Goal: Information Seeking & Learning: Learn about a topic

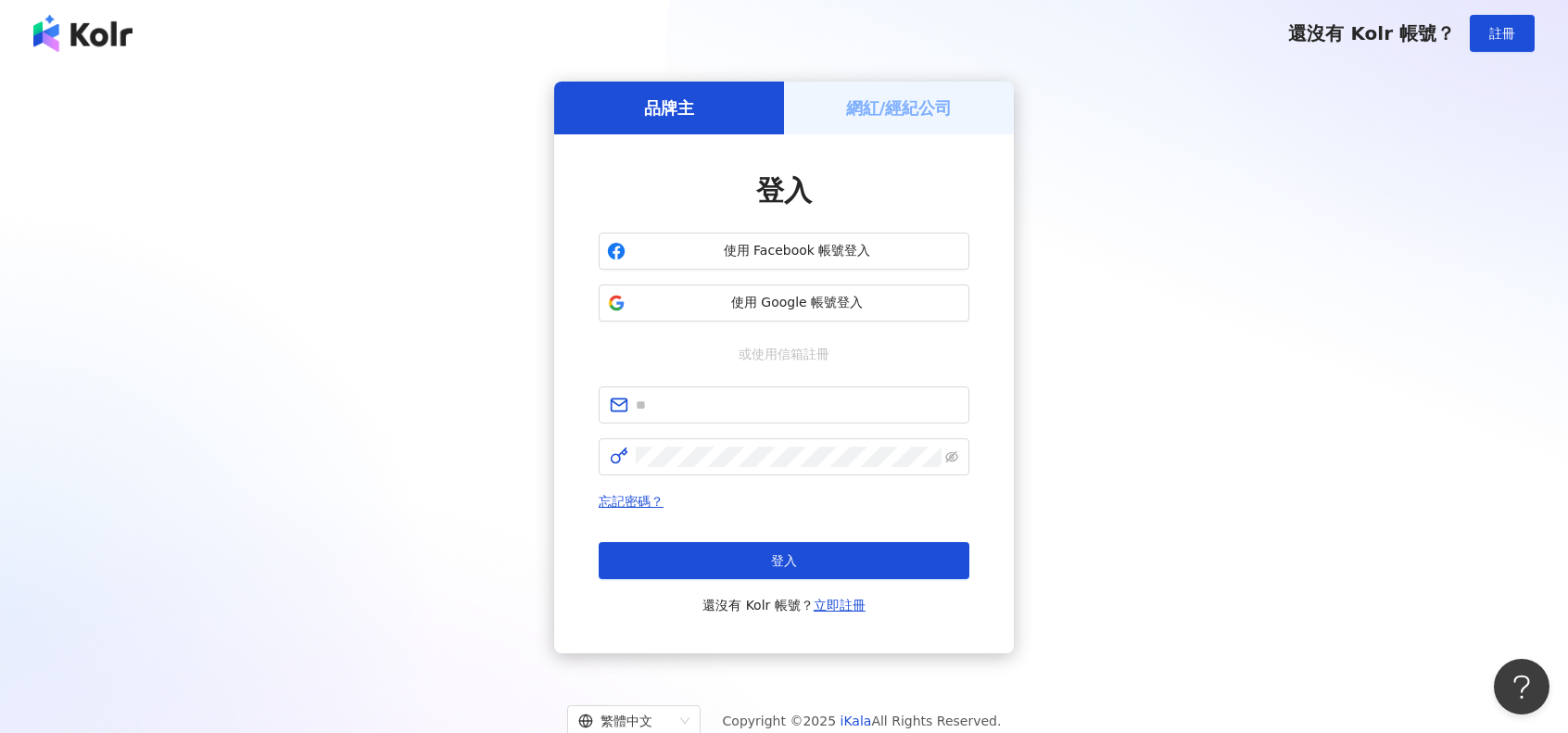
type input "**********"
click button "登入" at bounding box center [783, 561] width 370 height 37
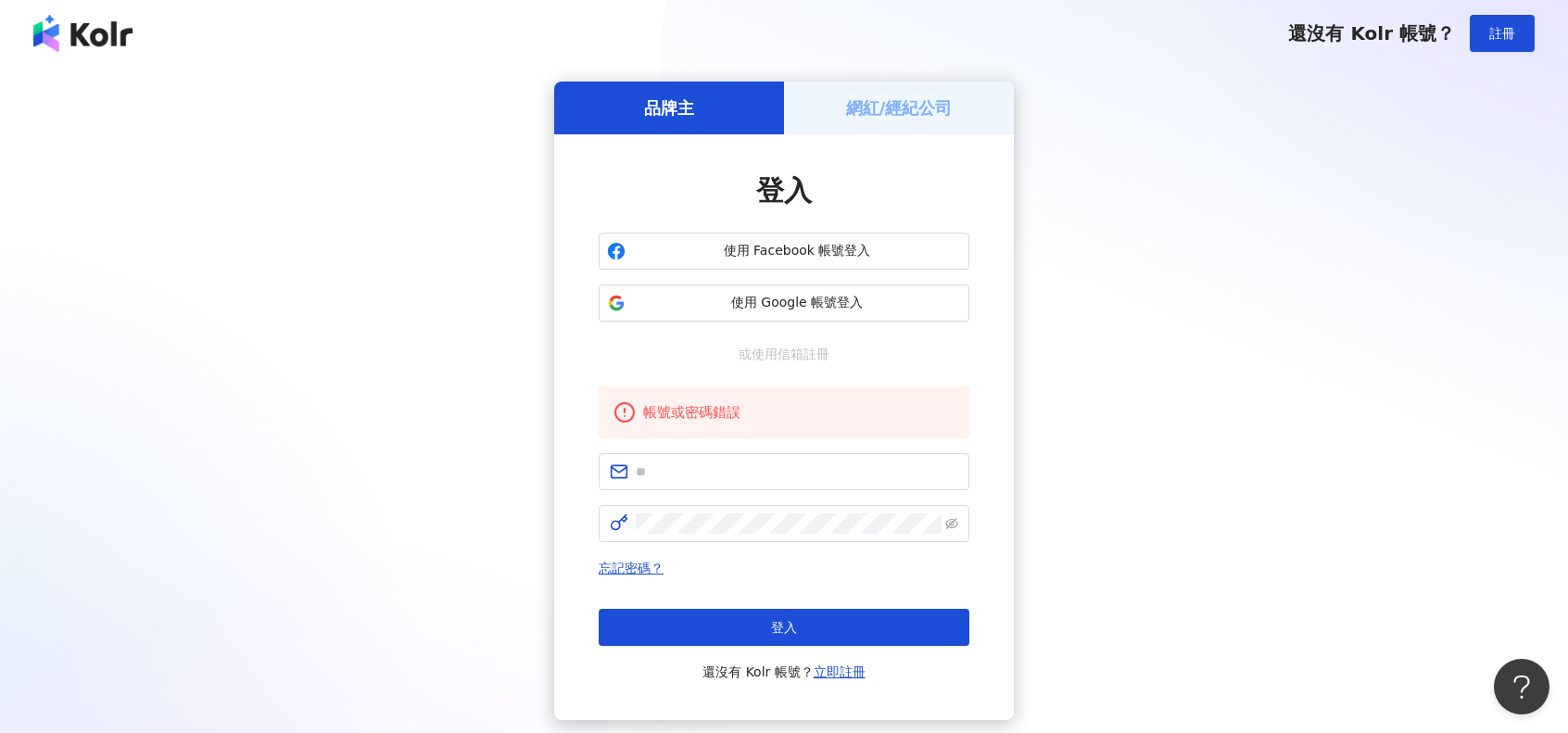
click at [793, 456] on span at bounding box center [783, 472] width 370 height 37
click at [825, 311] on span "使用 Google 帳號登入" at bounding box center [796, 303] width 328 height 19
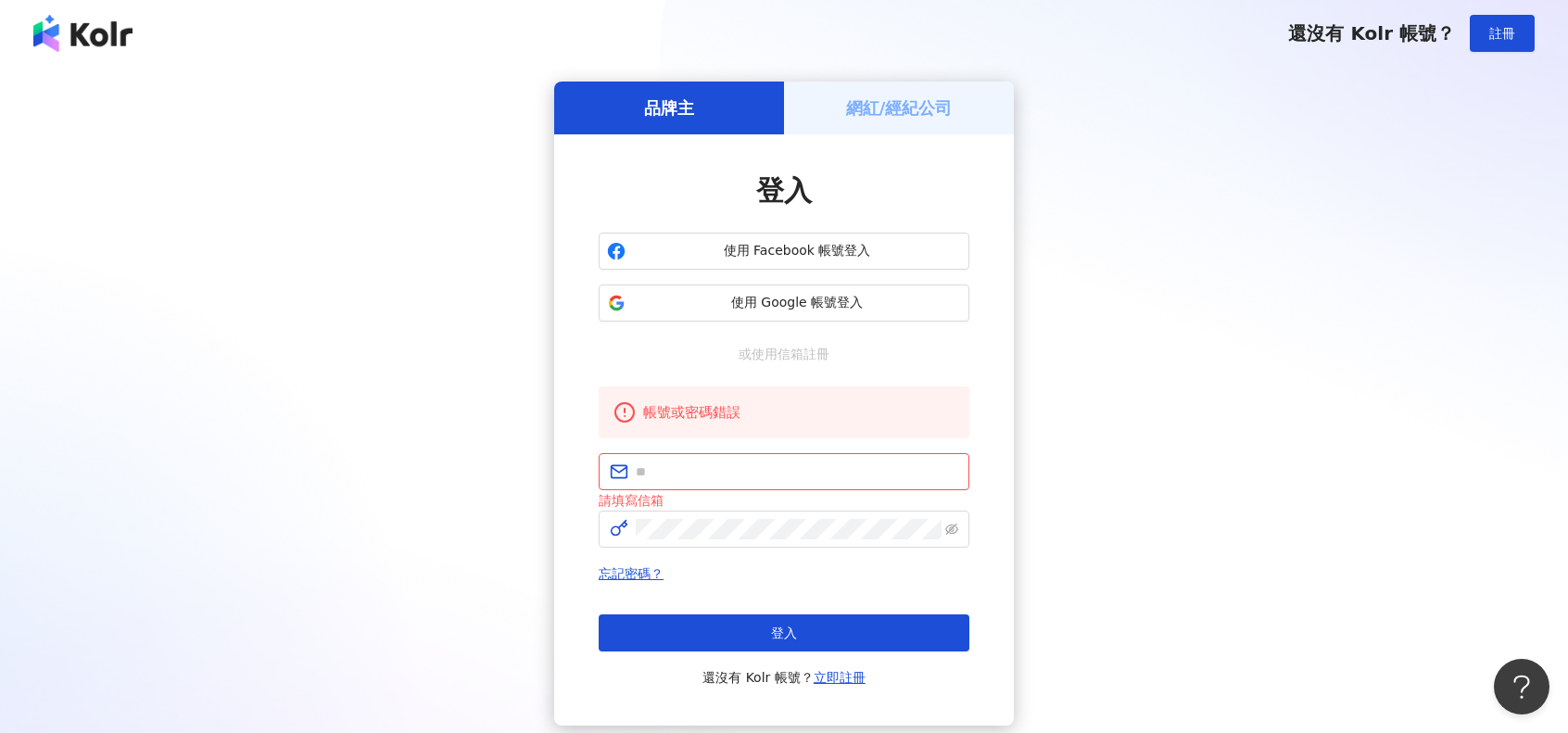
click at [819, 292] on button "使用 Google 帳號登入" at bounding box center [783, 302] width 370 height 37
drag, startPoint x: 781, startPoint y: 492, endPoint x: 775, endPoint y: 474, distance: 19.0
click at [781, 490] on div "請填寫信箱" at bounding box center [783, 482] width 370 height 58
click at [775, 474] on input "text" at bounding box center [796, 472] width 323 height 21
type input "**********"
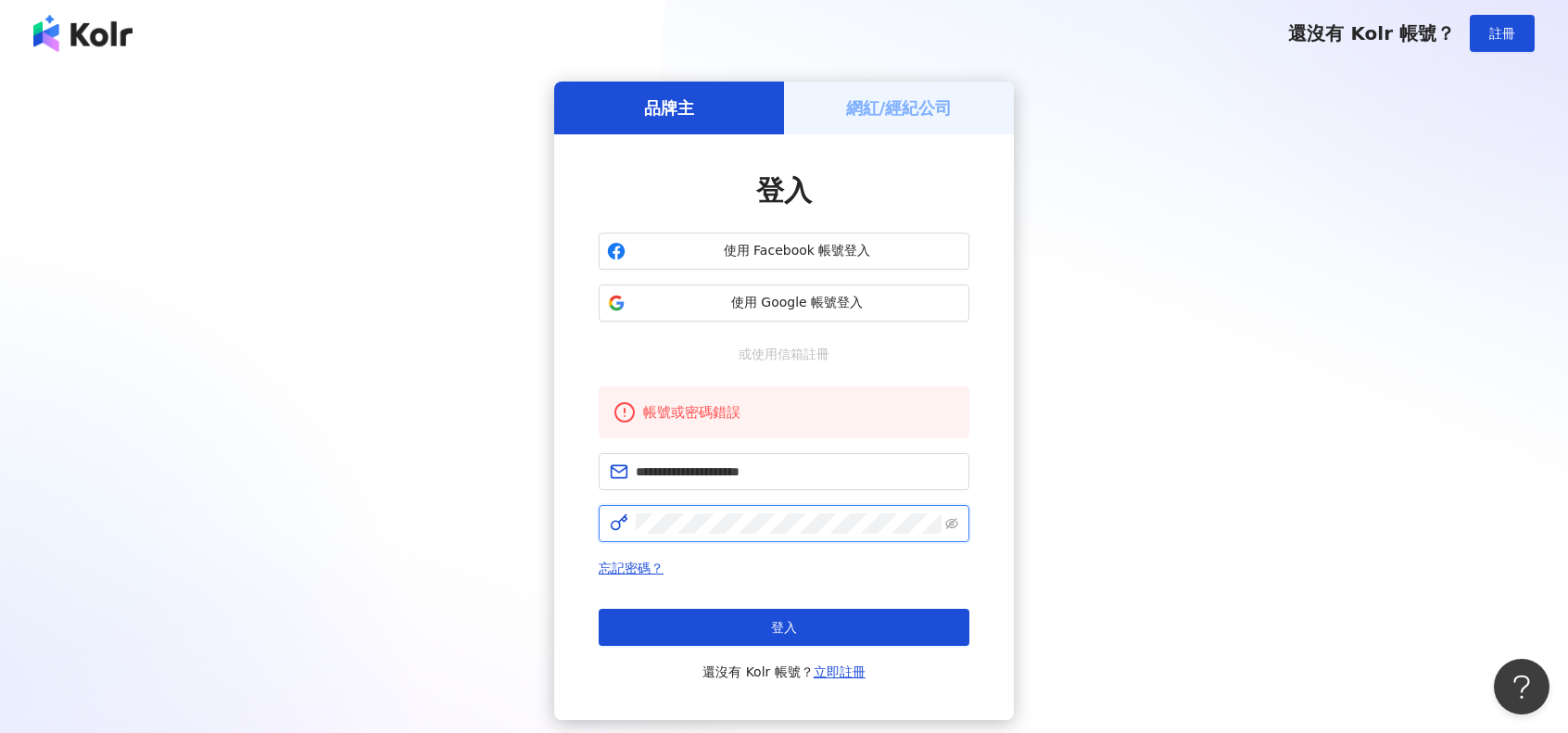
click button "登入" at bounding box center [783, 627] width 370 height 37
click at [801, 486] on span at bounding box center [783, 472] width 370 height 37
click at [801, 478] on input "text" at bounding box center [796, 472] width 323 height 21
type input "**********"
click at [818, 479] on input "**********" at bounding box center [796, 472] width 323 height 21
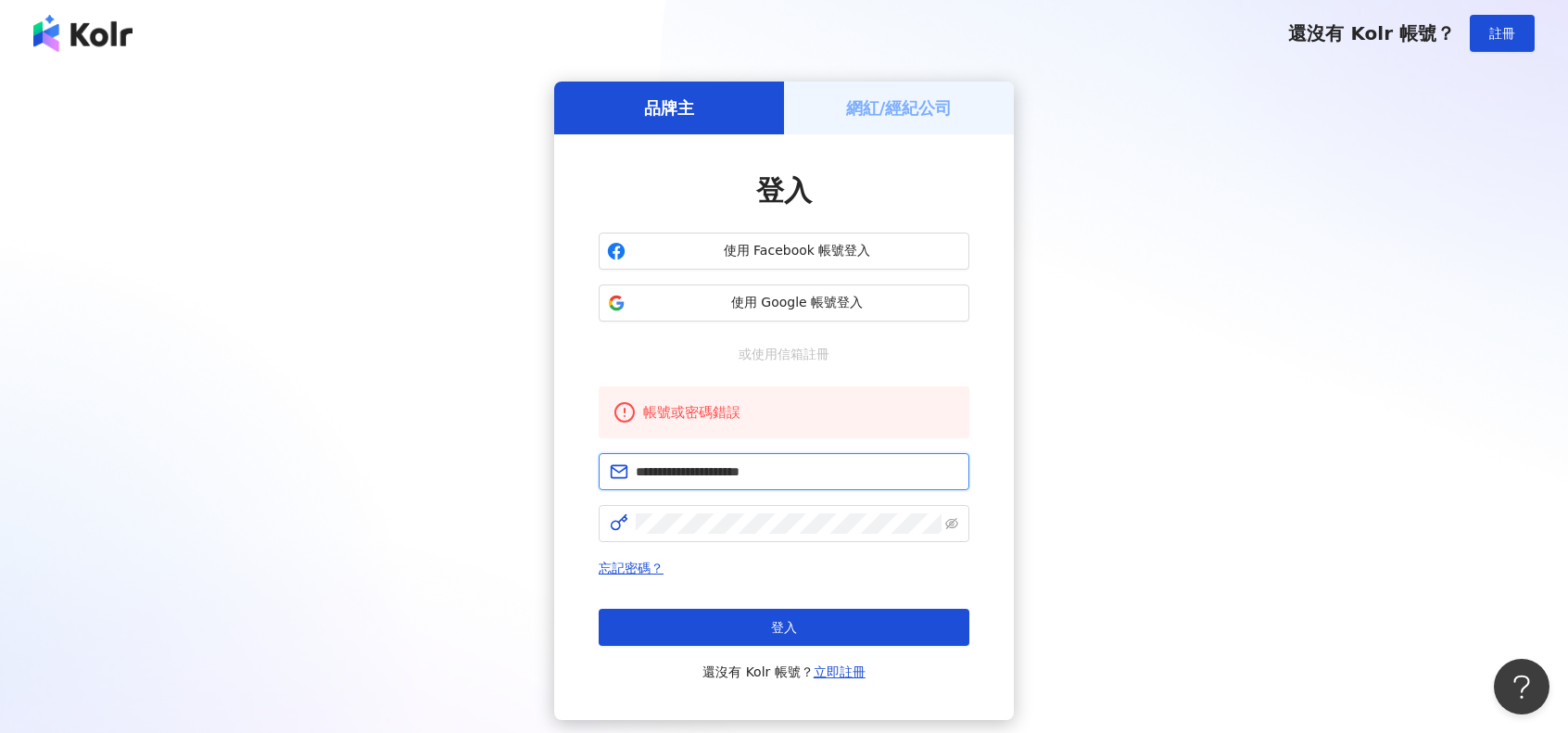
click at [818, 479] on input "**********" at bounding box center [796, 472] width 323 height 21
click button "登入" at bounding box center [783, 627] width 370 height 37
click at [869, 478] on input "text" at bounding box center [796, 472] width 323 height 21
paste input "**********"
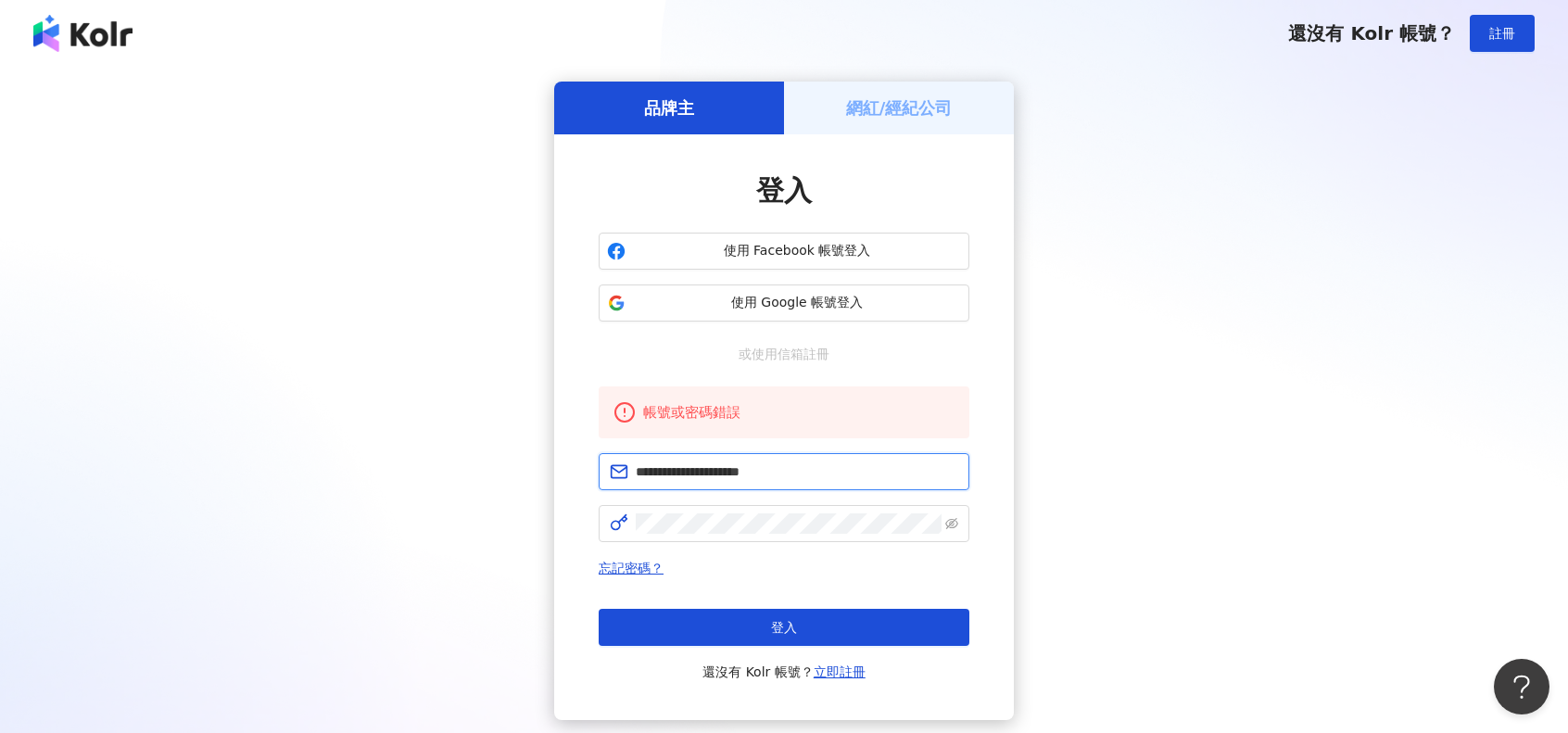
type input "**********"
click button "登入" at bounding box center [783, 627] width 370 height 37
click at [804, 309] on span "使用 Google 帳號登入" at bounding box center [796, 303] width 328 height 19
click at [651, 567] on link "忘記密碼？" at bounding box center [631, 568] width 65 height 15
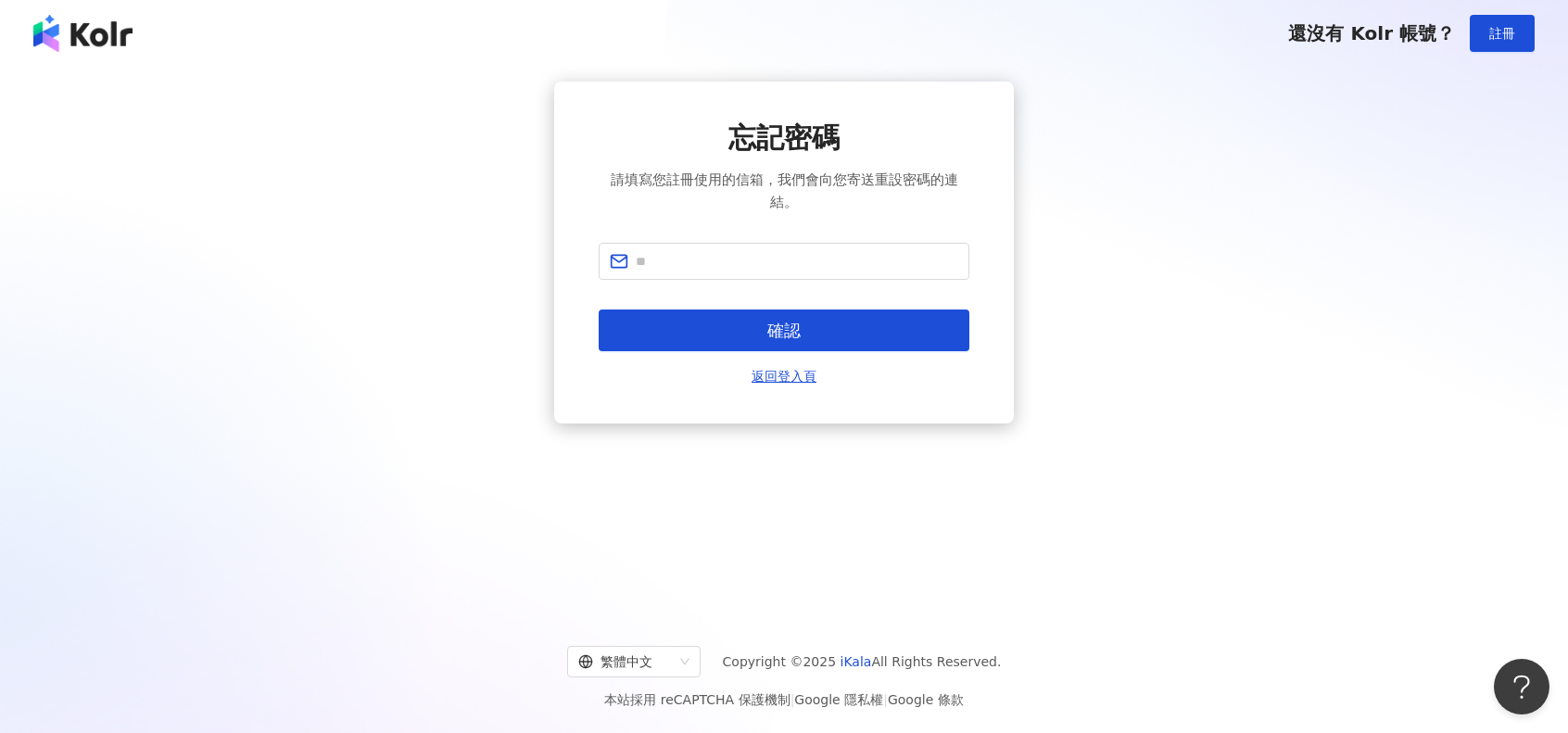
click at [801, 245] on span at bounding box center [783, 260] width 370 height 37
click at [796, 256] on input "text" at bounding box center [796, 261] width 323 height 21
paste input "**********"
type input "**********"
click at [801, 327] on button "確認" at bounding box center [783, 331] width 370 height 42
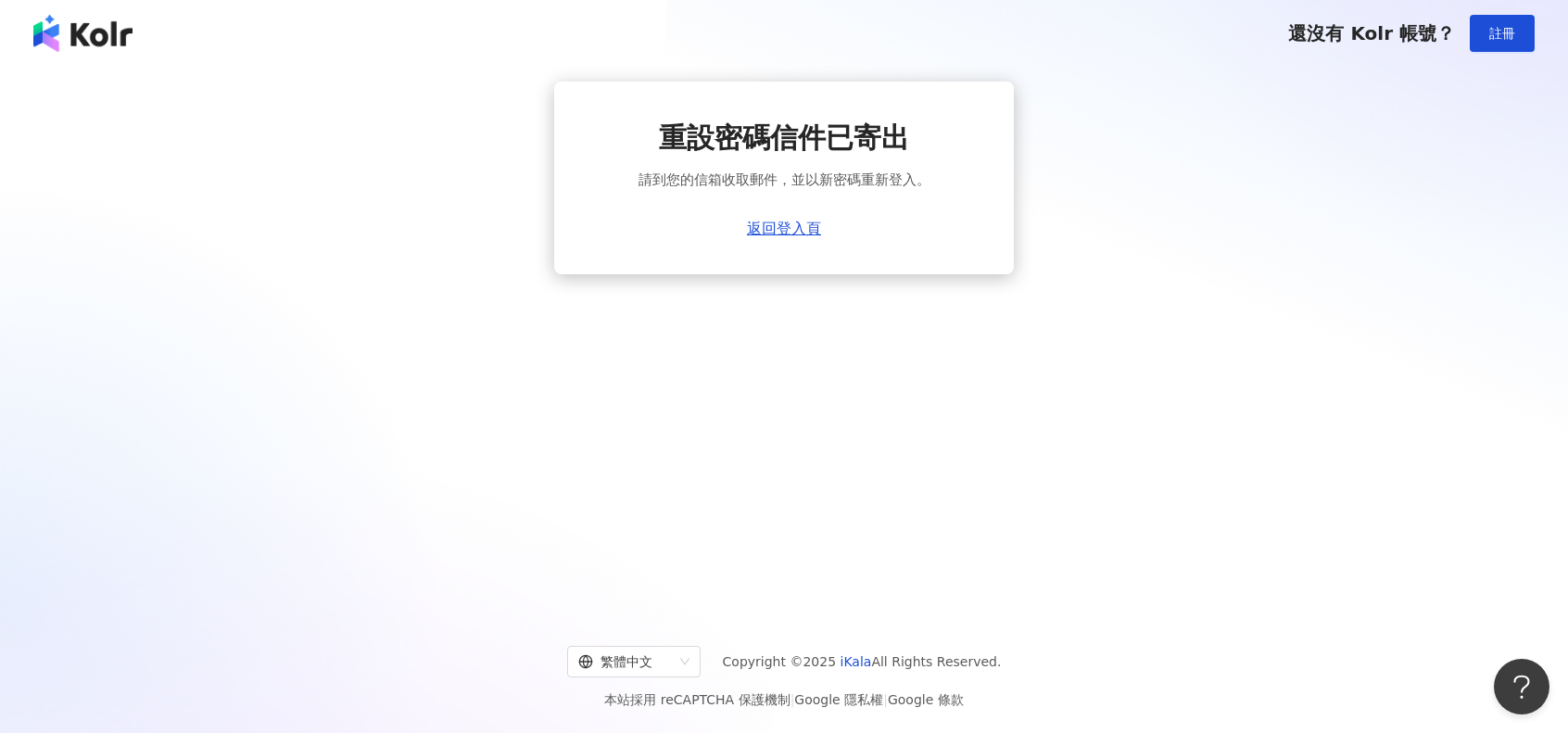
click at [808, 231] on link "返回登入頁" at bounding box center [784, 229] width 74 height 17
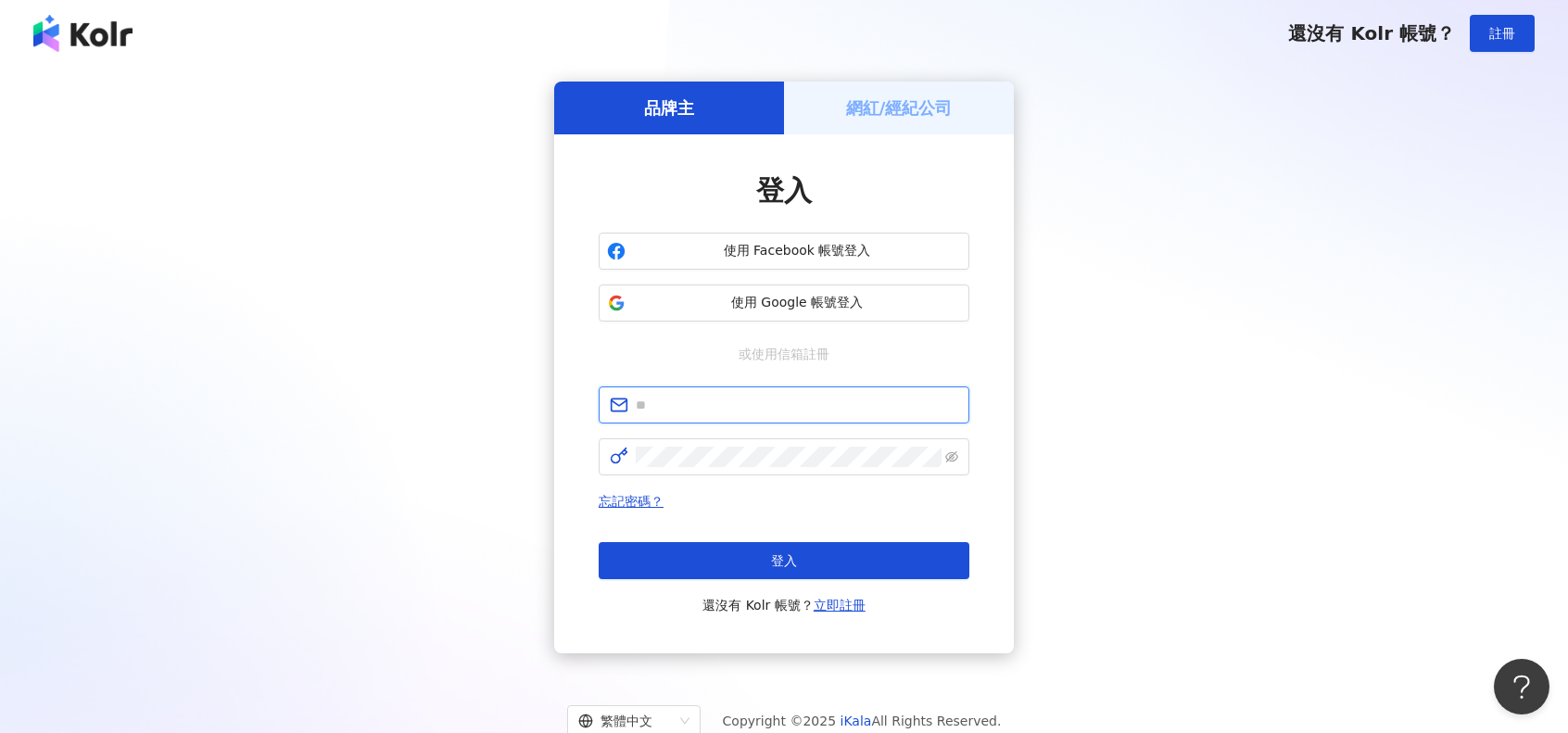
click at [738, 412] on input "text" at bounding box center [796, 405] width 323 height 21
type input "**********"
click at [784, 568] on span "登入" at bounding box center [783, 561] width 26 height 15
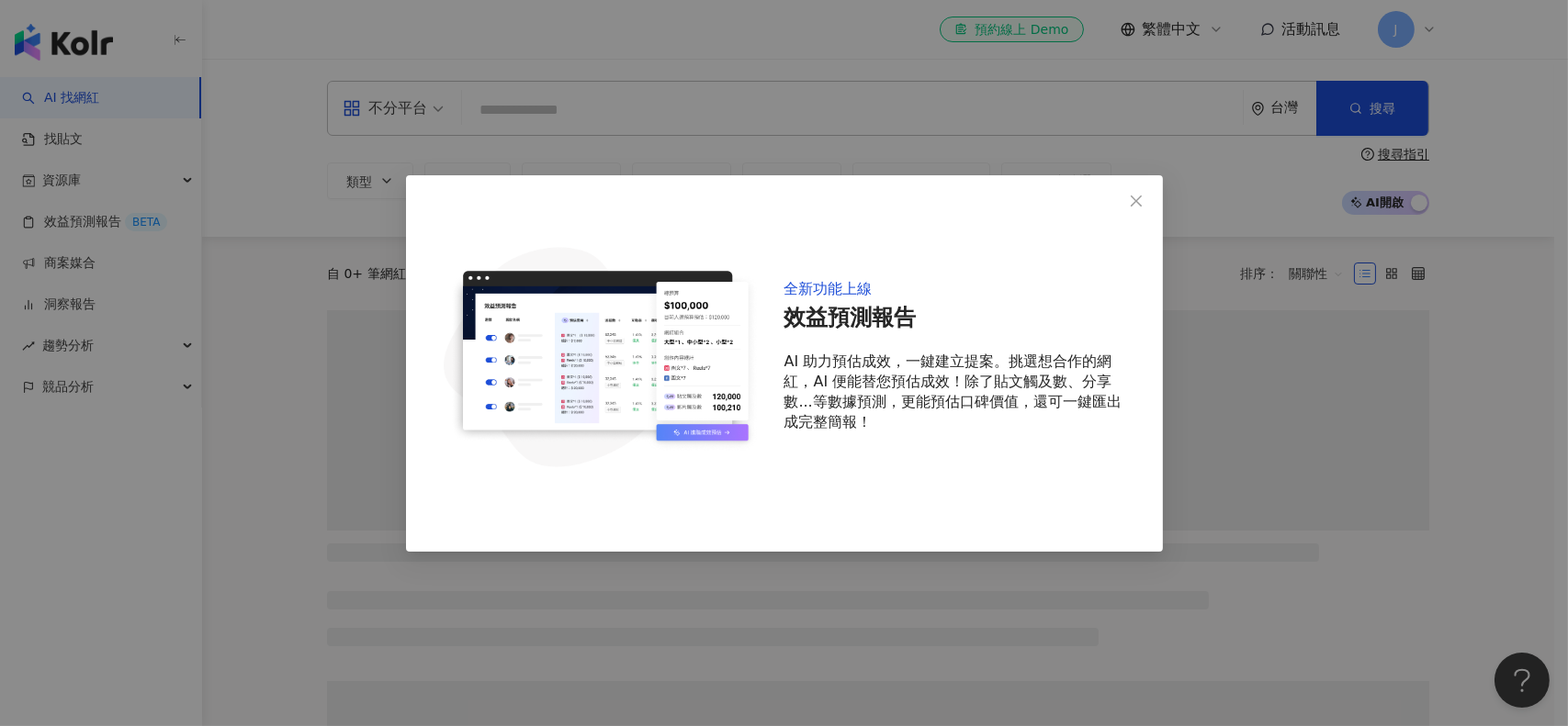
click at [1415, 52] on div "全新功能上線 效益預測報告 AI 助力預估成效，一鍵建立提案。挑選想合作的網紅，AI 便能替您預估成效！除了貼文觸及數、分享數...等數據預測，更能預估口碑價…" at bounding box center [784, 363] width 1568 height 726
click at [1434, 47] on div "全新功能上線 效益預測報告 AI 助力預估成效，一鍵建立提案。挑選想合作的網紅，AI 便能替您預估成效！除了貼文觸及數、分享數...等數據預測，更能預估口碑價…" at bounding box center [784, 363] width 1568 height 726
click at [1139, 197] on icon "close" at bounding box center [1136, 201] width 11 height 11
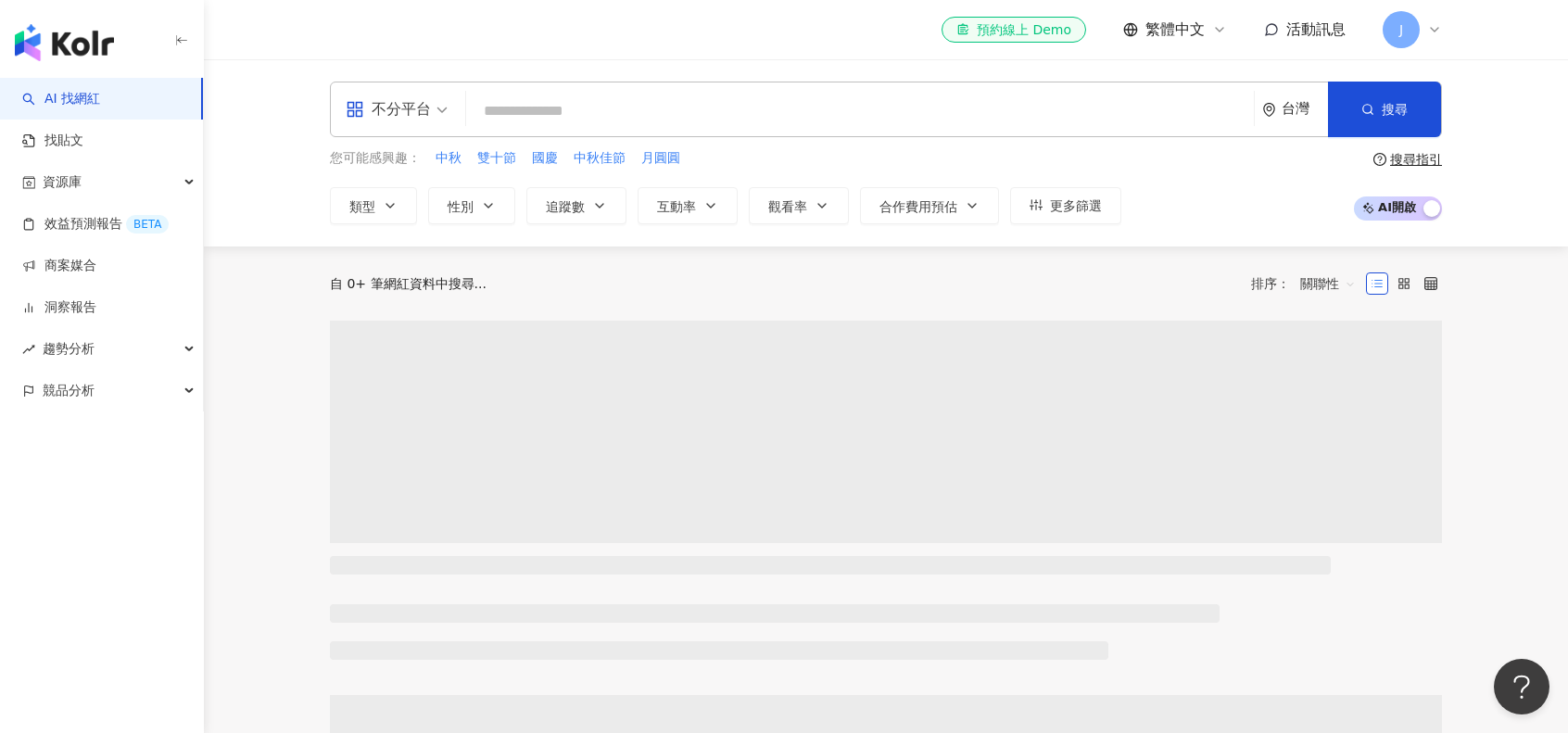
click at [1432, 38] on div "J" at bounding box center [1412, 29] width 60 height 37
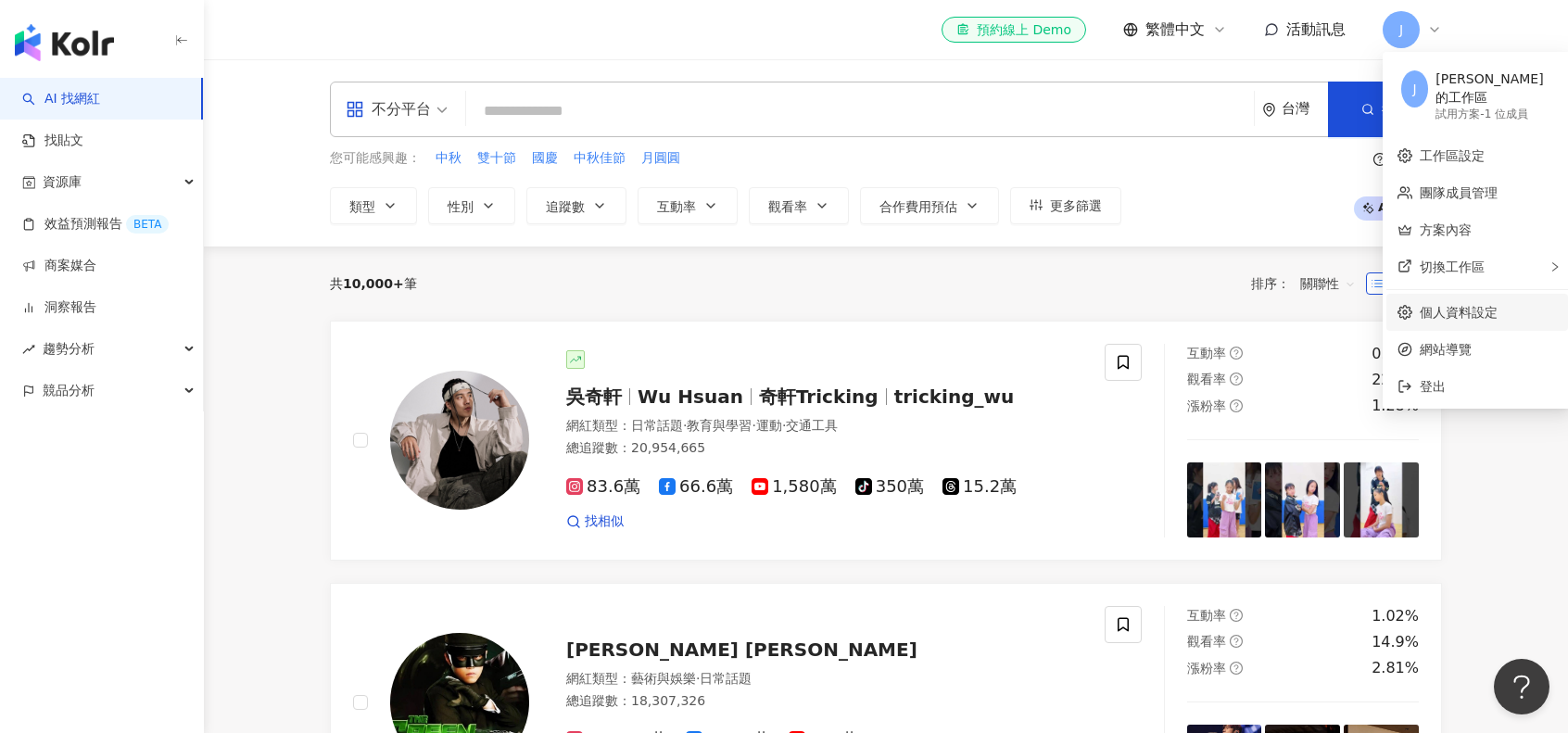
click at [1443, 305] on link "個人資料設定" at bounding box center [1458, 313] width 78 height 15
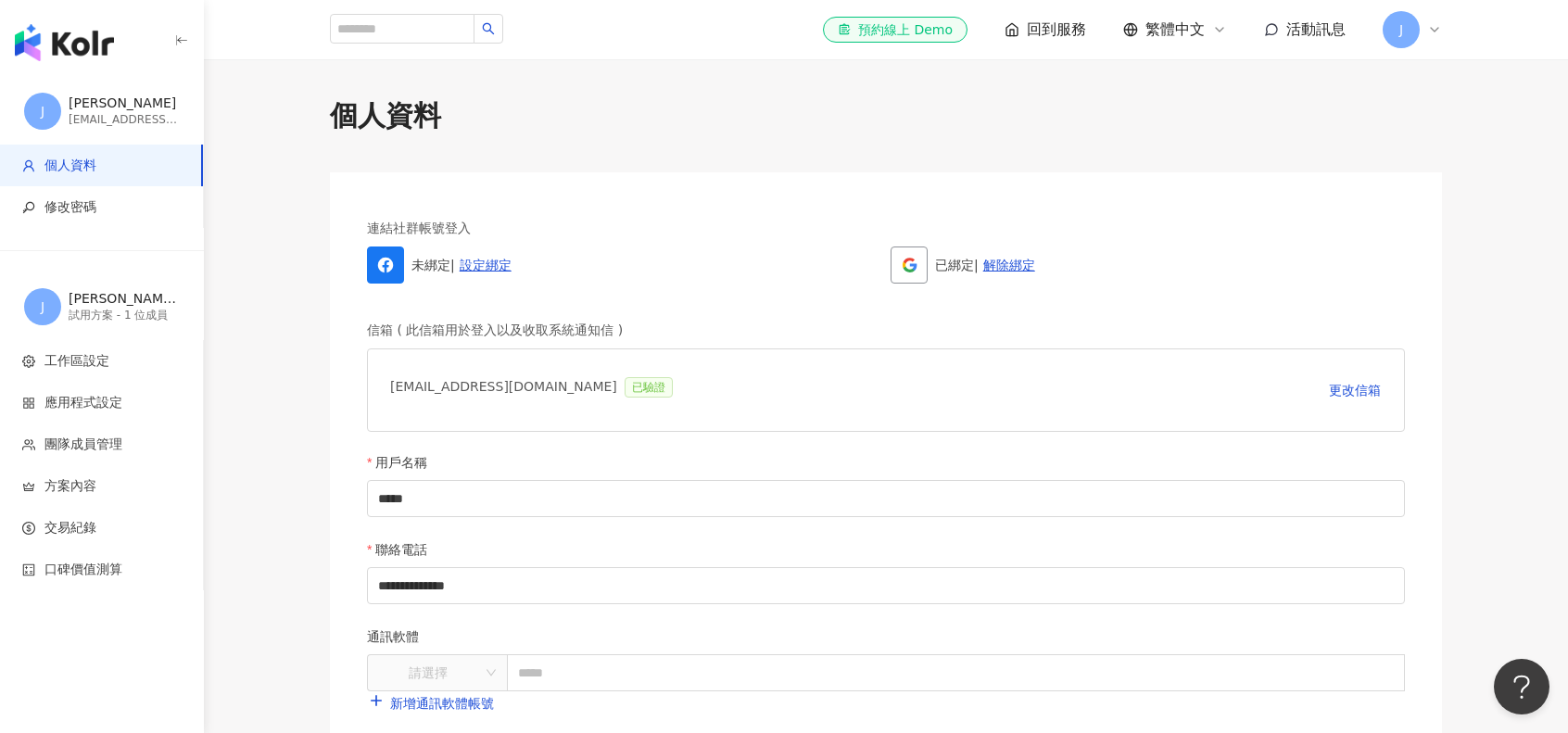
click at [120, 200] on span "修改密碼" at bounding box center [104, 207] width 166 height 19
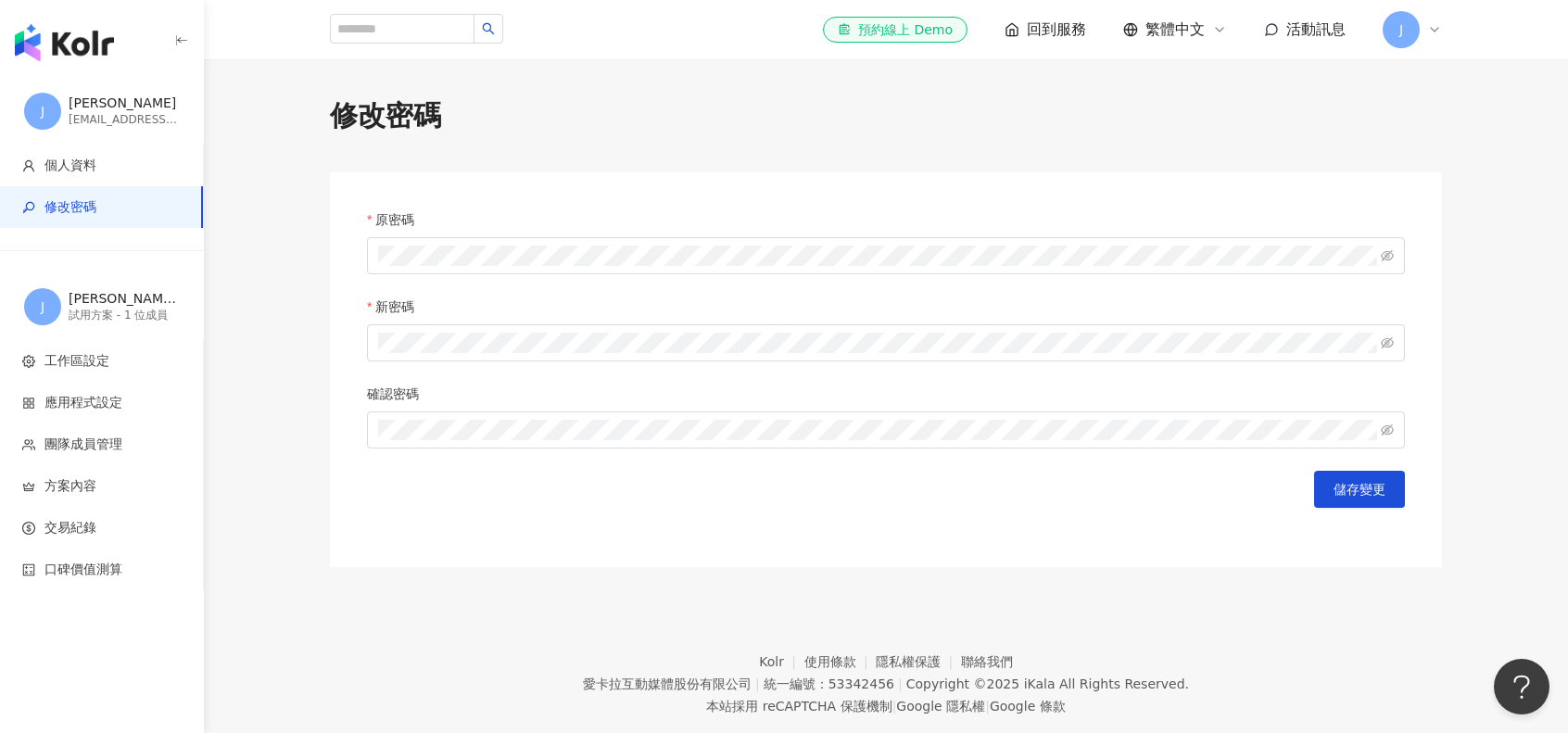
click at [1356, 505] on button "儲存變更" at bounding box center [1360, 489] width 91 height 37
click at [97, 49] on img "button" at bounding box center [64, 42] width 99 height 37
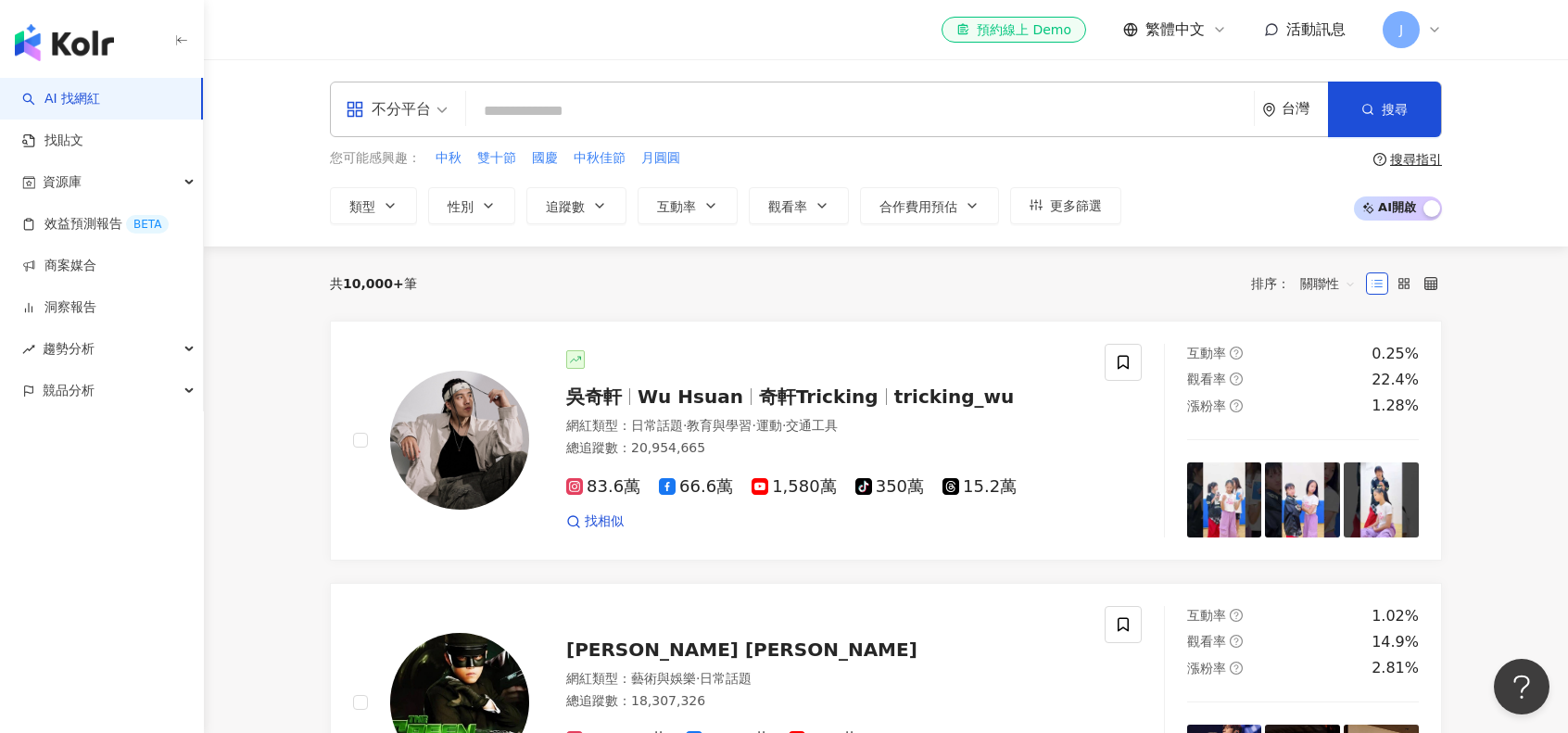
click at [398, 205] on button "類型" at bounding box center [373, 206] width 87 height 37
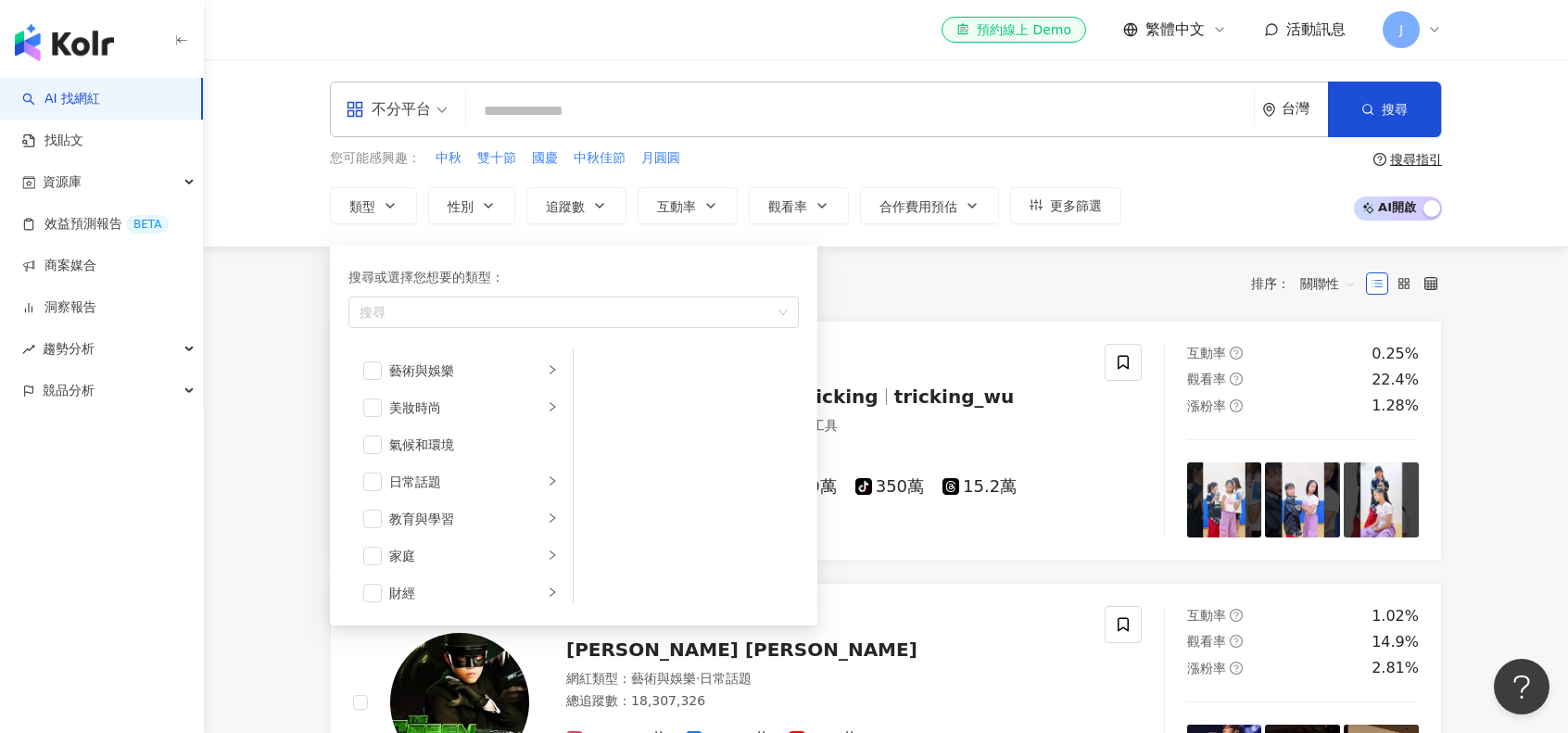
click at [951, 264] on div "共 10,000+ 筆 排序： 關聯性" at bounding box center [885, 283] width 1112 height 74
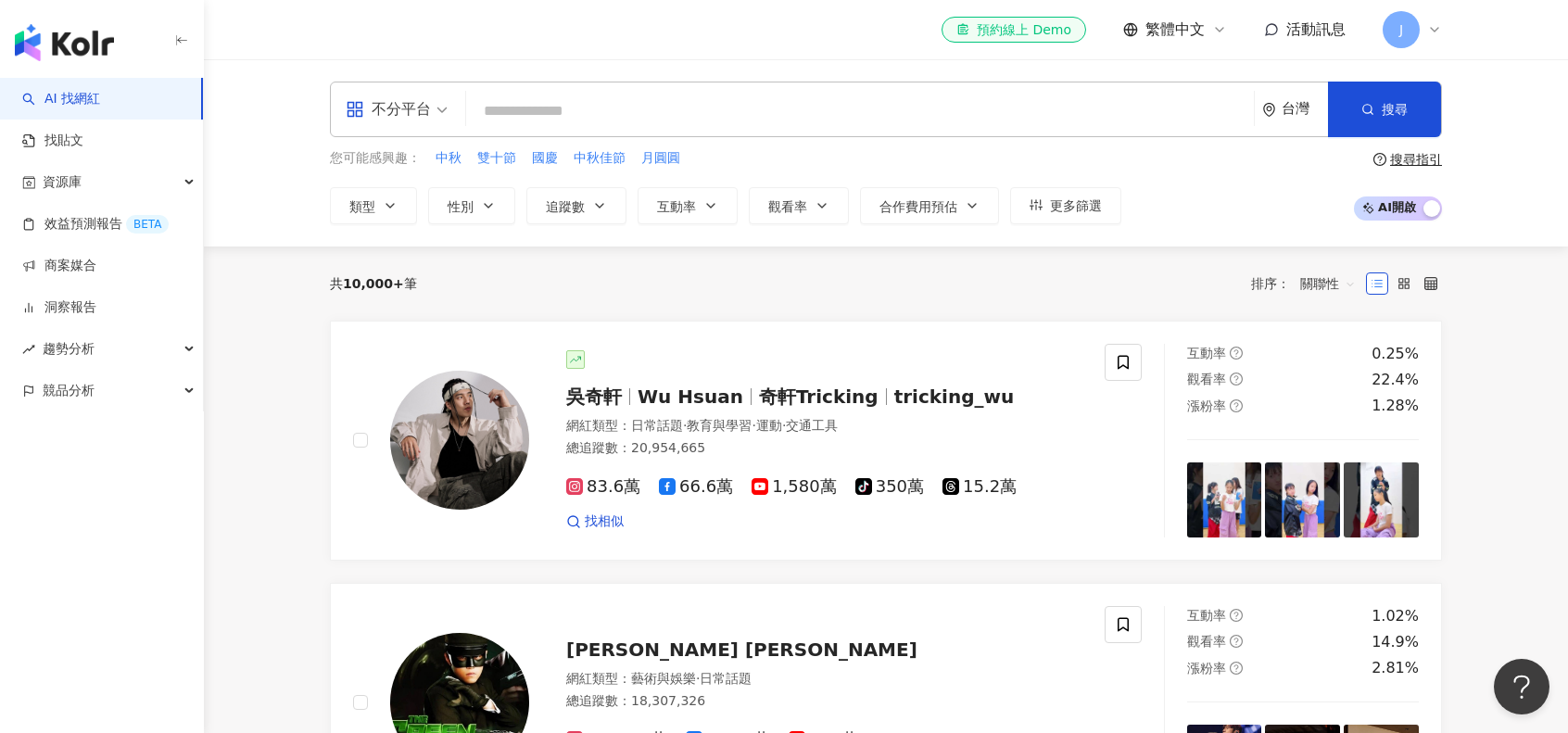
click at [823, 211] on icon "button" at bounding box center [822, 206] width 15 height 15
click at [579, 199] on span "追蹤數" at bounding box center [564, 206] width 39 height 15
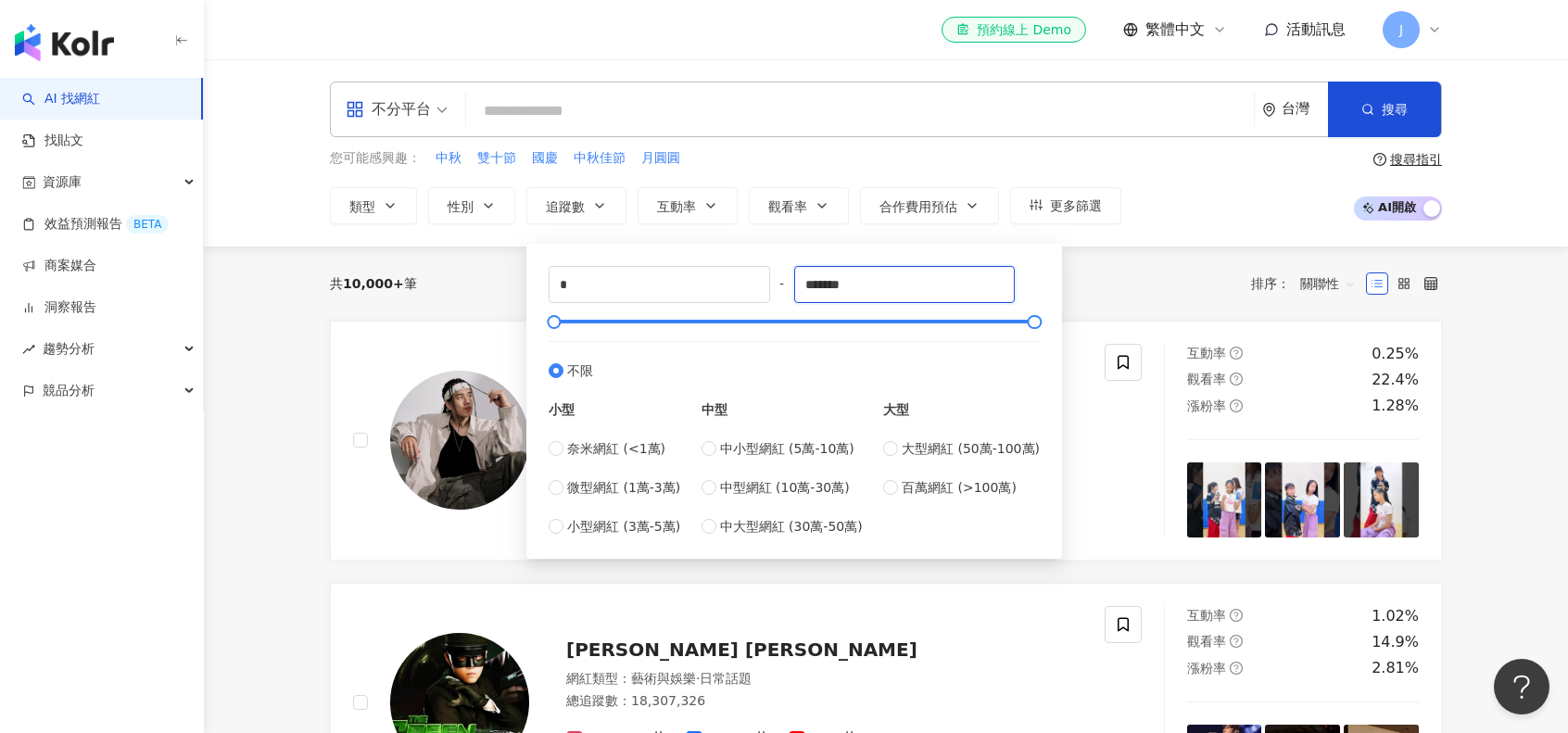
drag, startPoint x: 827, startPoint y: 284, endPoint x: 792, endPoint y: 283, distance: 35.0
click at [792, 283] on div "* - ******* 不限 小型 奈米網紅 (<1萬) 微型網紅 (1萬-3萬) 小型網紅 (3萬-5萬) 中型 中小型網紅 (5萬-10萬) 中型網紅 (…" at bounding box center [793, 402] width 491 height 271
drag, startPoint x: 830, startPoint y: 287, endPoint x: 788, endPoint y: 285, distance: 42.0
click at [788, 285] on div "* - ******* 不限 小型 奈米網紅 (<1萬) 微型網紅 (1萬-3萬) 小型網紅 (3萬-5萬) 中型 中小型網紅 (5萬-10萬) 中型網紅 (…" at bounding box center [793, 402] width 491 height 271
type input "*****"
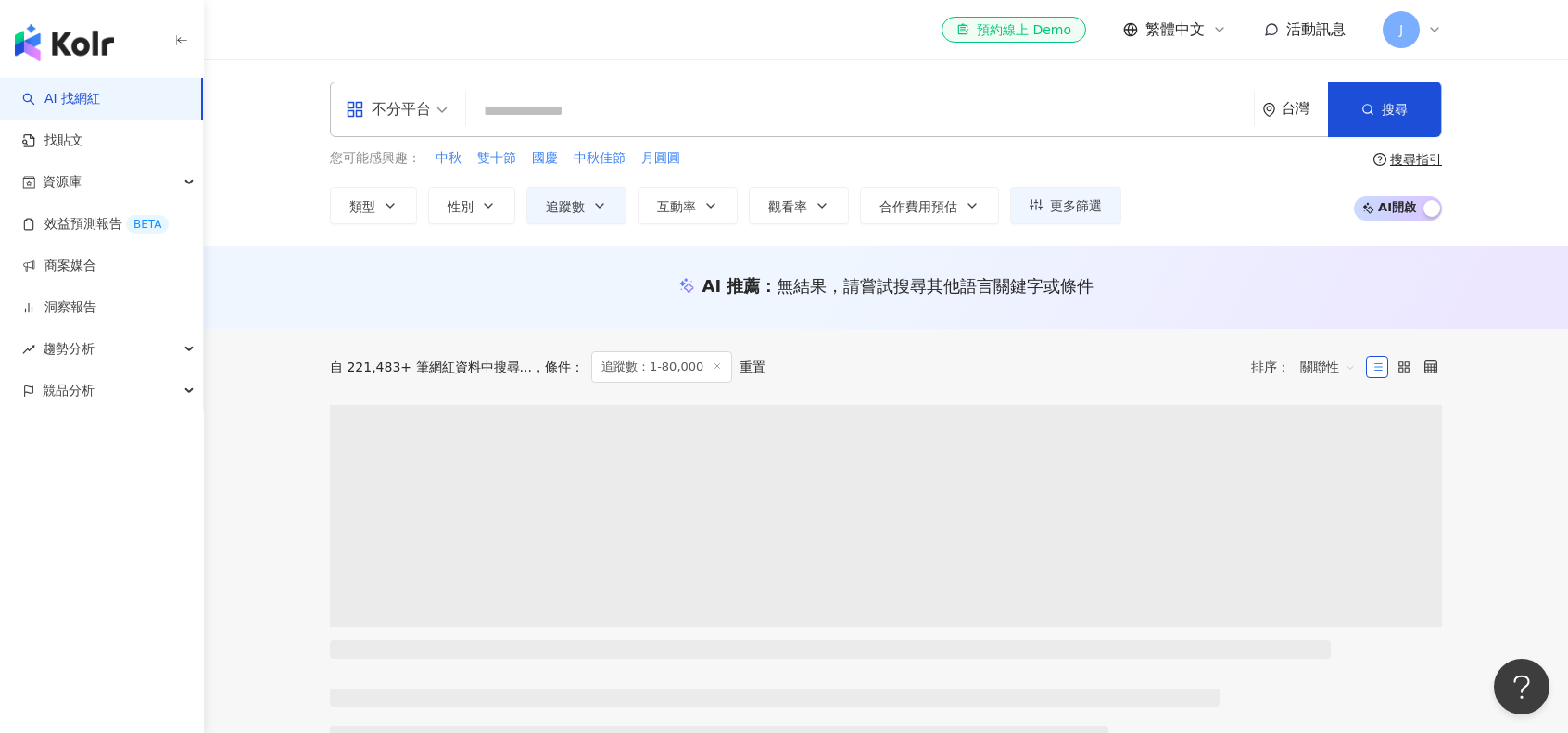
click at [709, 210] on icon "button" at bounding box center [711, 206] width 15 height 15
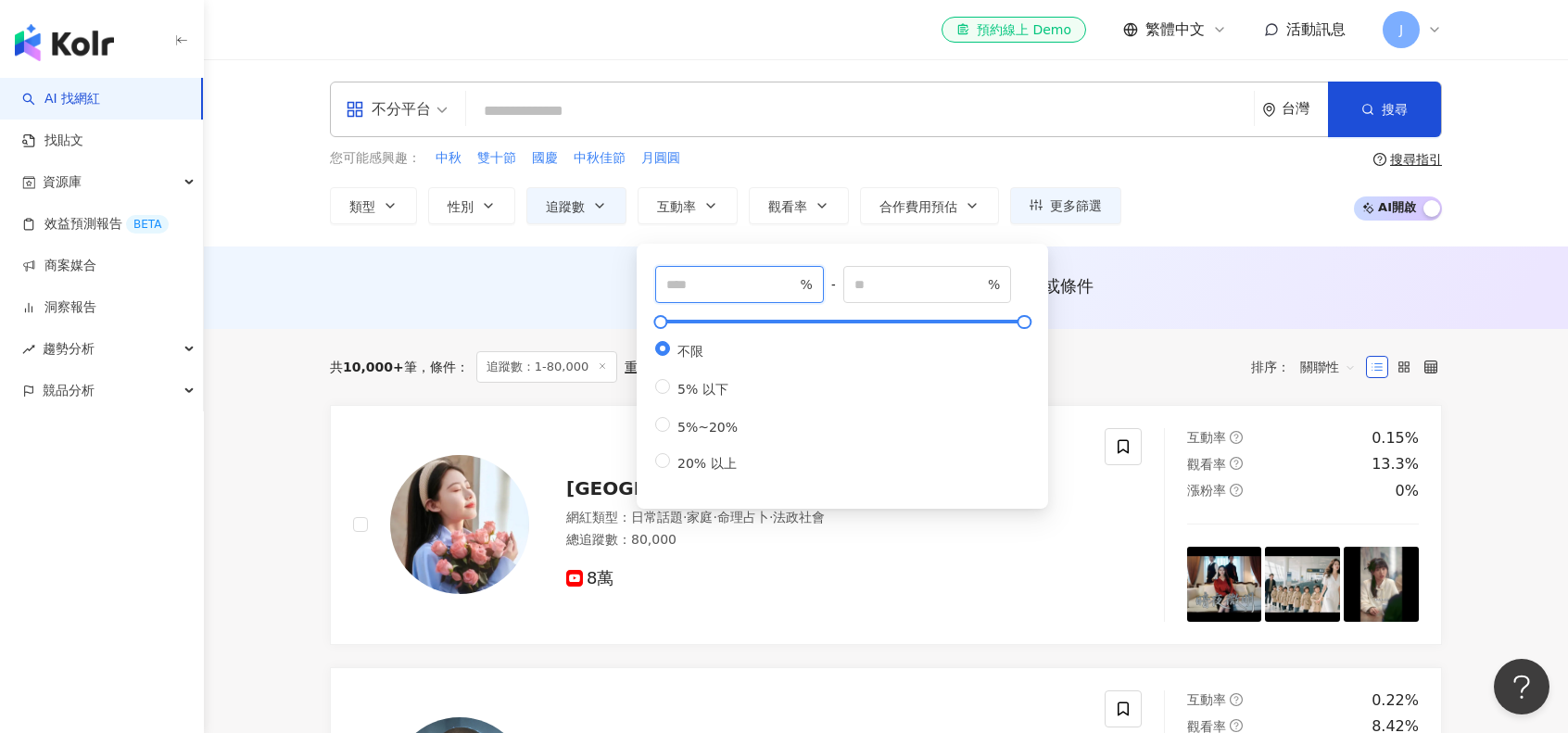
click at [769, 294] on input "number" at bounding box center [731, 285] width 130 height 21
type input "*"
click at [575, 292] on div "AI 推薦 ： 無結果，請嘗試搜尋其他語言關鍵字或條件" at bounding box center [885, 286] width 1112 height 23
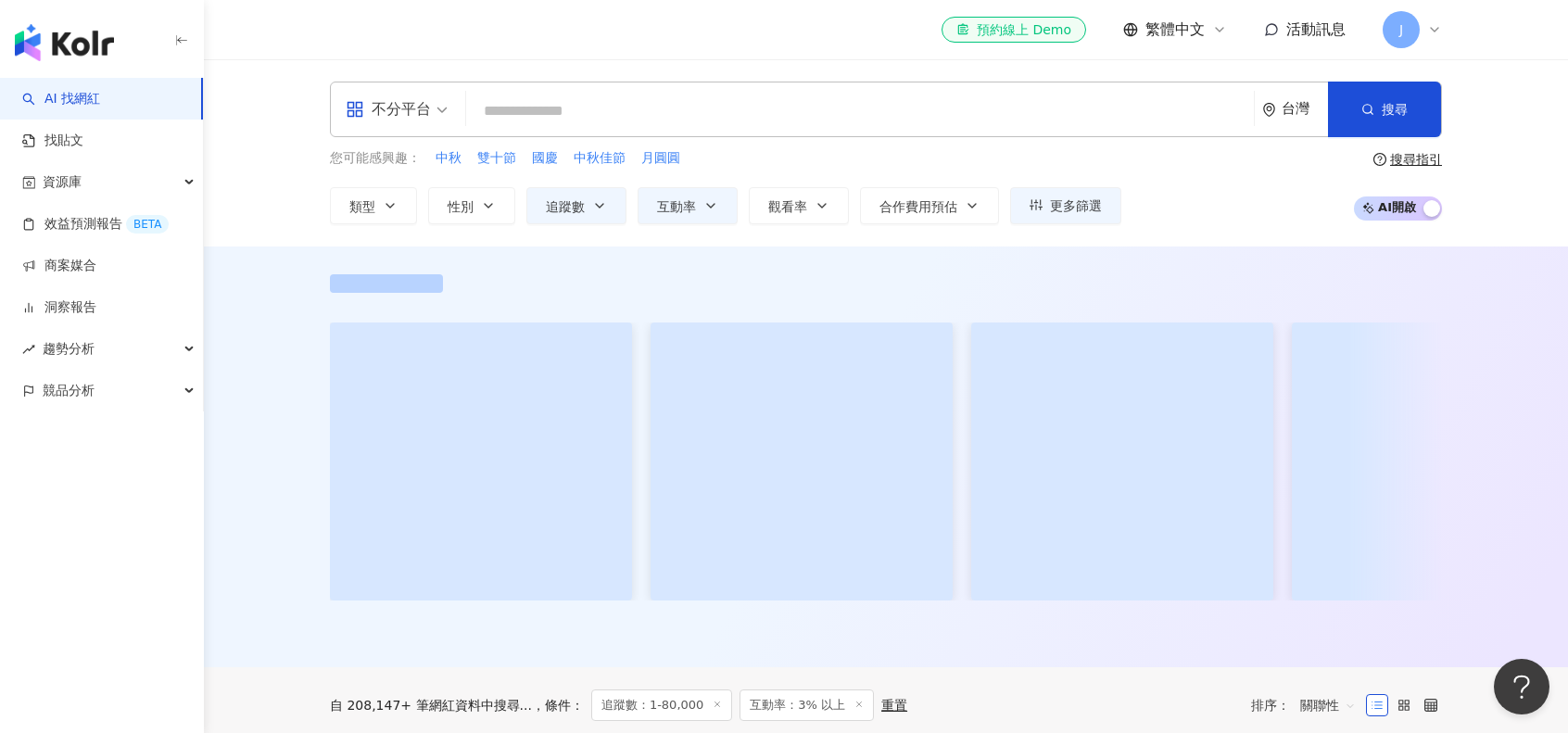
click at [781, 202] on span "觀看率" at bounding box center [787, 206] width 39 height 15
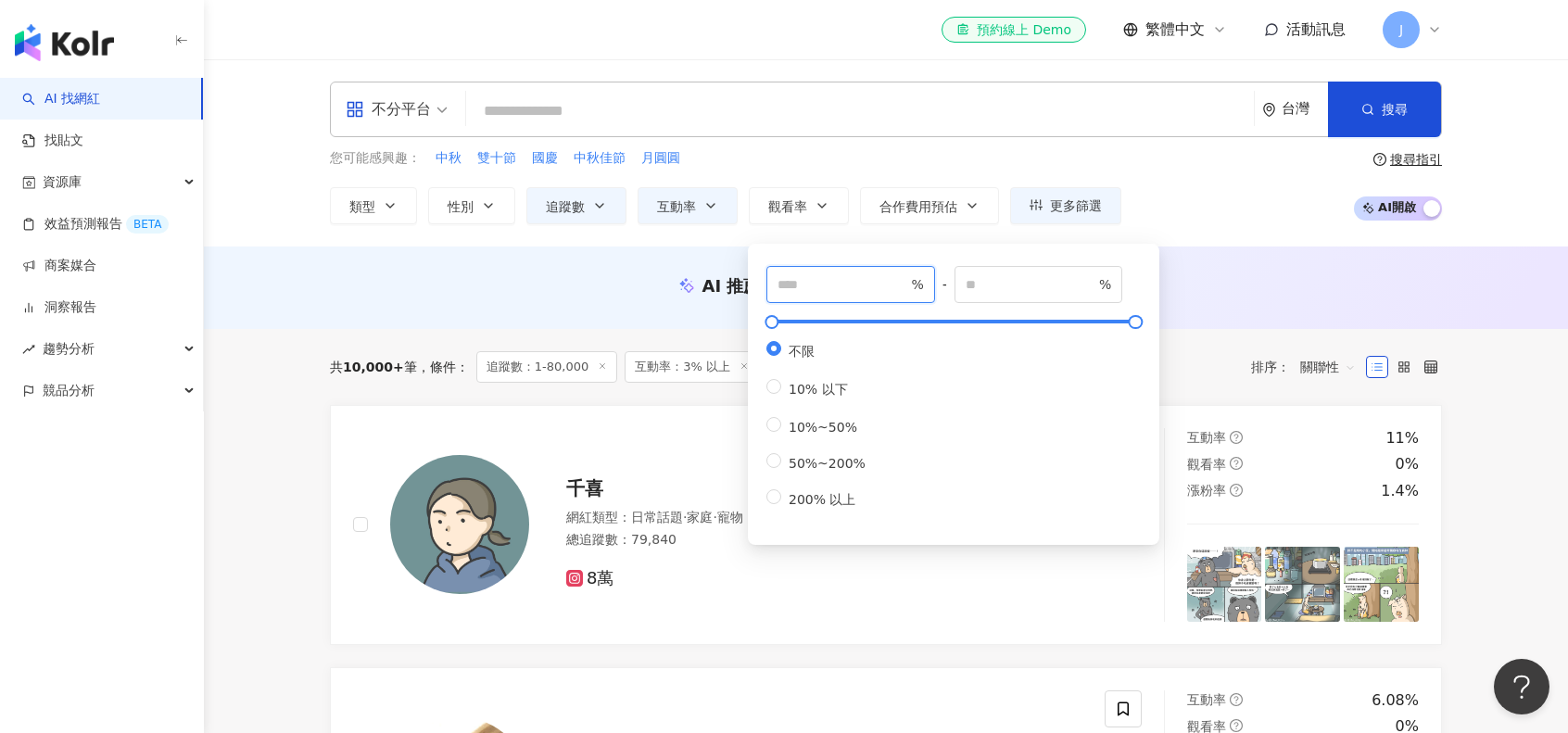
click at [864, 283] on input "number" at bounding box center [842, 285] width 130 height 21
type input "***"
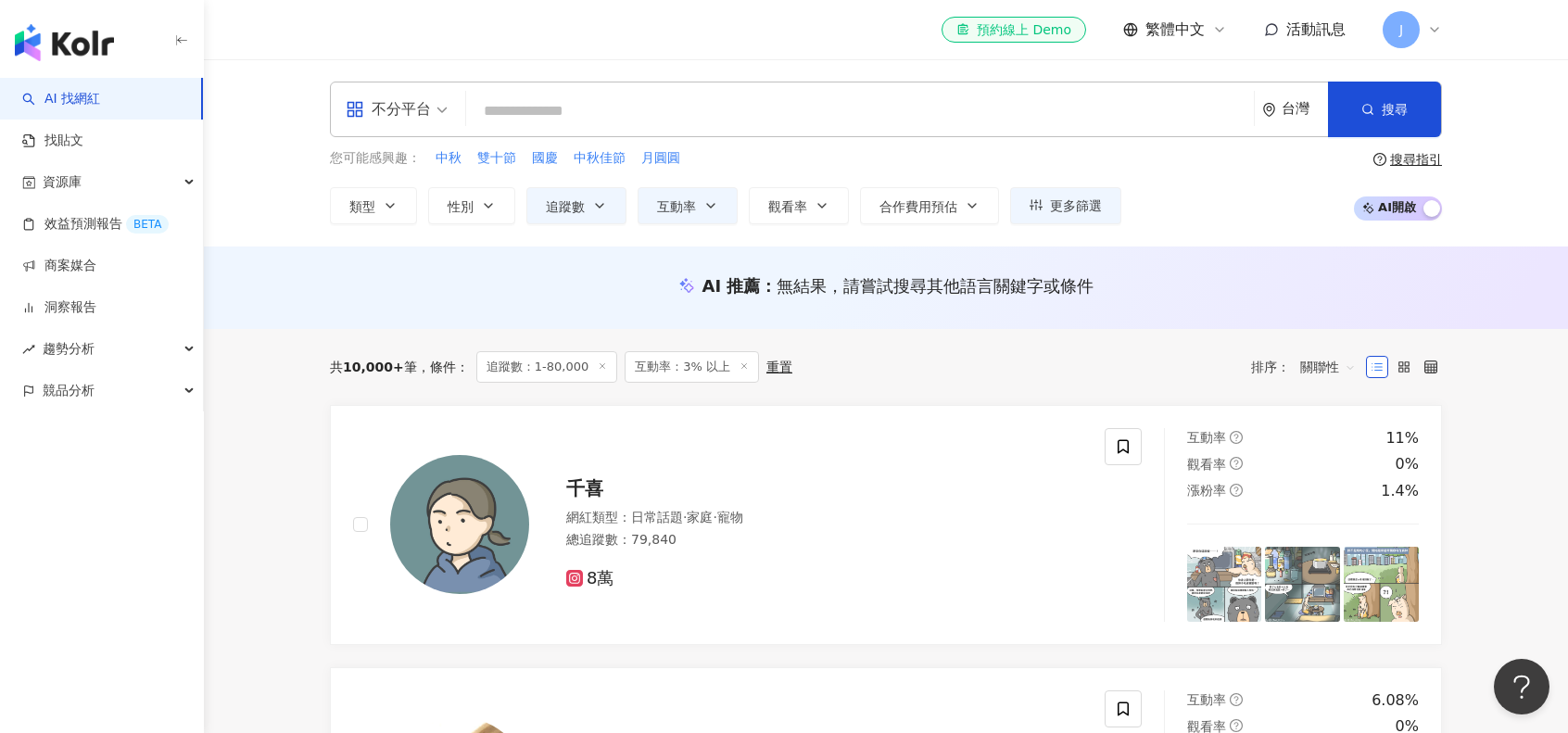
click at [626, 304] on div "AI 推薦 ： 無結果，請嘗試搜尋其他語言關鍵字或條件" at bounding box center [885, 292] width 1186 height 34
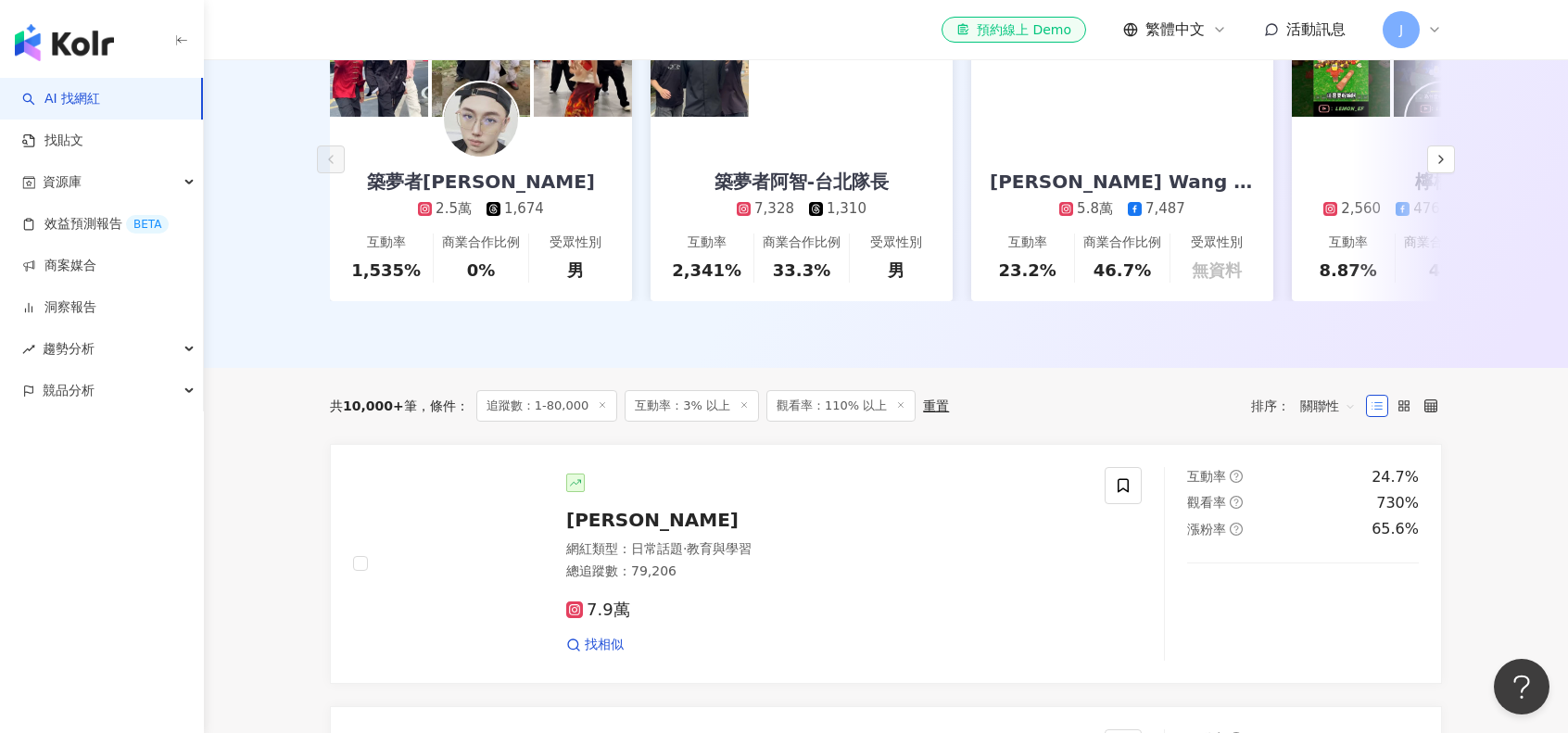
scroll to position [278, 0]
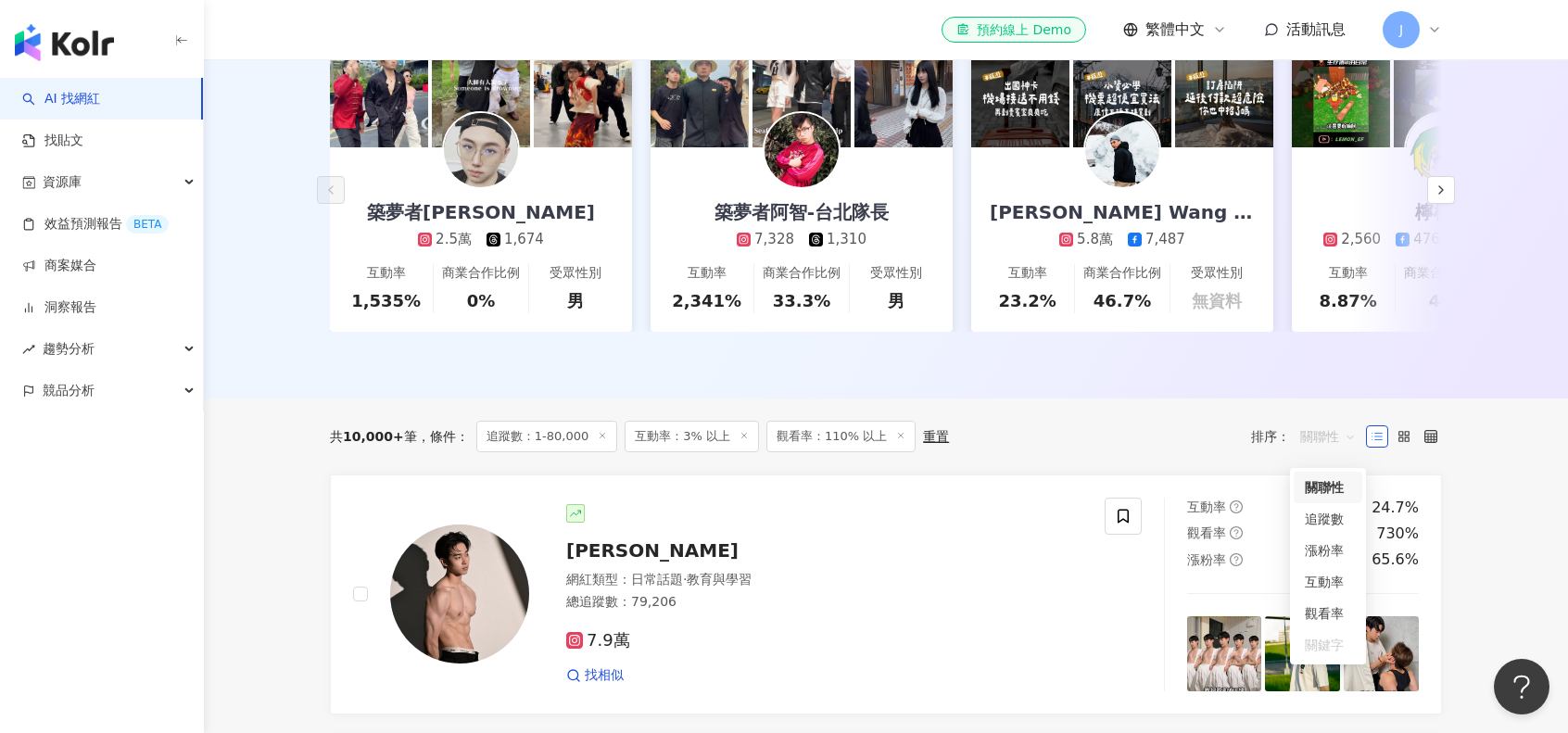
click at [1338, 452] on span "關聯性" at bounding box center [1327, 436] width 56 height 29
click at [1339, 606] on div "觀看率" at bounding box center [1327, 614] width 46 height 21
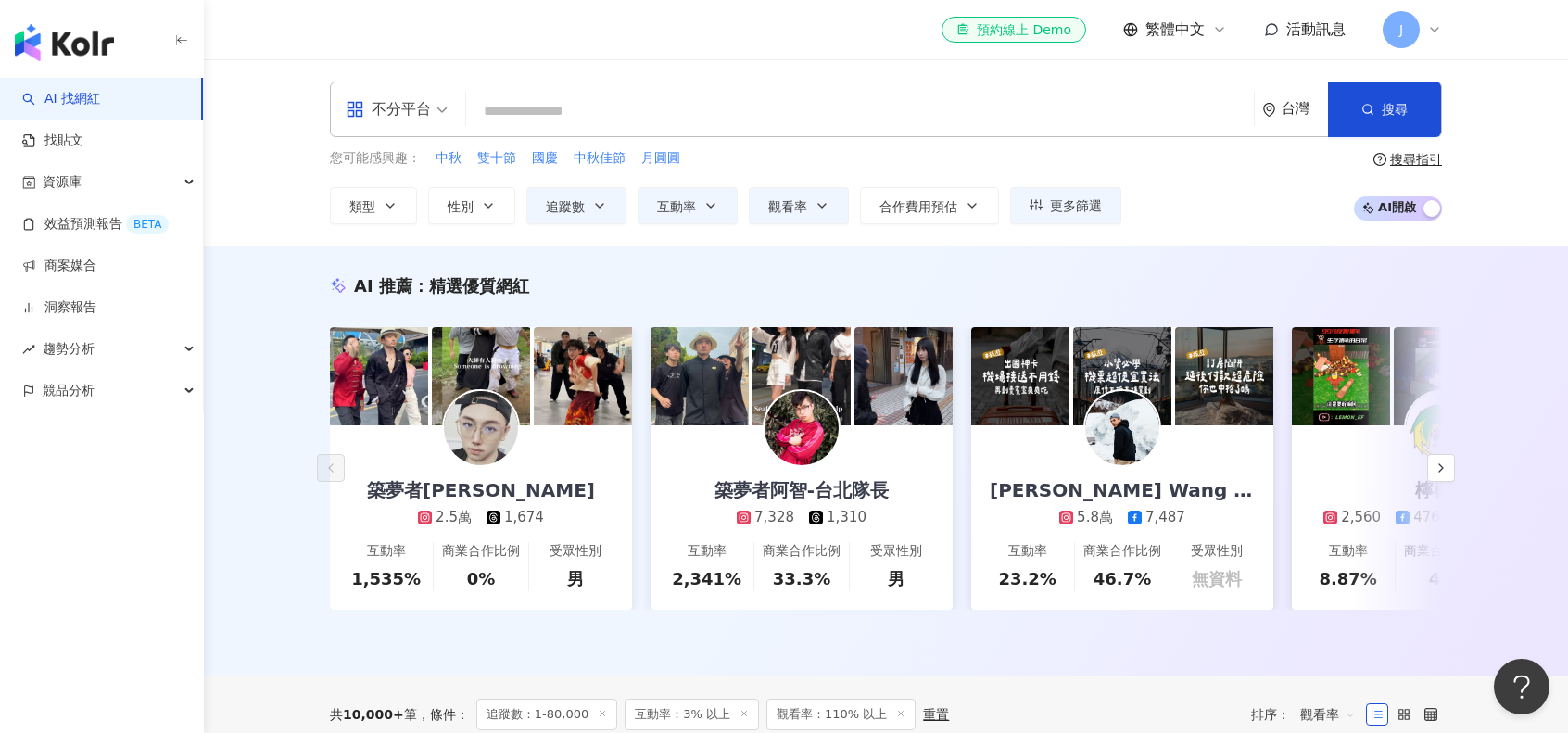
click at [1053, 201] on span "更多篩選" at bounding box center [1076, 206] width 52 height 15
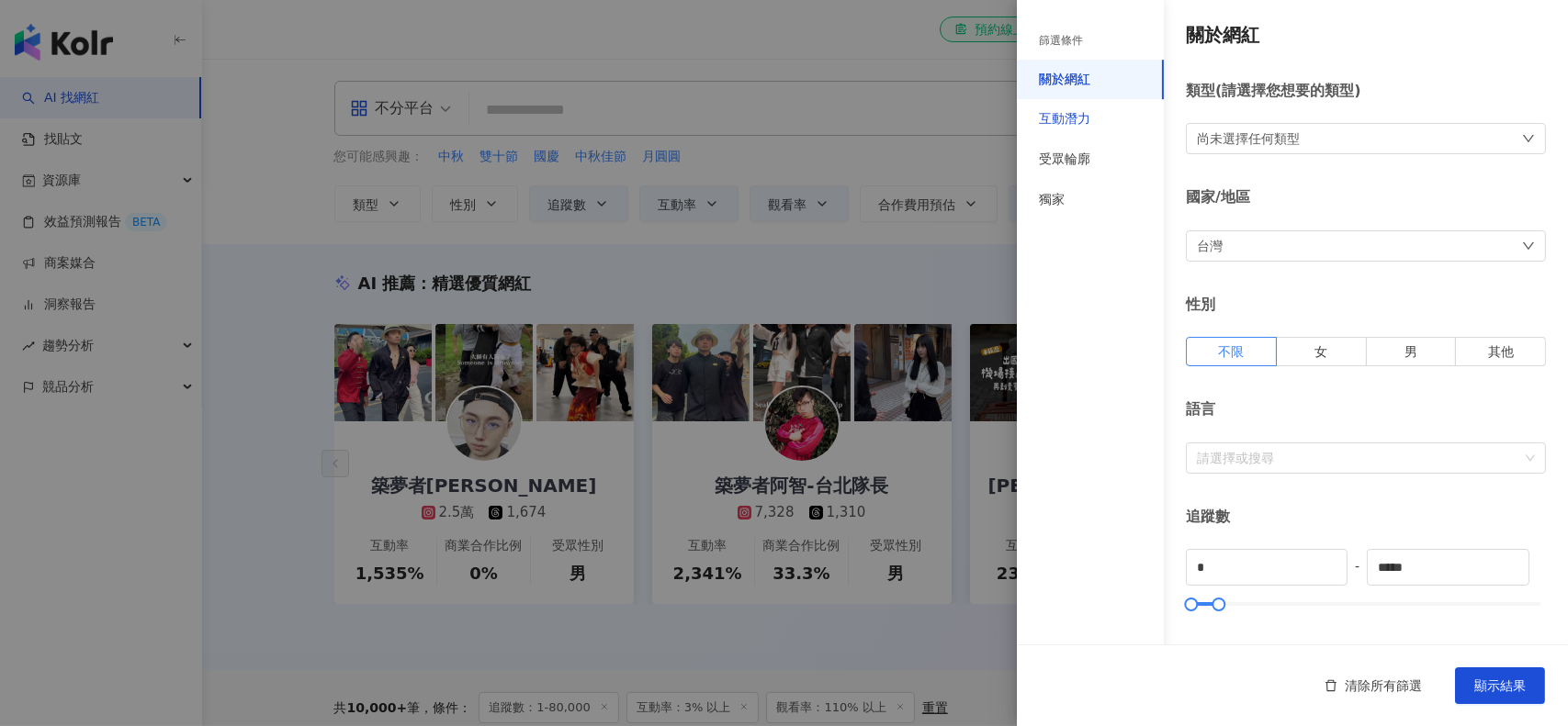
click at [1074, 112] on div "互動潛力" at bounding box center [1064, 119] width 52 height 19
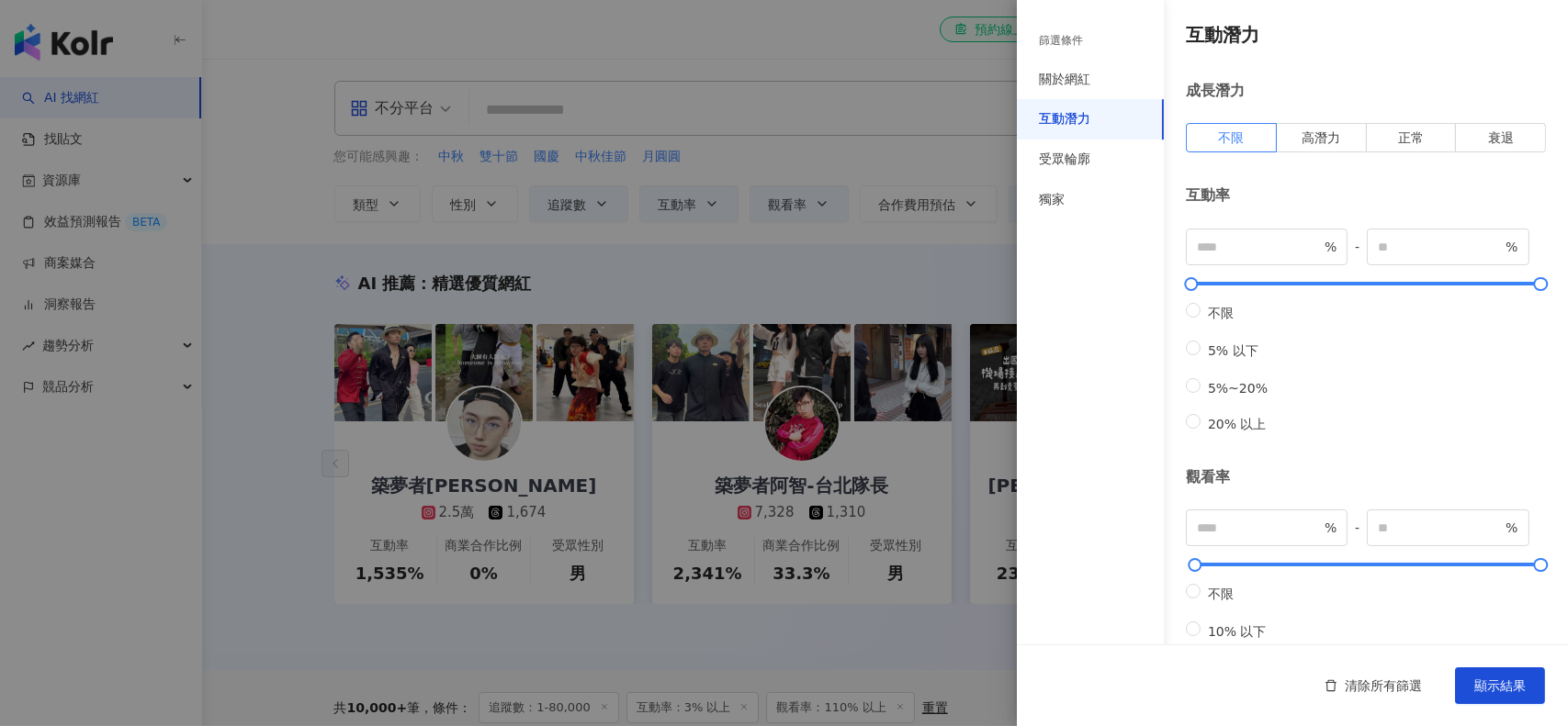
click at [1084, 148] on div "受眾輪廓" at bounding box center [1089, 159] width 147 height 40
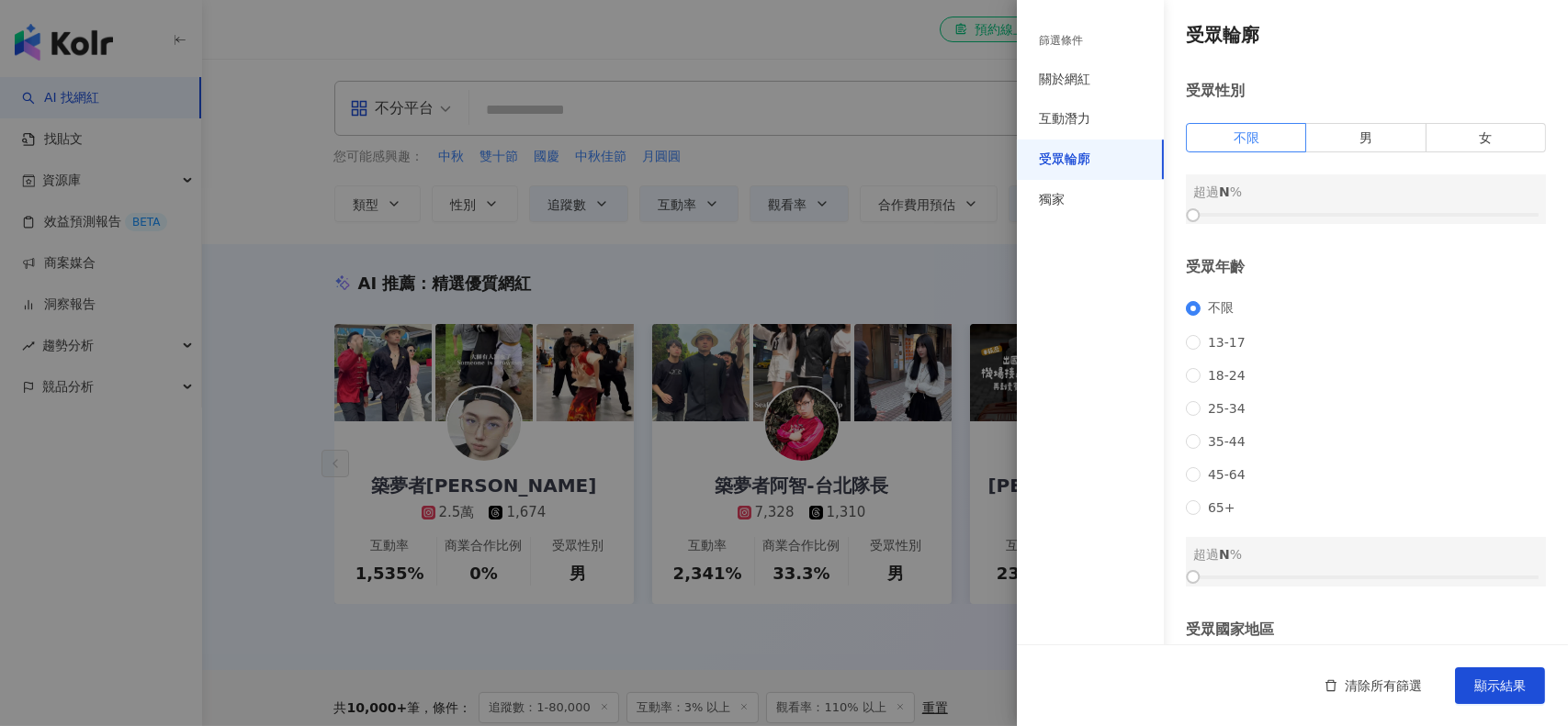
click at [1085, 194] on div "獨家" at bounding box center [1089, 200] width 147 height 40
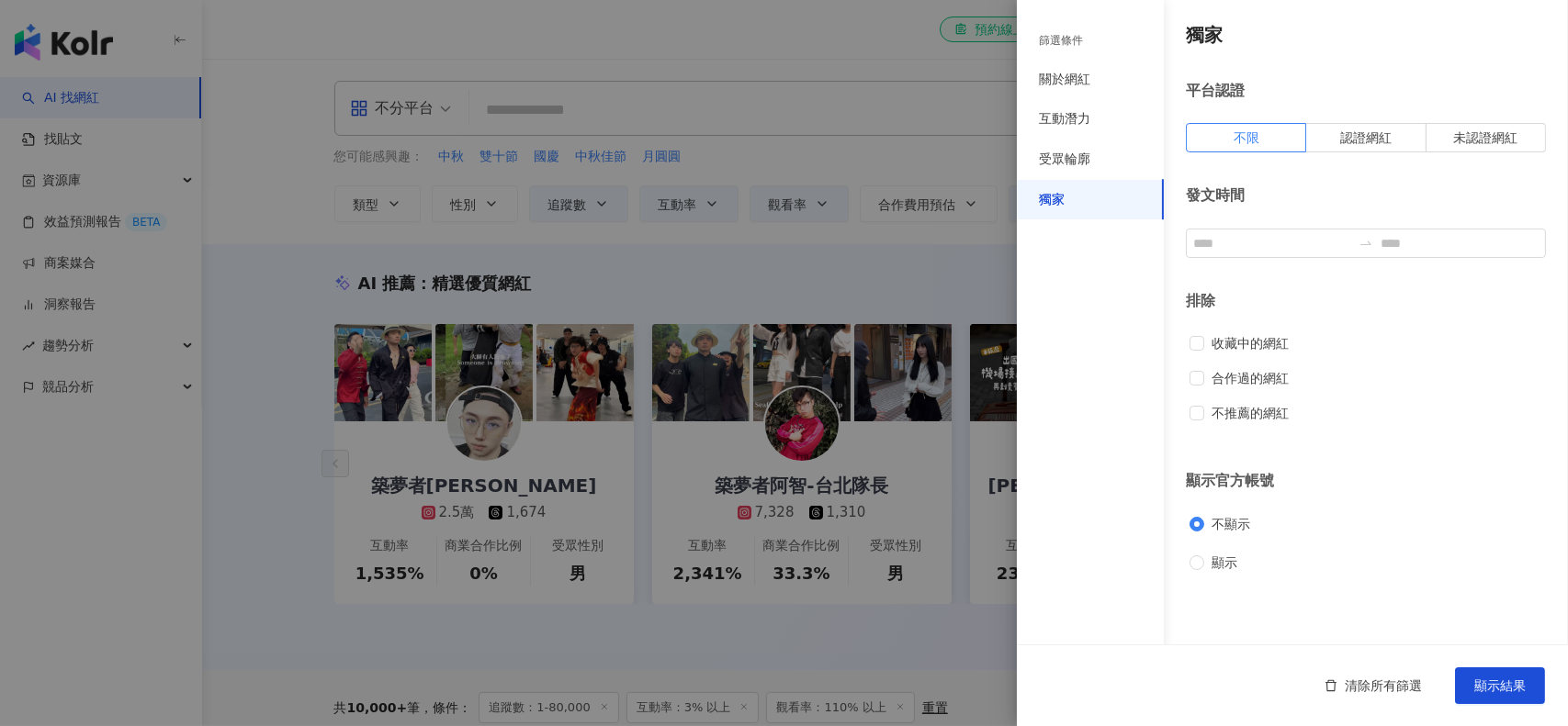
click at [1101, 159] on div "受眾輪廓" at bounding box center [1089, 159] width 147 height 40
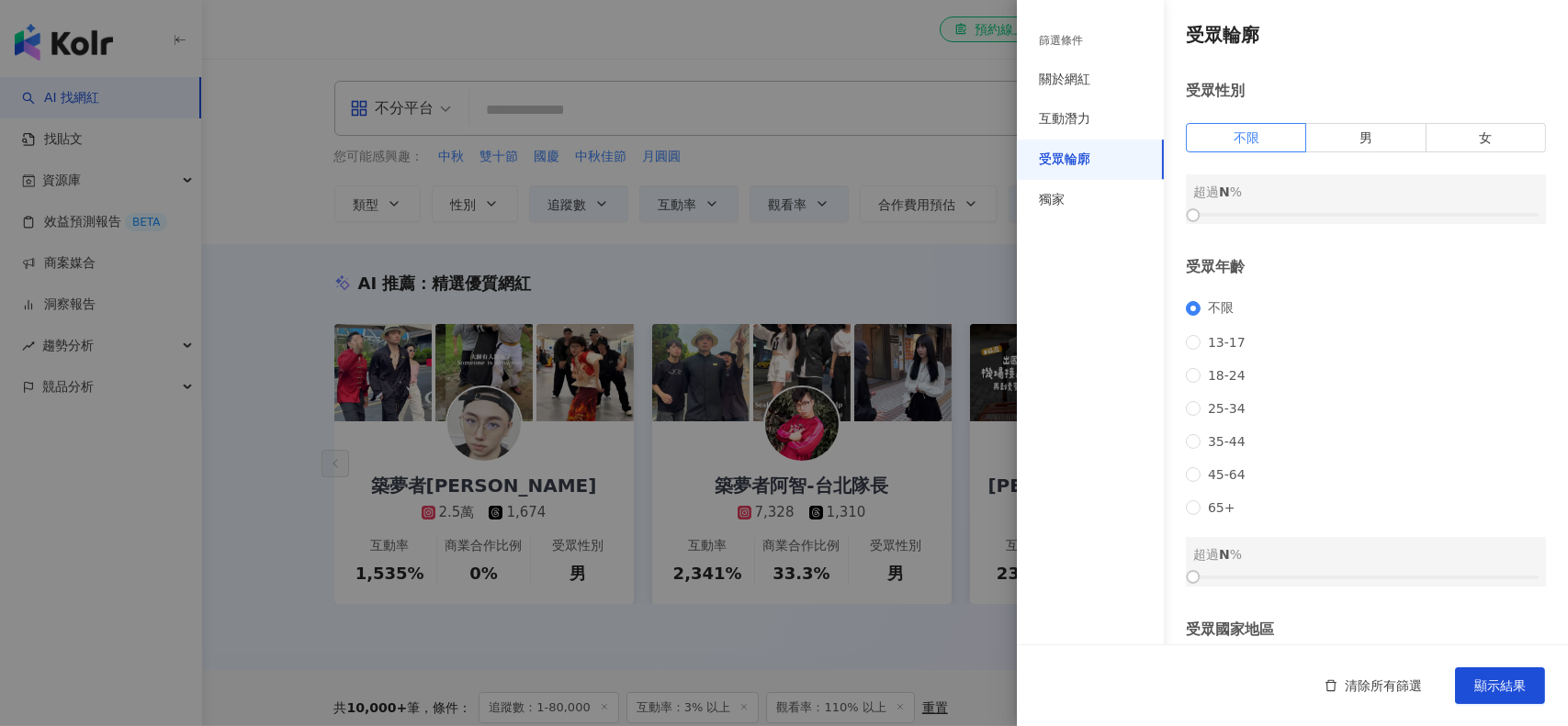
scroll to position [92, 0]
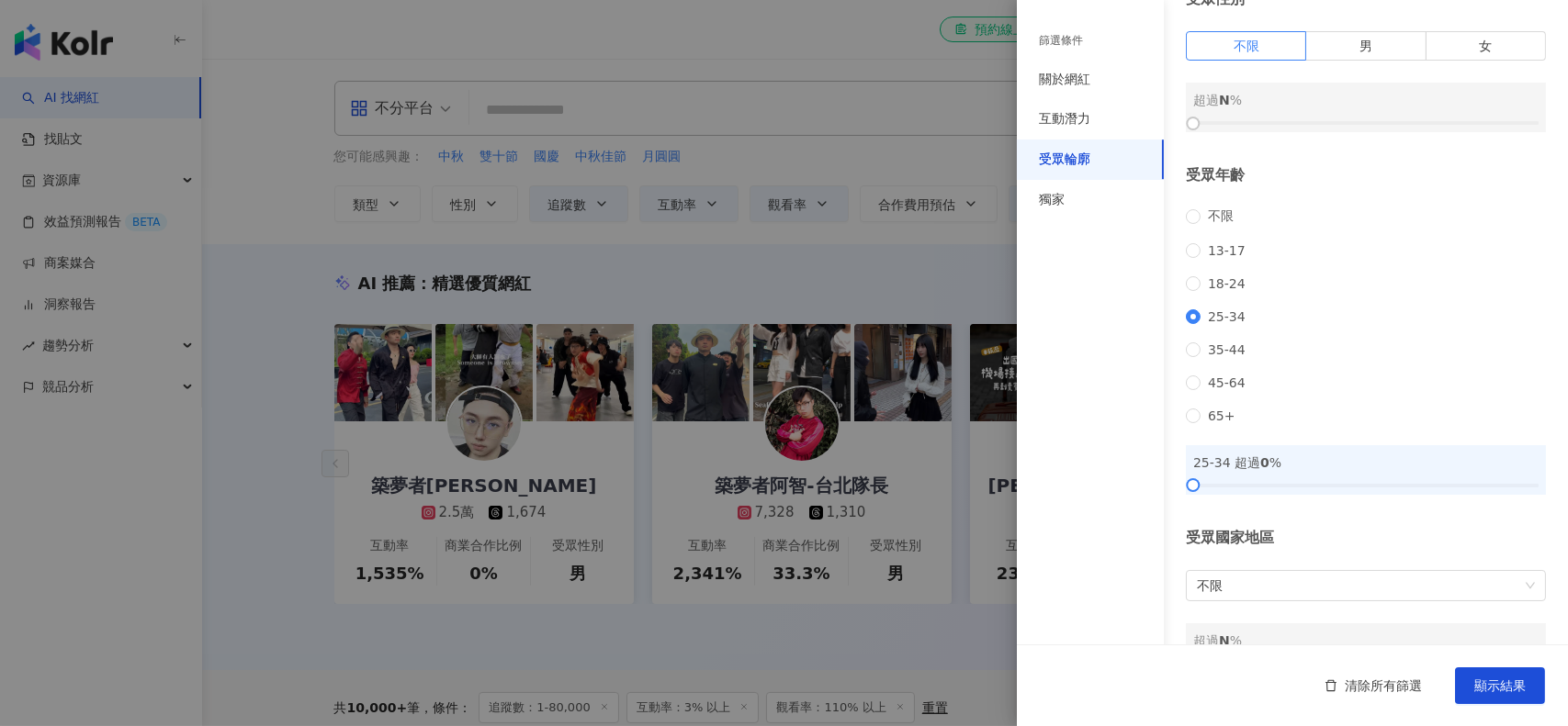
click at [1195, 225] on label "不限" at bounding box center [1213, 217] width 55 height 17
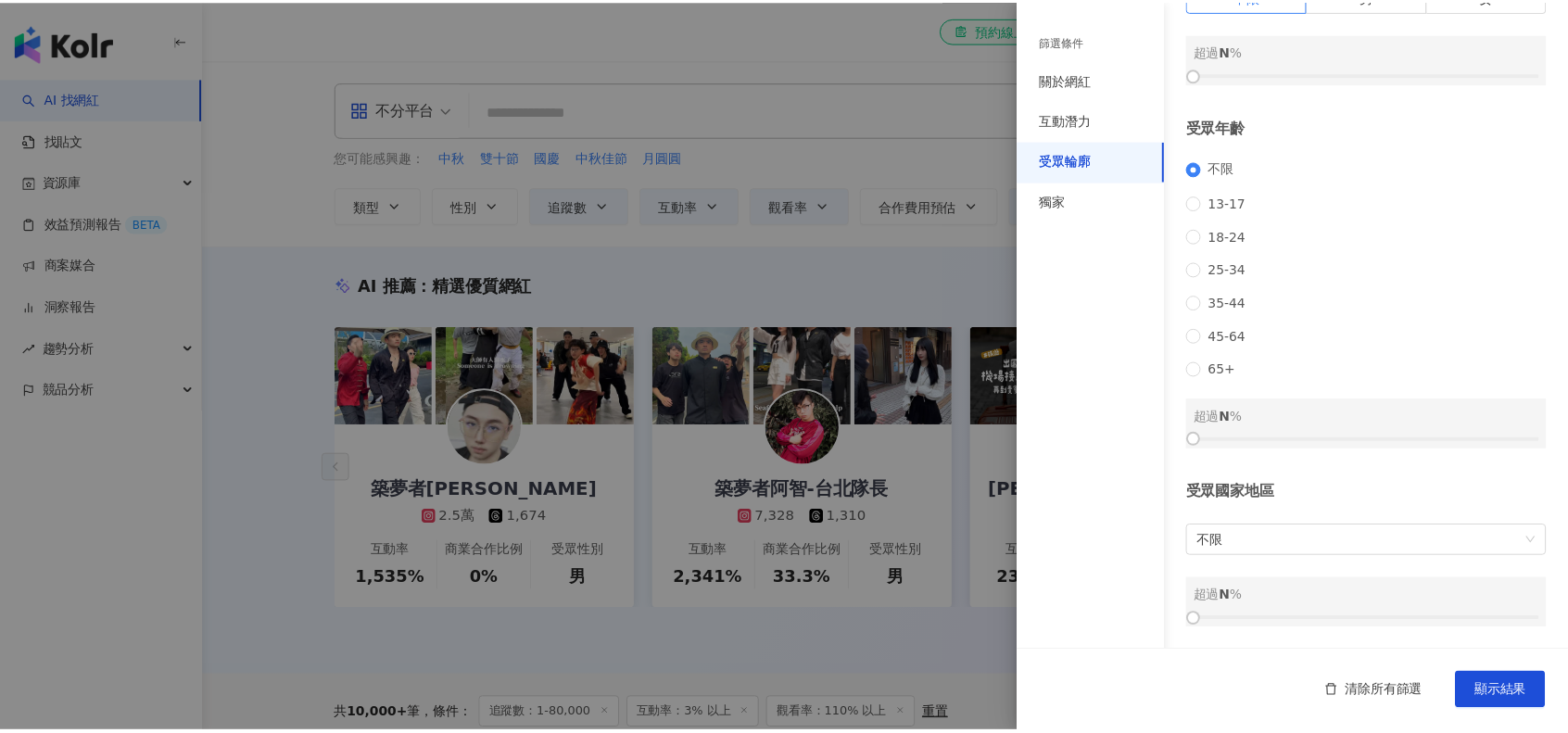
scroll to position [0, 0]
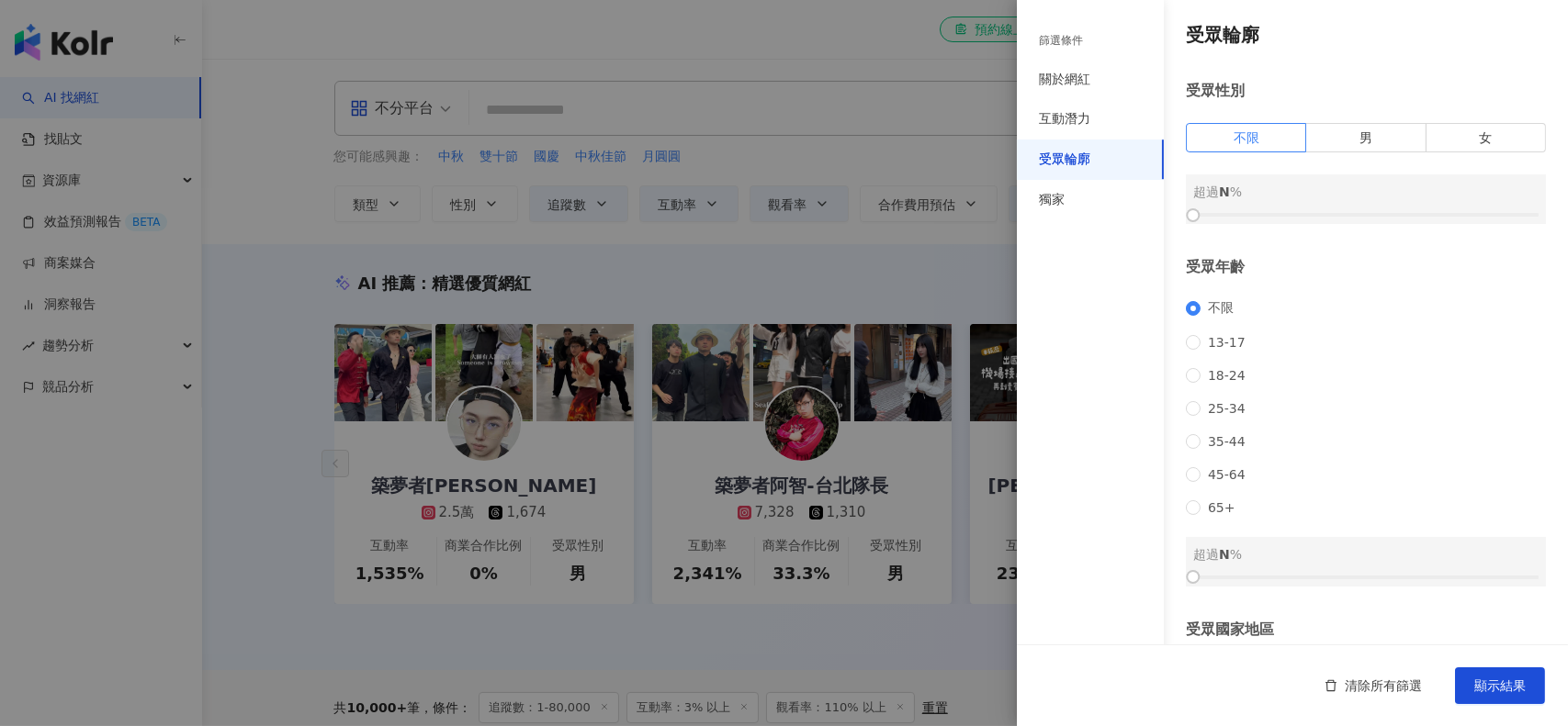
click at [1110, 201] on div "獨家" at bounding box center [1089, 200] width 147 height 40
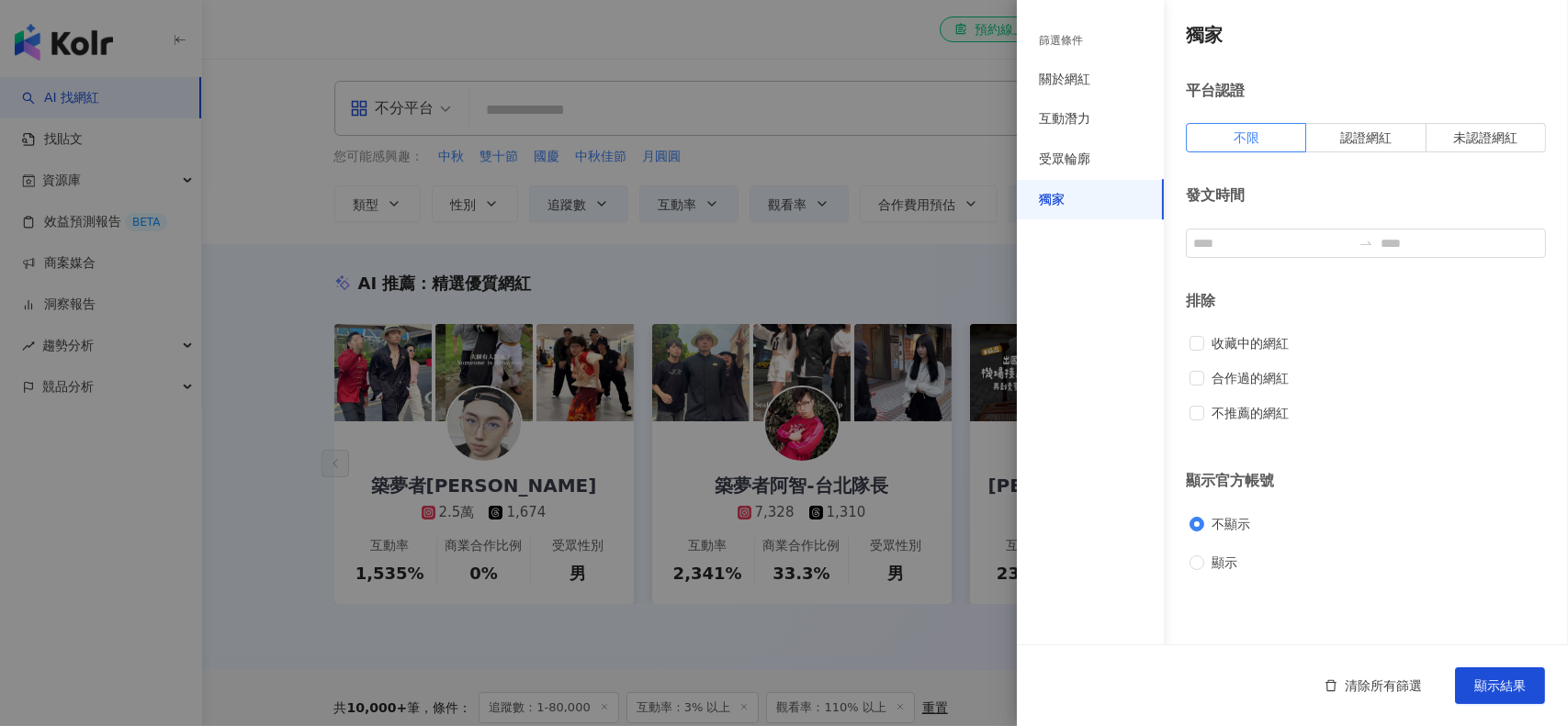
click at [918, 277] on div at bounding box center [784, 363] width 1568 height 726
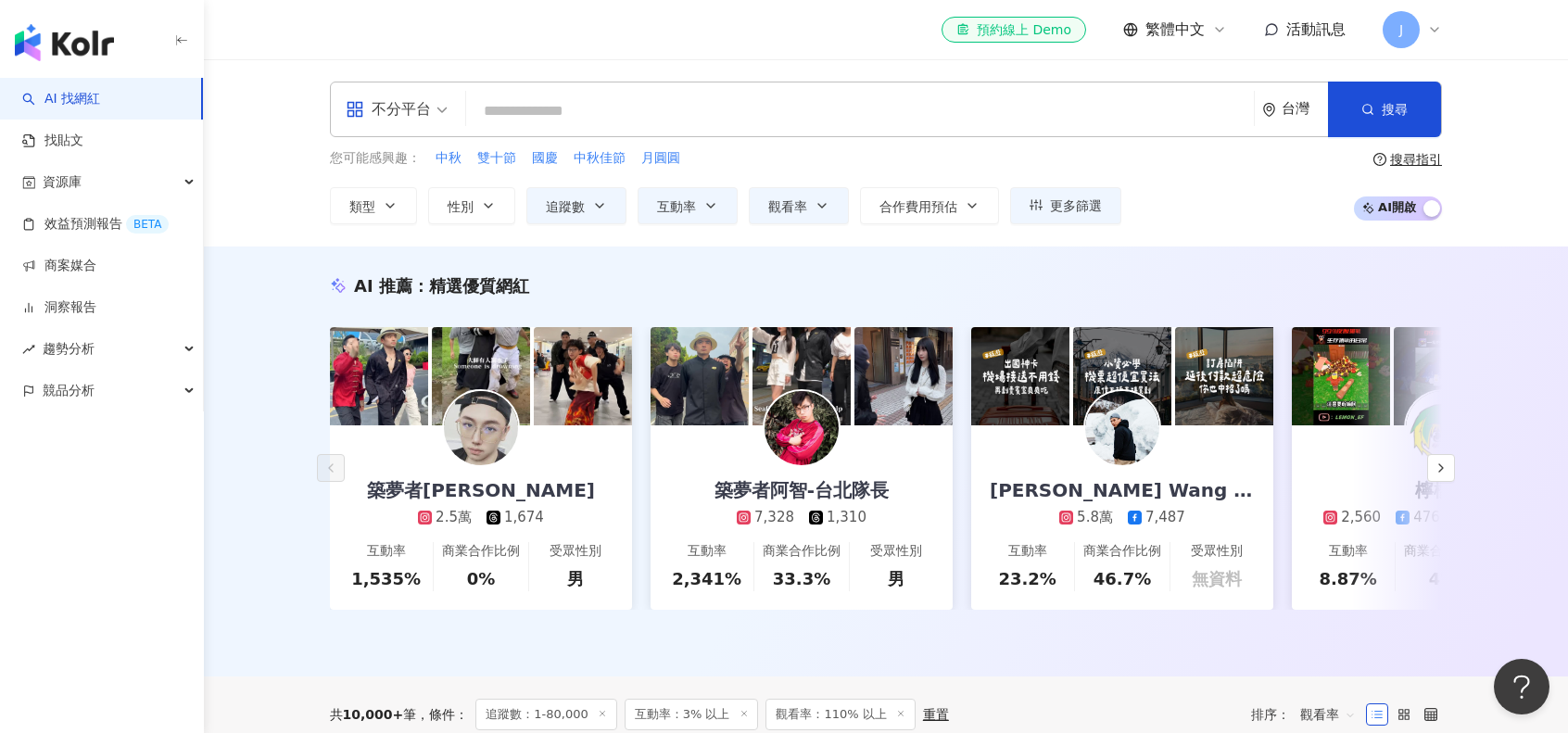
click at [808, 124] on input "search" at bounding box center [860, 111] width 773 height 35
paste input "****"
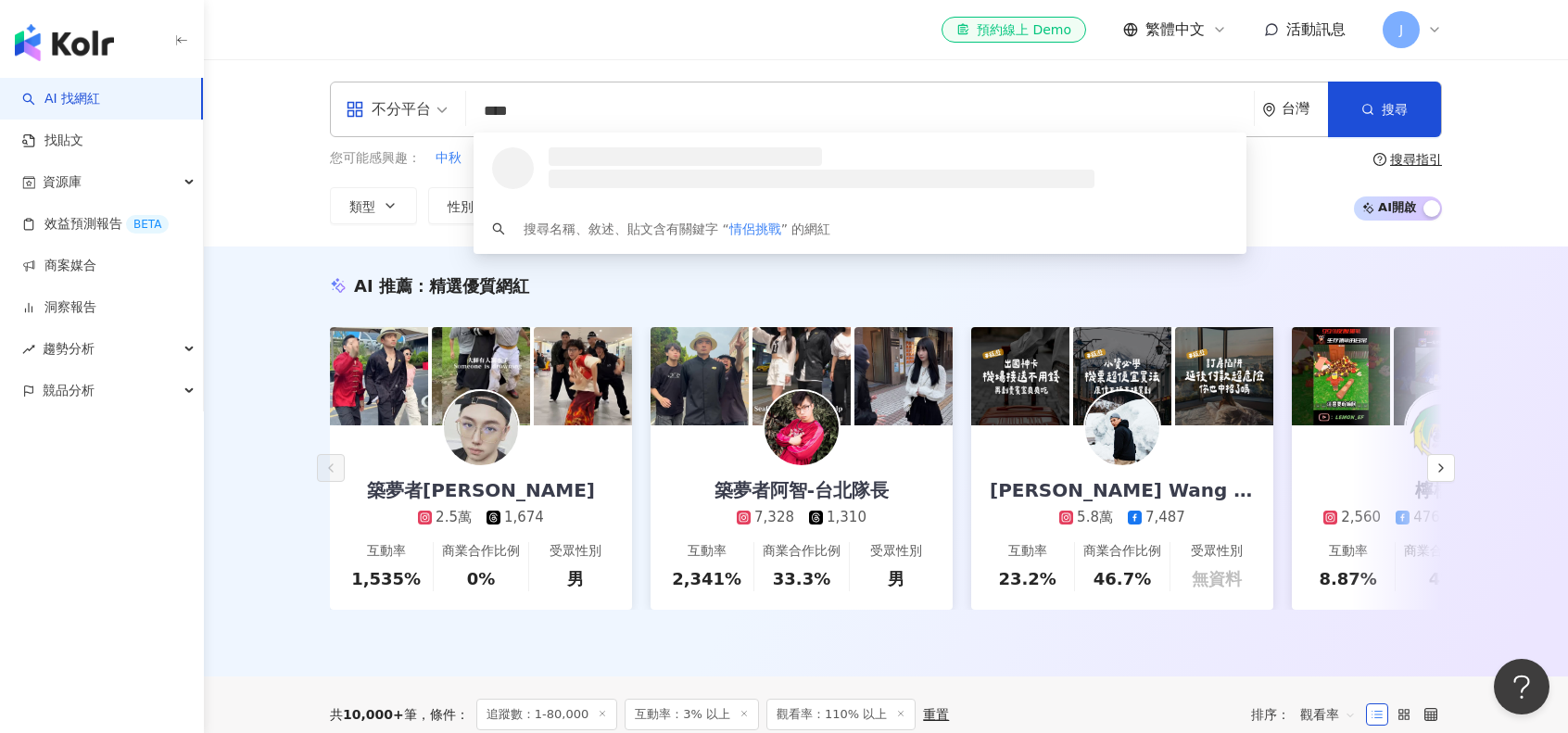
type input "****"
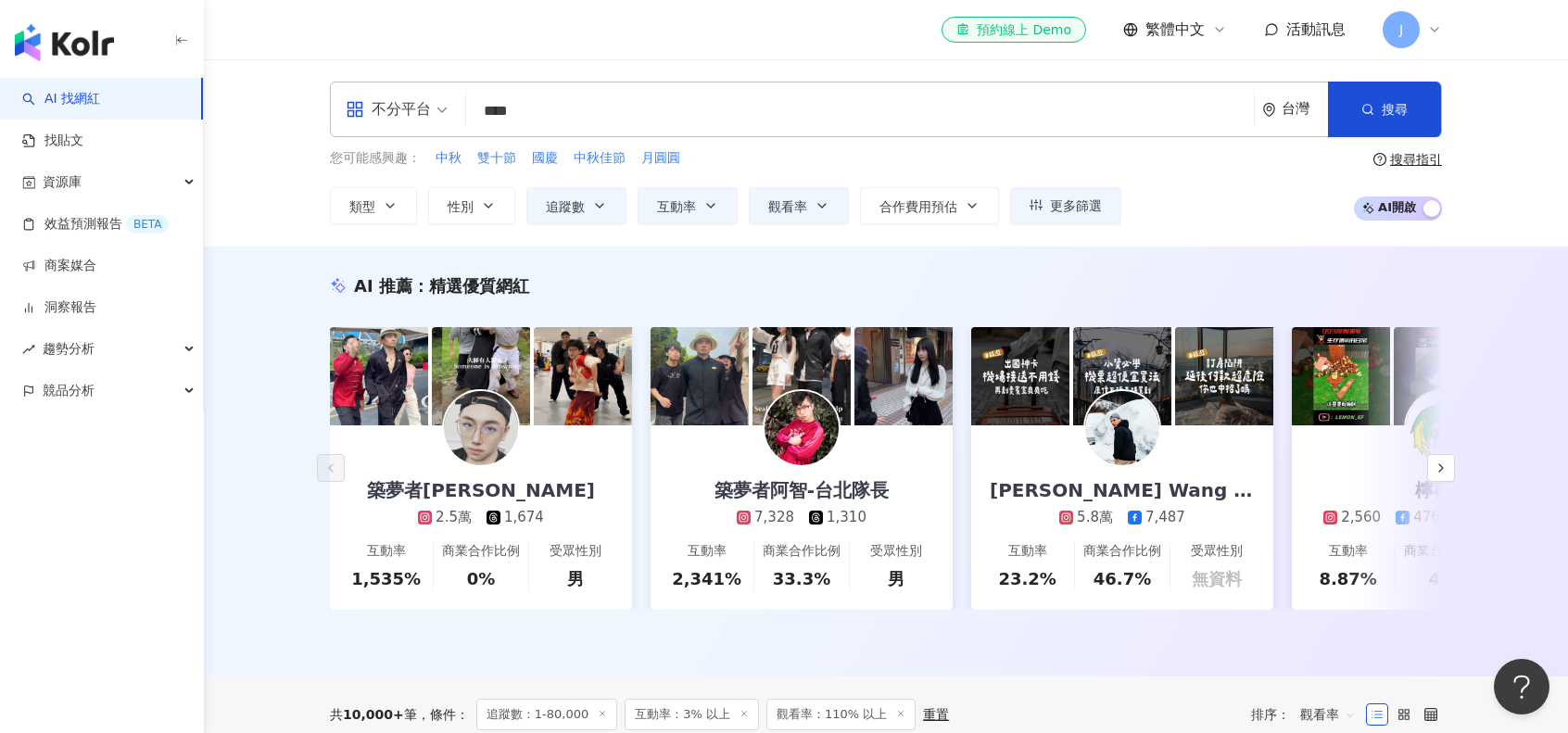
click at [1353, 105] on button "搜尋" at bounding box center [1383, 109] width 113 height 56
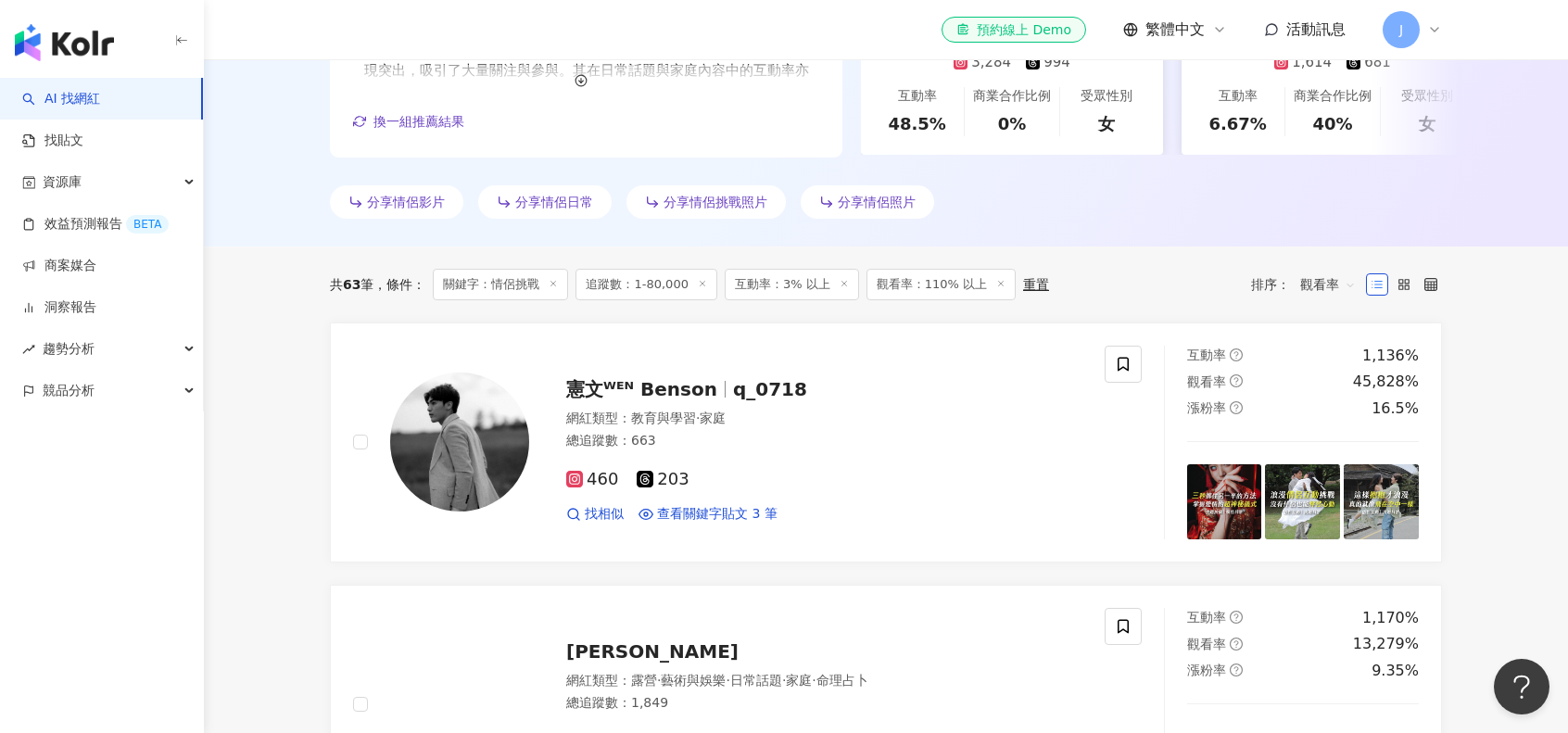
scroll to position [463, 0]
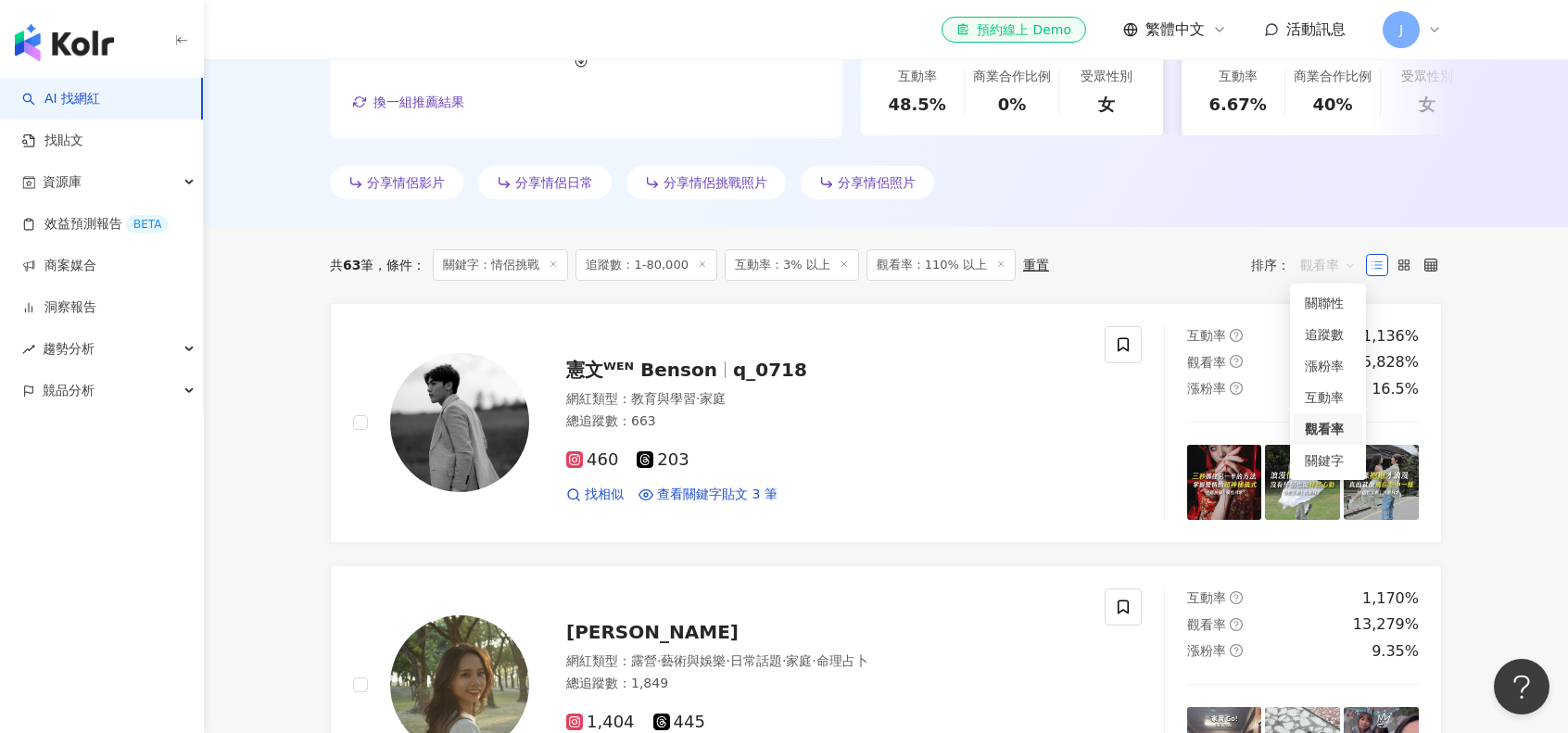
click at [1347, 268] on span "觀看率" at bounding box center [1327, 264] width 56 height 29
click at [648, 270] on span "追蹤數：1-80,000" at bounding box center [646, 264] width 141 height 31
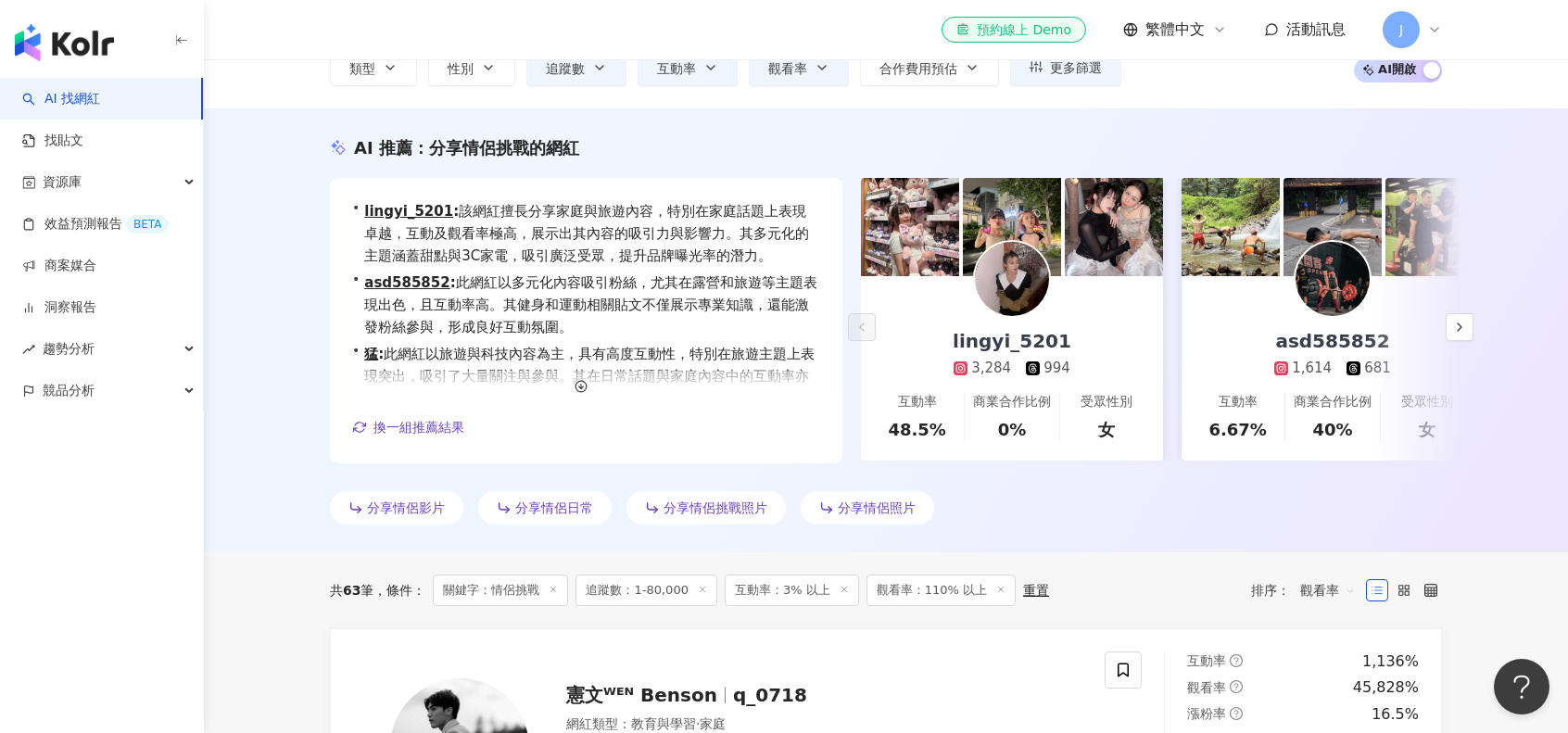
scroll to position [0, 0]
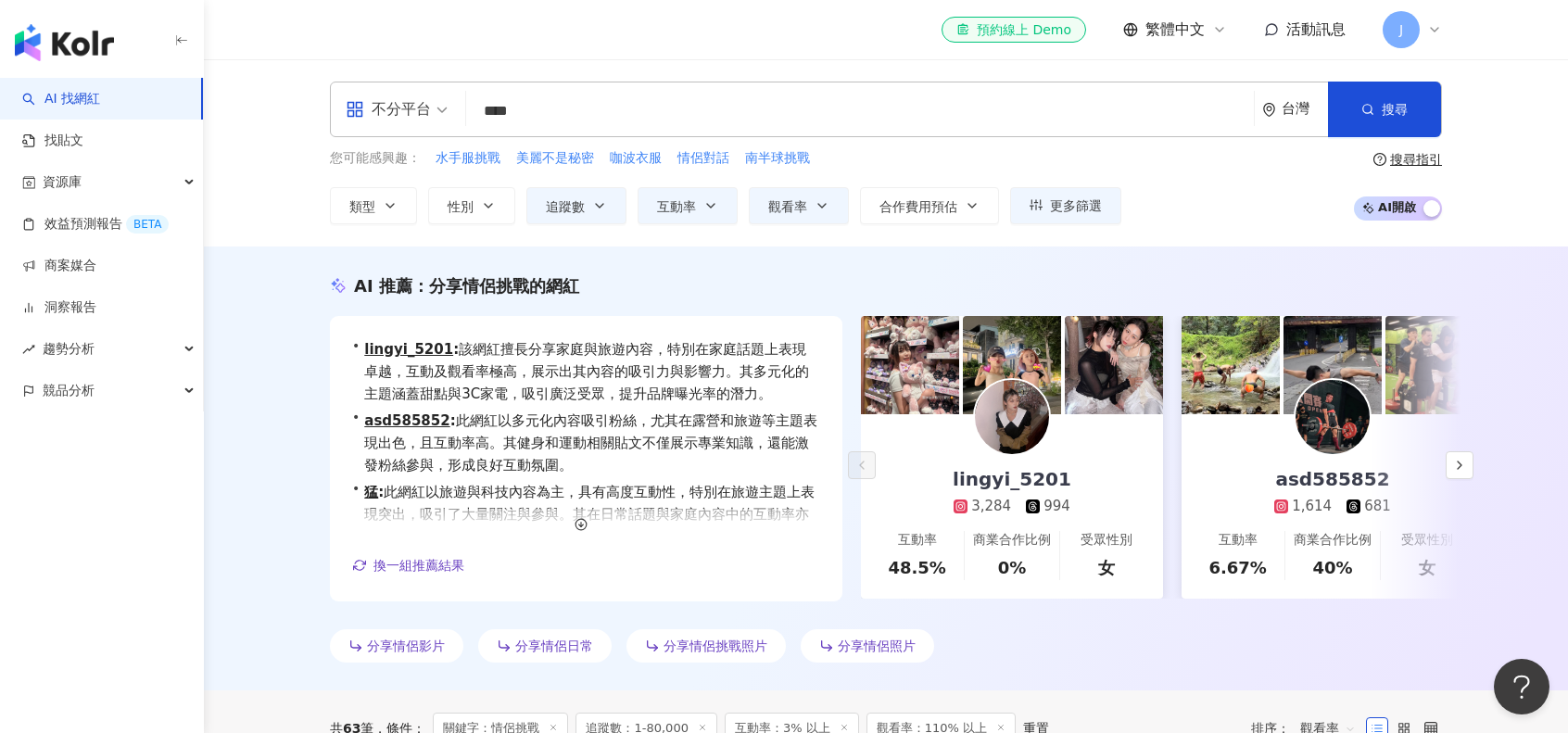
click at [579, 212] on span "追蹤數" at bounding box center [564, 206] width 39 height 15
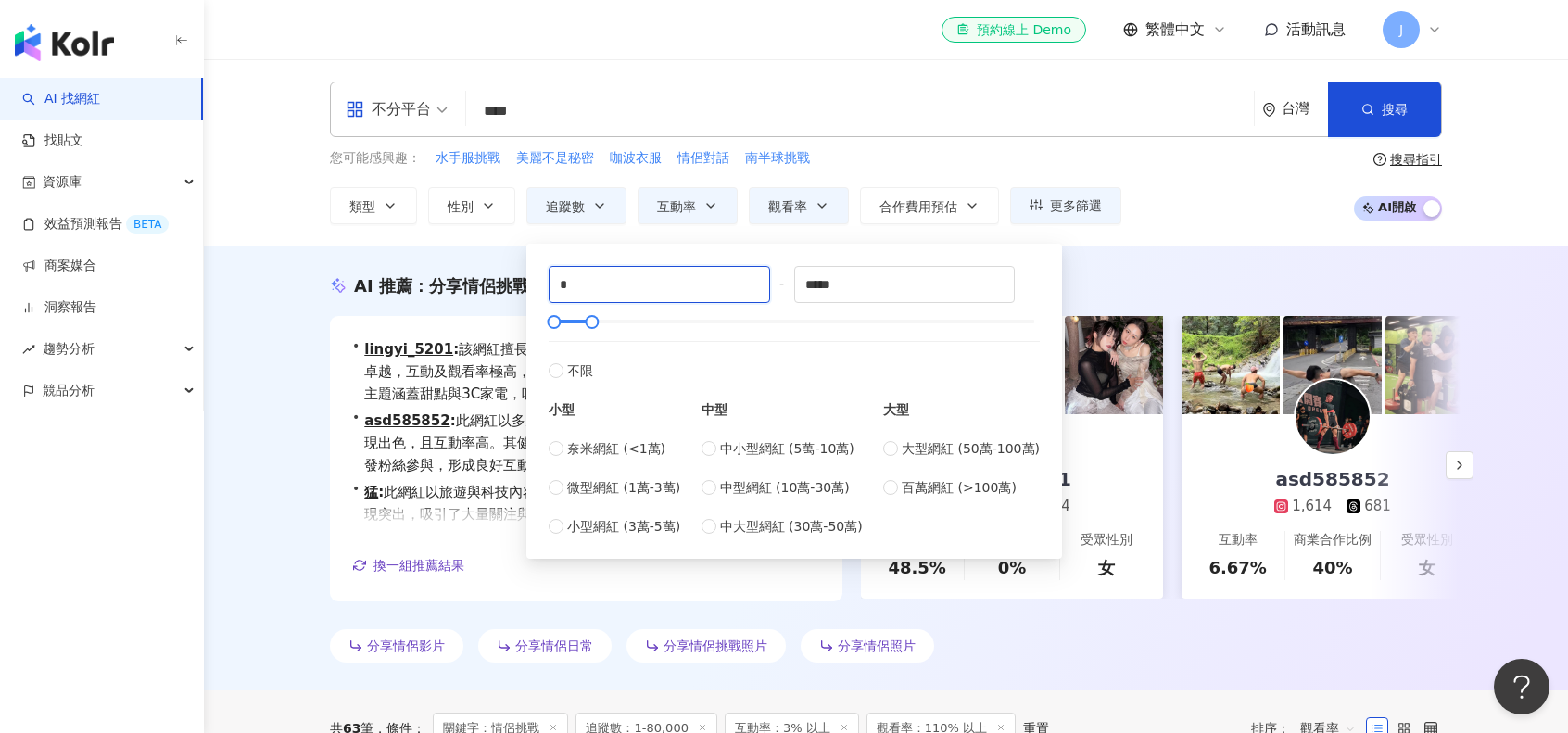
click at [610, 288] on input "*" at bounding box center [659, 284] width 220 height 35
type input "*****"
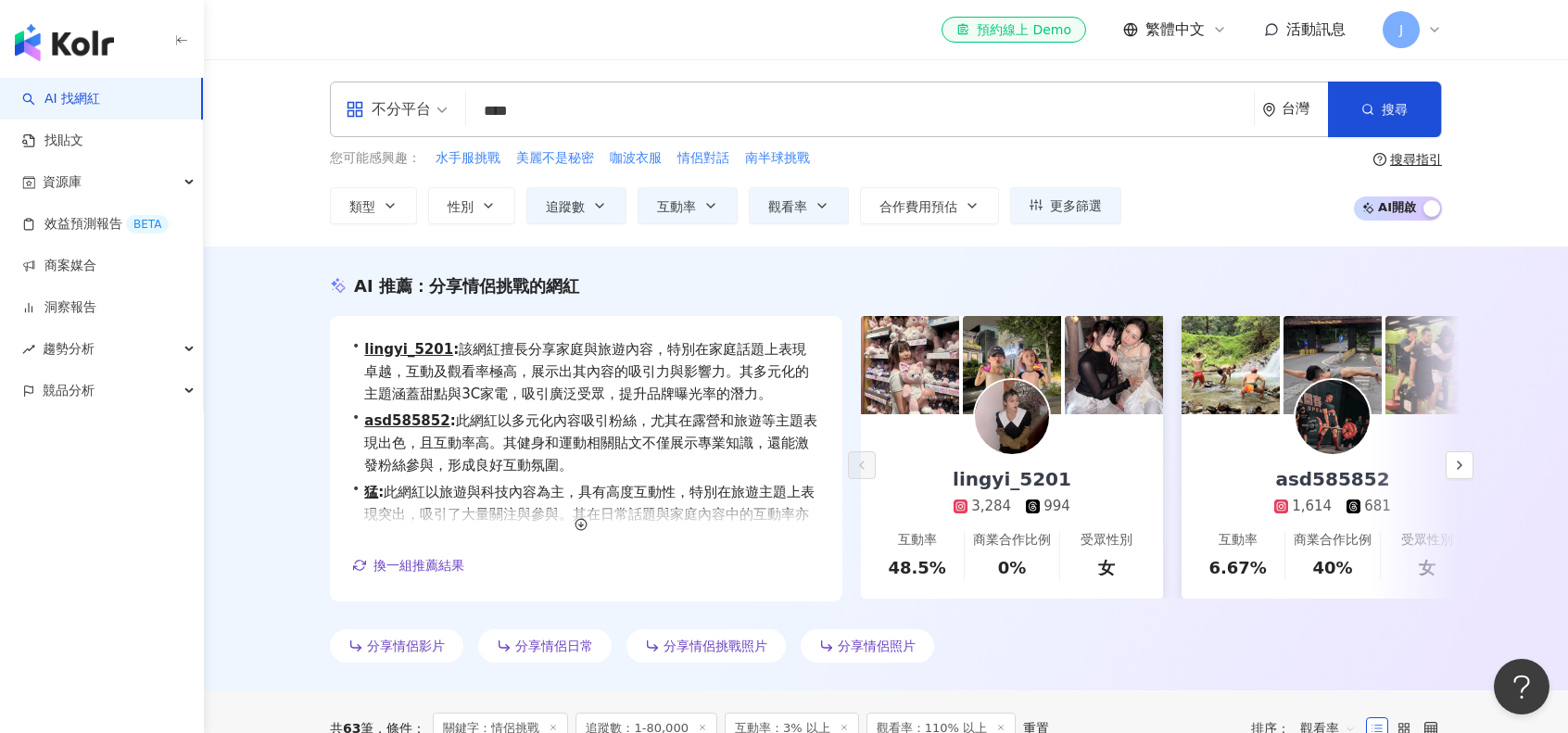
click at [333, 295] on div "AI 推薦 ： 分享情侶挑戰的網紅" at bounding box center [885, 286] width 1112 height 23
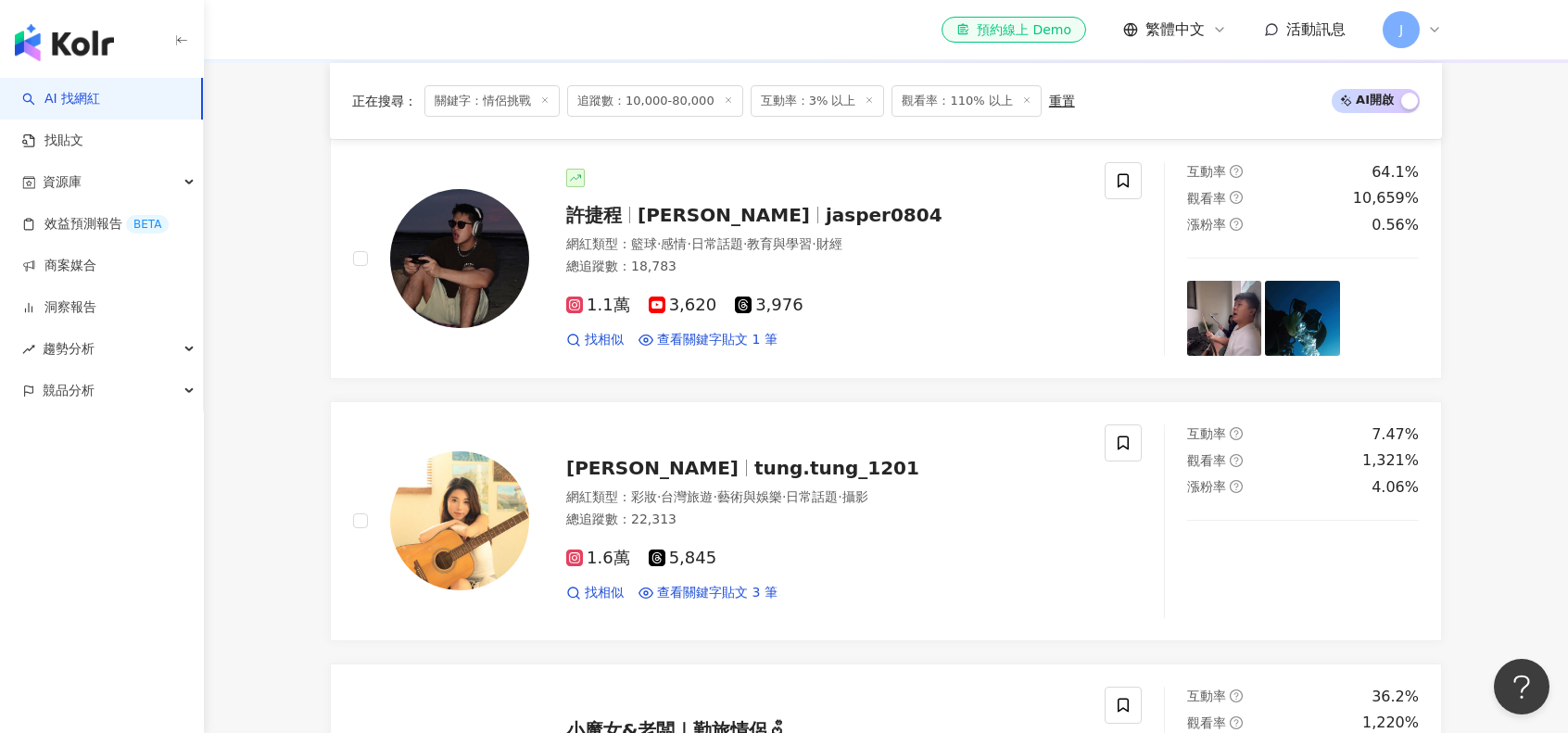
scroll to position [649, 0]
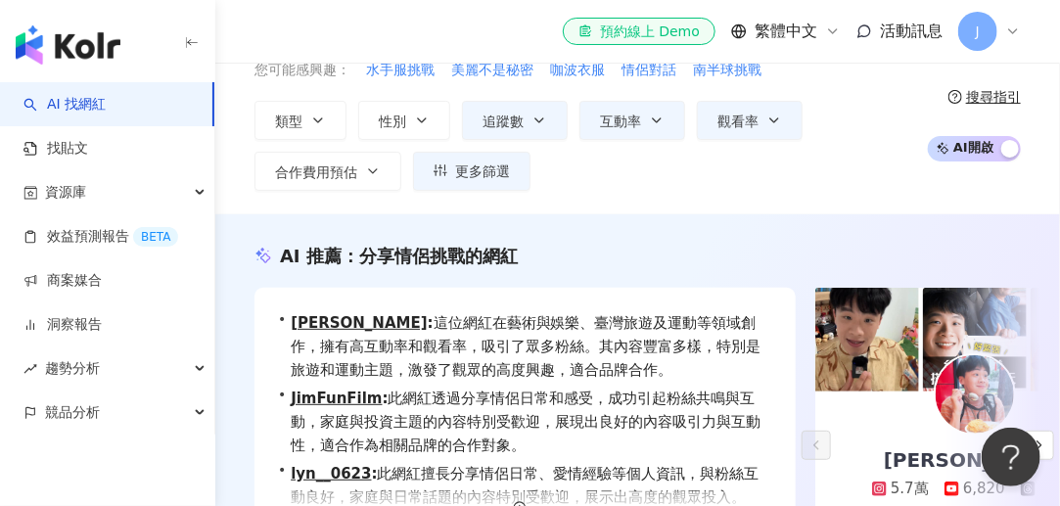
scroll to position [0, 0]
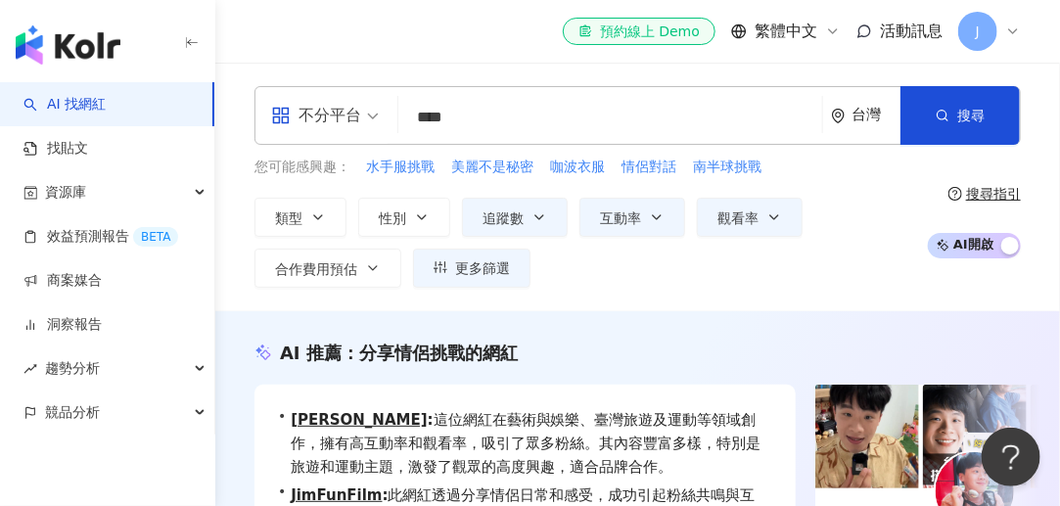
click at [495, 110] on input "****" at bounding box center [610, 117] width 408 height 37
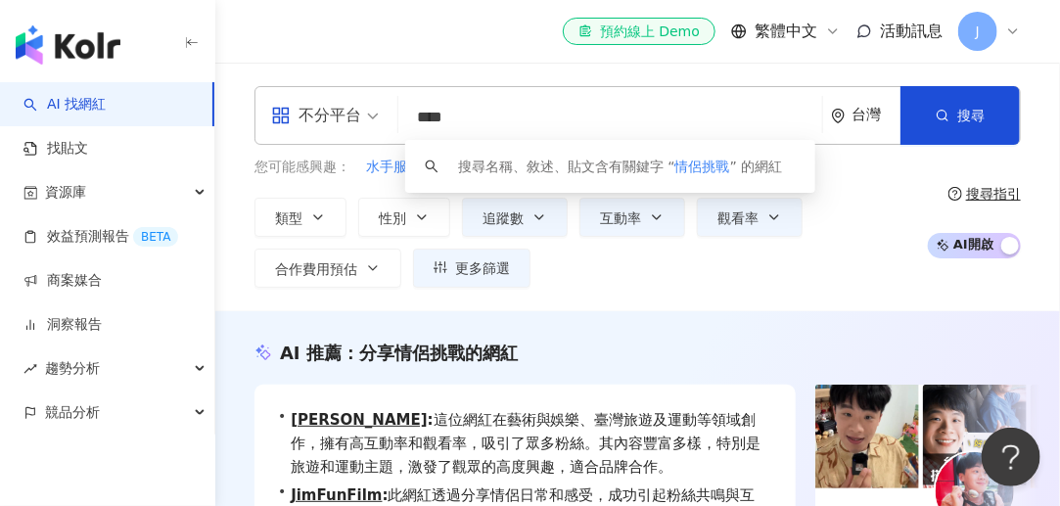
click at [495, 110] on input "****" at bounding box center [610, 117] width 408 height 37
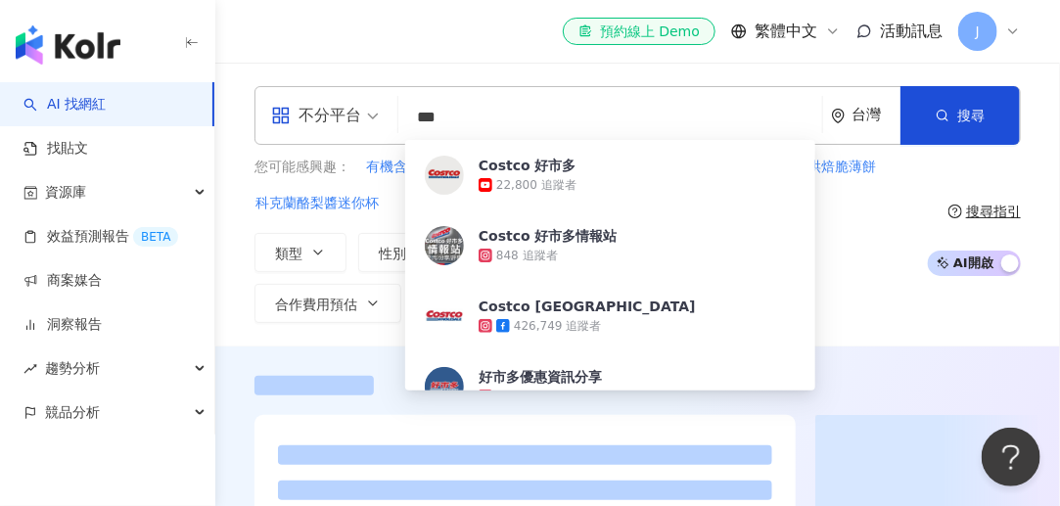
type input "***"
click at [856, 177] on div "您可能感興趣： 有機含乳奶精 12吋南瓜派 紐西蘭愛妃蘋果汁 海鹽口味烘焙脆薄餅 科克蘭酪梨醬迷你杯" at bounding box center [585, 185] width 663 height 57
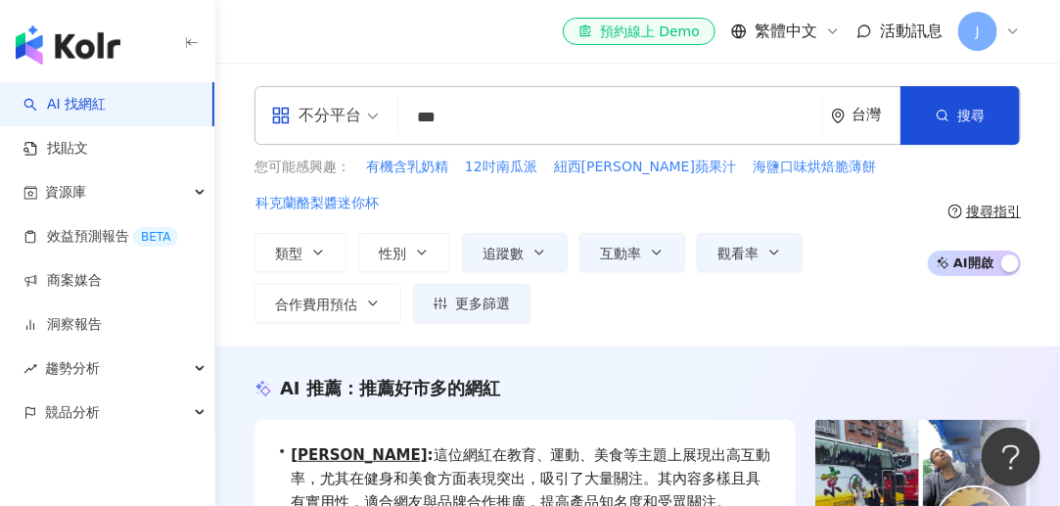
click at [510, 251] on span "追蹤數" at bounding box center [503, 254] width 41 height 16
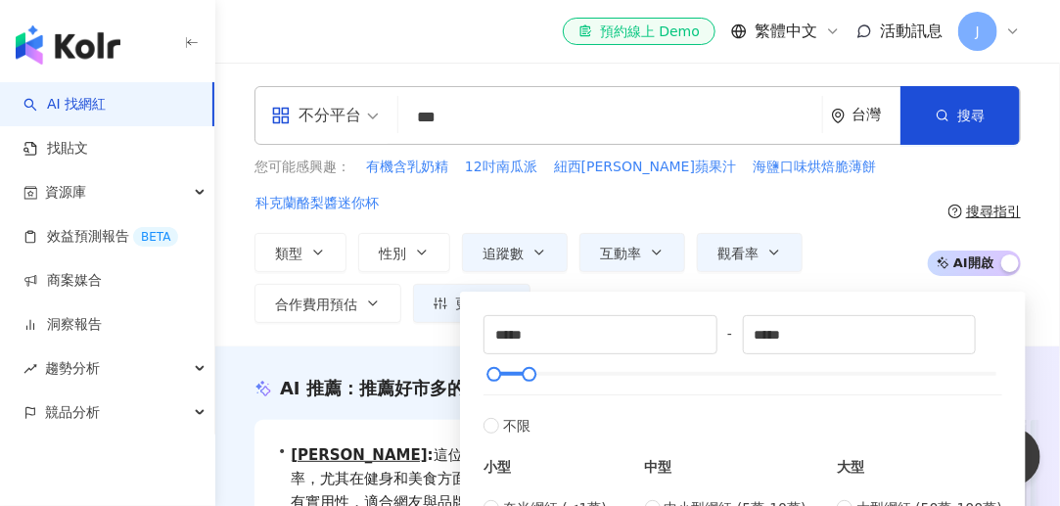
scroll to position [196, 0]
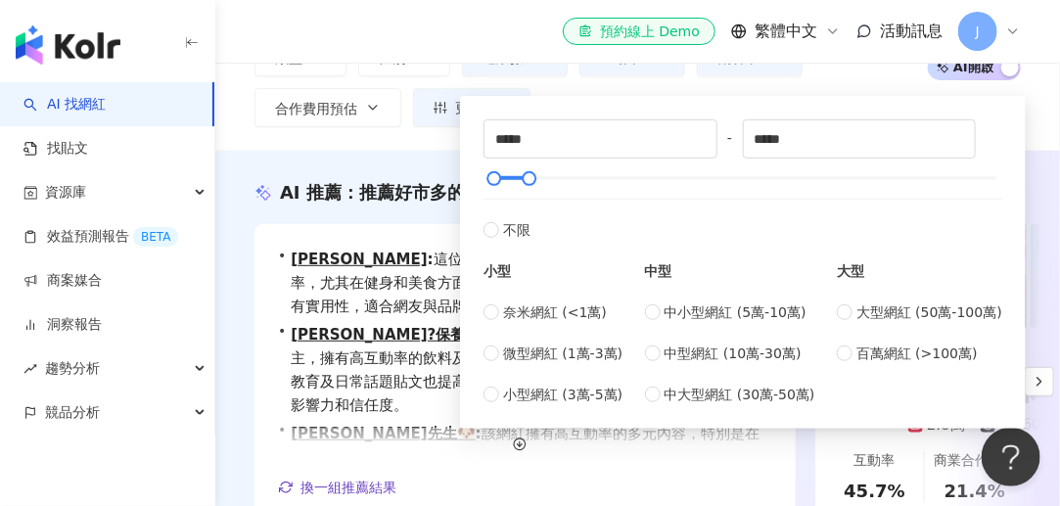
click at [503, 222] on span "不限" at bounding box center [516, 230] width 27 height 22
type input "*"
type input "*******"
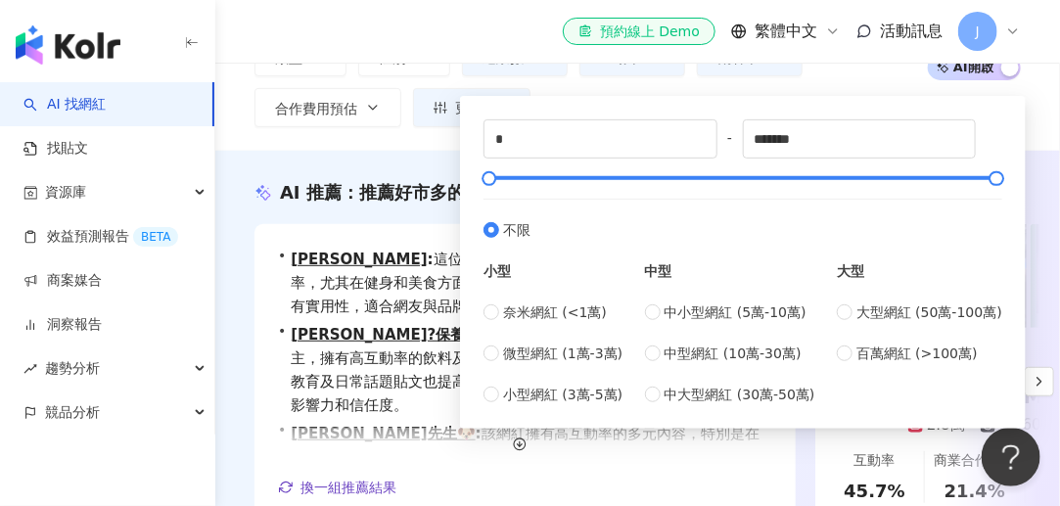
click at [389, 199] on span "推薦好市多的網紅" at bounding box center [429, 192] width 141 height 21
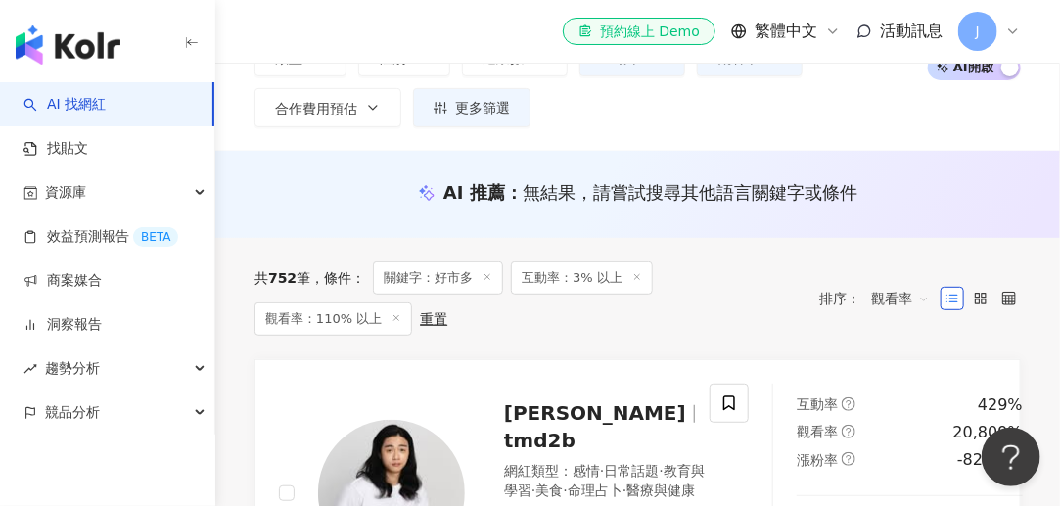
scroll to position [98, 0]
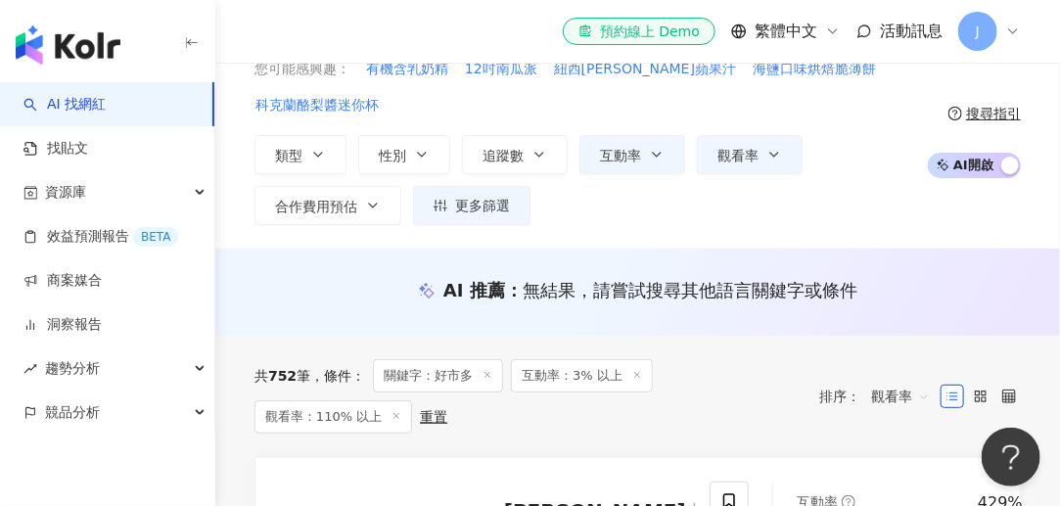
click at [755, 152] on button "觀看率" at bounding box center [750, 154] width 106 height 39
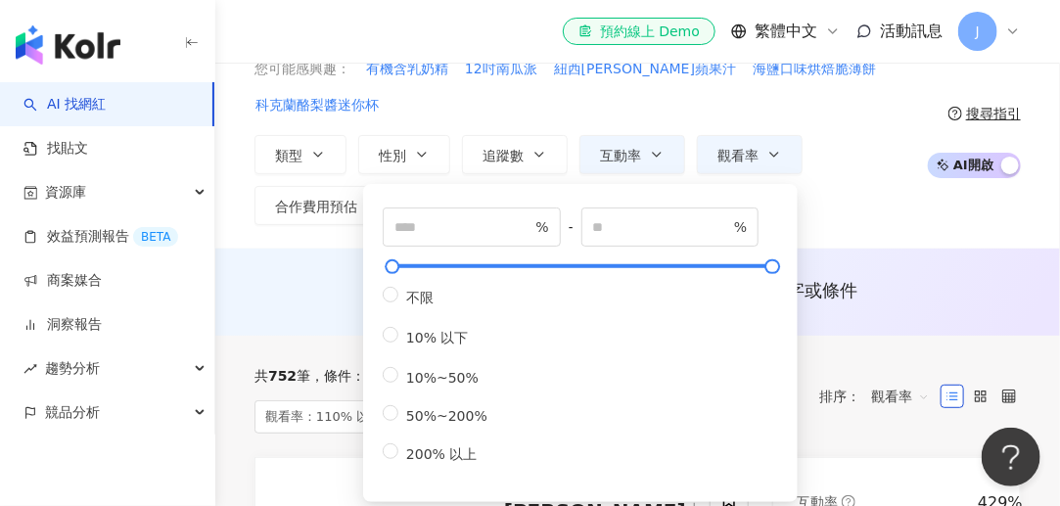
scroll to position [196, 0]
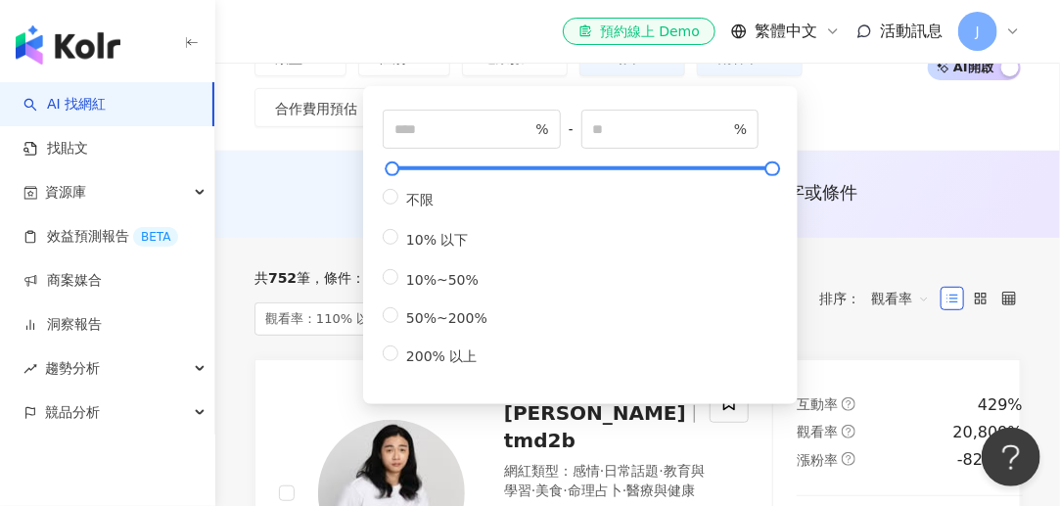
click at [907, 169] on div "AI 推薦 ： 無結果，請嘗試搜尋其他語言關鍵字或條件" at bounding box center [637, 194] width 845 height 87
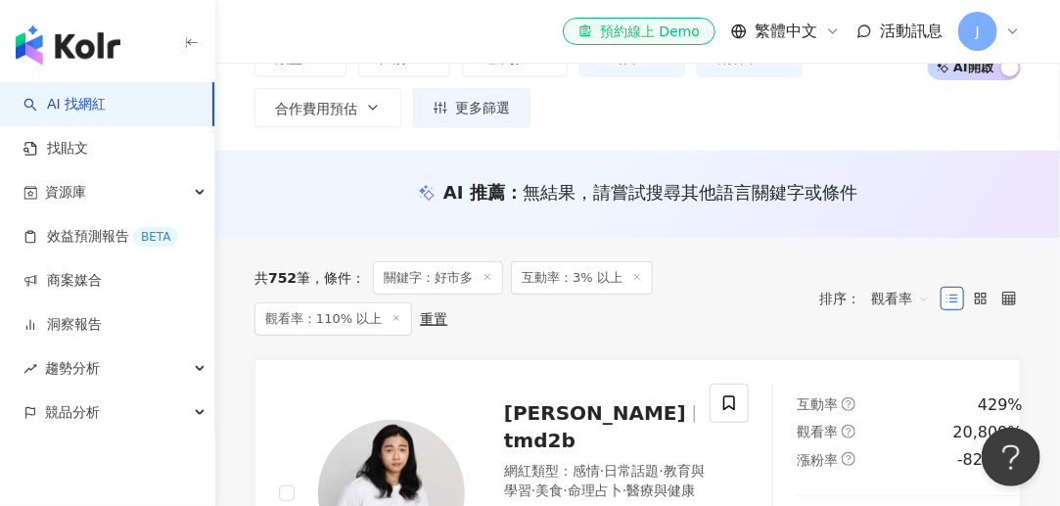
scroll to position [98, 0]
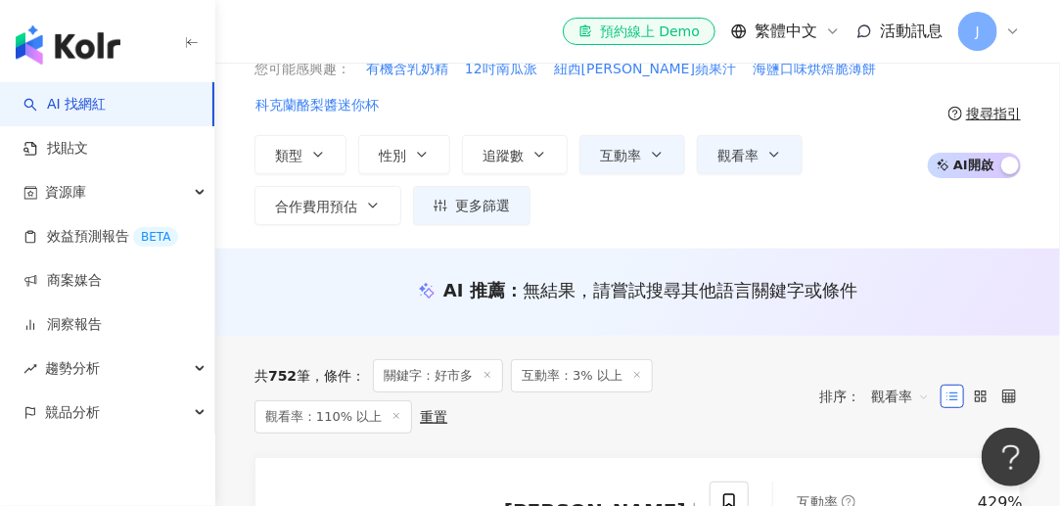
click at [650, 160] on icon "button" at bounding box center [657, 155] width 16 height 16
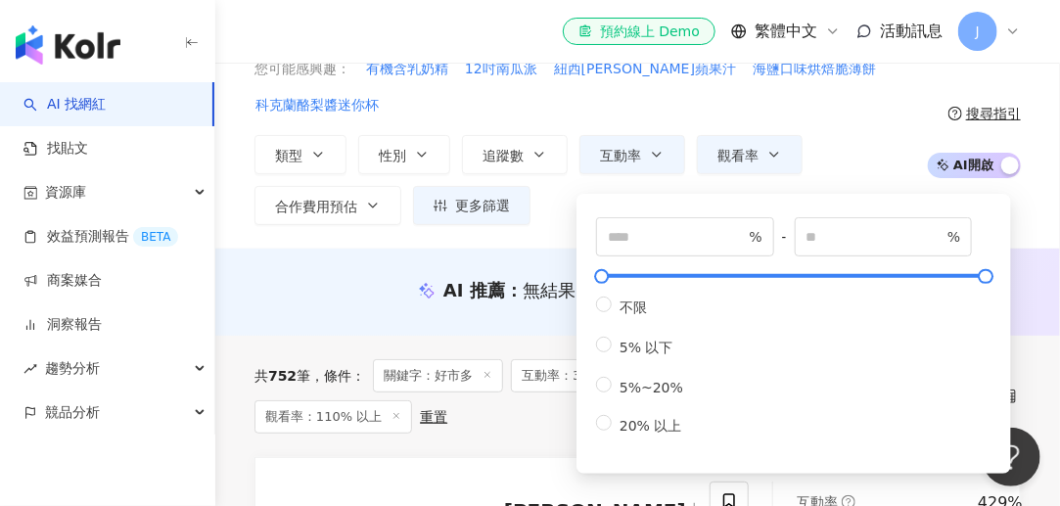
click at [623, 300] on span "不限" at bounding box center [633, 307] width 43 height 16
click at [512, 294] on div "AI 推薦 ： 無結果，請嘗試搜尋其他語言關鍵字或條件" at bounding box center [650, 290] width 414 height 24
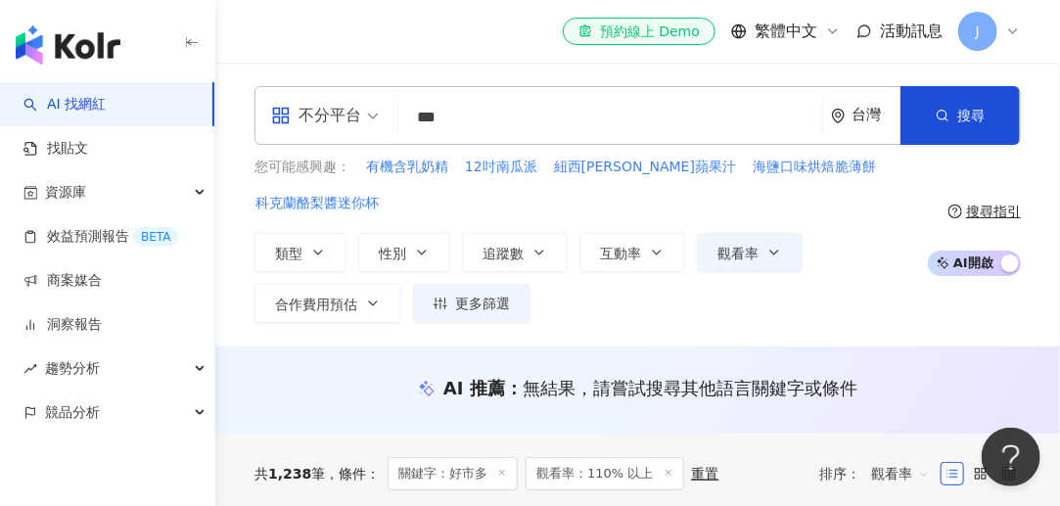
drag, startPoint x: 287, startPoint y: 388, endPoint x: 499, endPoint y: 369, distance: 213.2
click at [287, 388] on div "AI 推薦 ： 無結果，請嘗試搜尋其他語言關鍵字或條件" at bounding box center [637, 388] width 766 height 24
click at [523, 259] on button "追蹤數" at bounding box center [515, 252] width 106 height 39
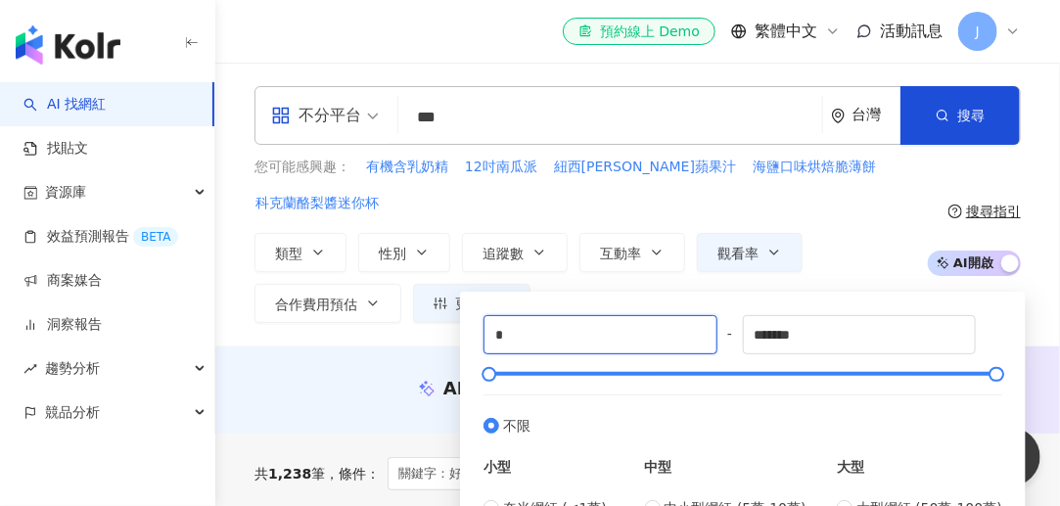
click at [566, 338] on input "*" at bounding box center [600, 334] width 232 height 37
type input "*****"
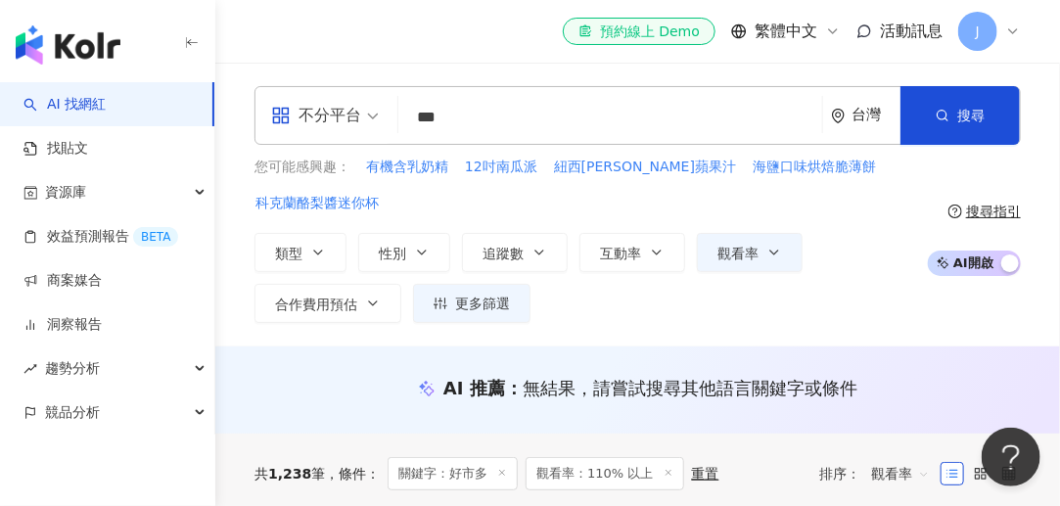
click at [378, 350] on div "AI 推薦 ： 無結果，請嘗試搜尋其他語言關鍵字或條件" at bounding box center [637, 389] width 845 height 87
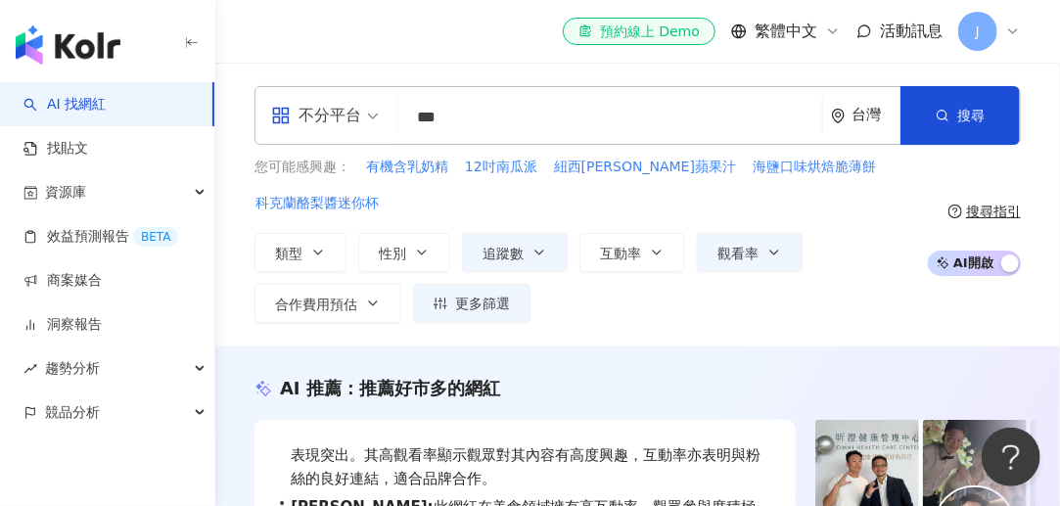
click at [760, 258] on button "觀看率" at bounding box center [750, 252] width 106 height 39
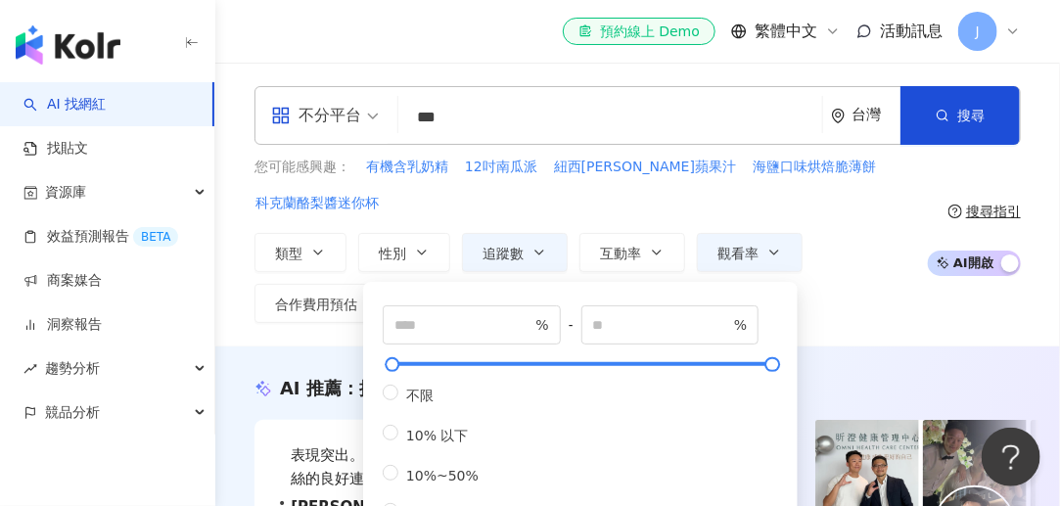
click at [858, 282] on div "類型 性別 追蹤數 互動率 觀看率 合作費用預估 更多篩選 篩選條件 關於網紅 互動潛力 受眾輪廓 獨家 關於網紅 類型 ( 請選擇您想要的類型 ) 尚未選擇…" at bounding box center [585, 278] width 663 height 90
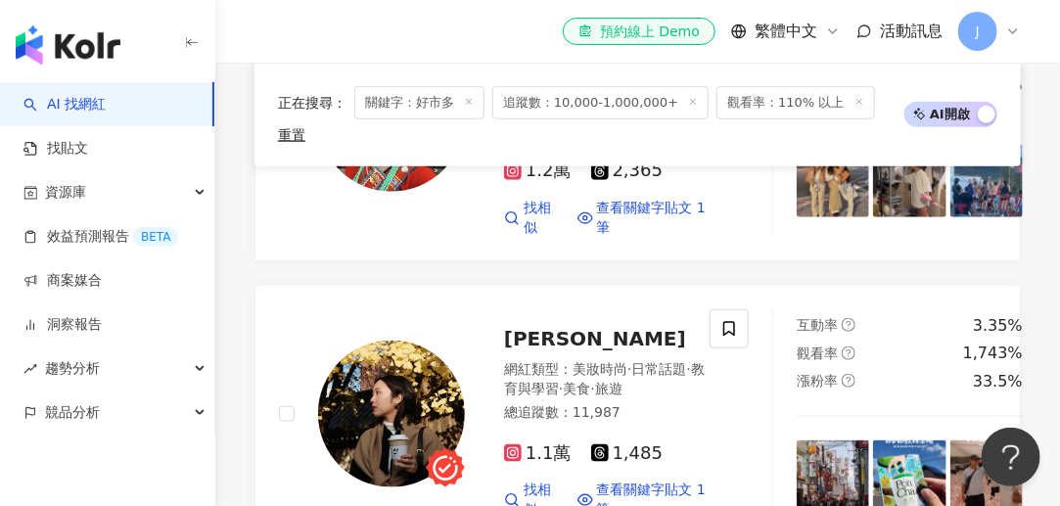
scroll to position [2838, 0]
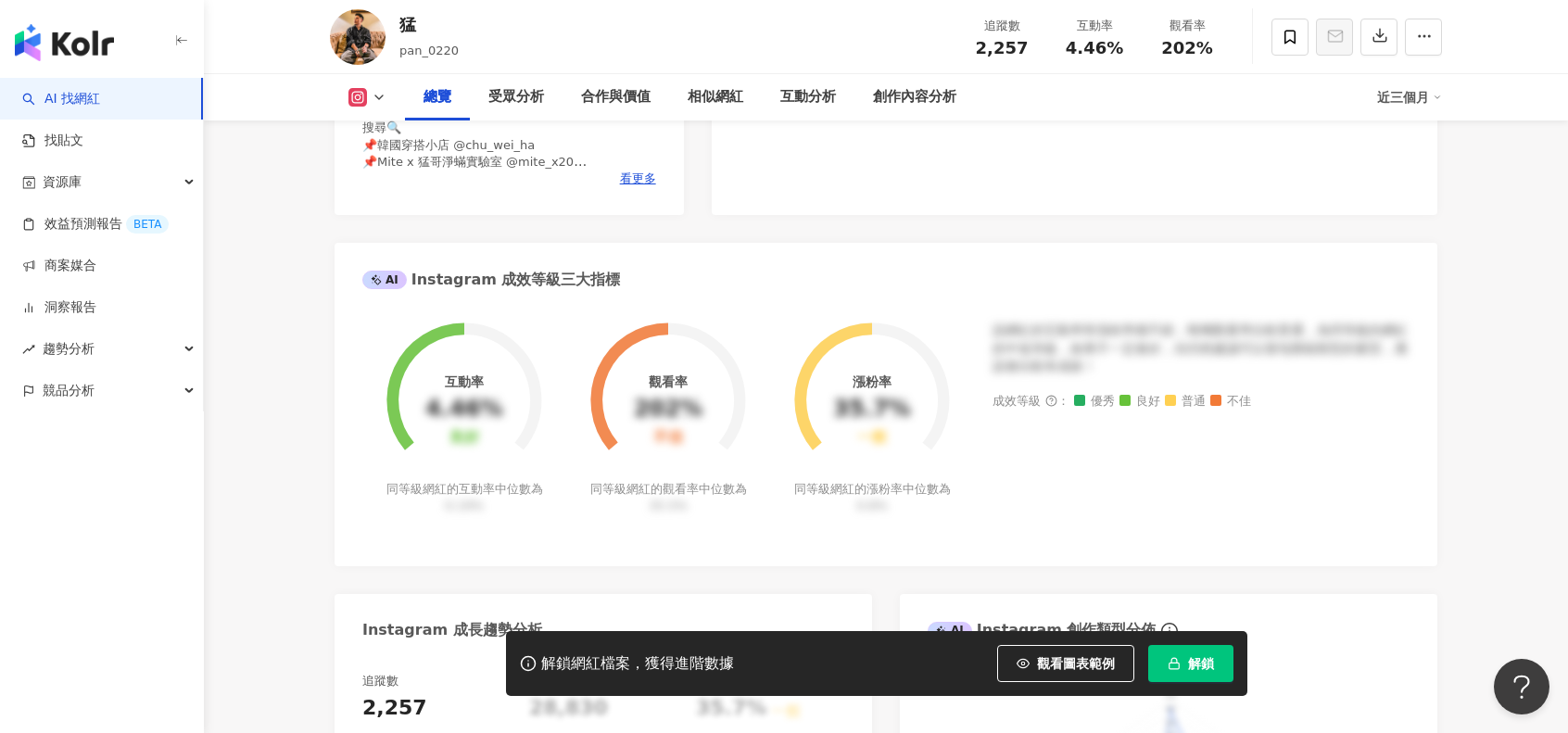
scroll to position [556, 0]
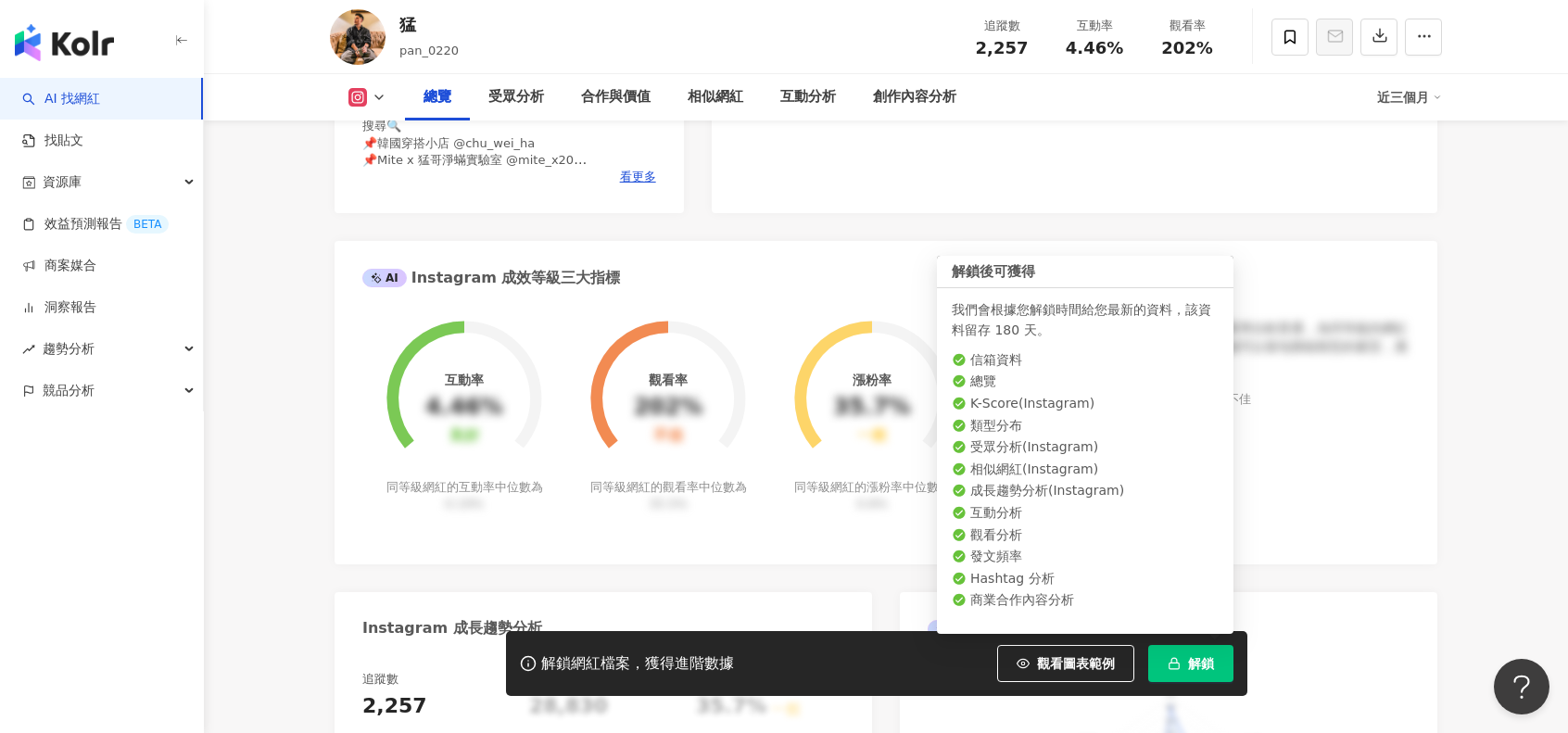
click at [1210, 665] on span "解鎖" at bounding box center [1201, 664] width 26 height 15
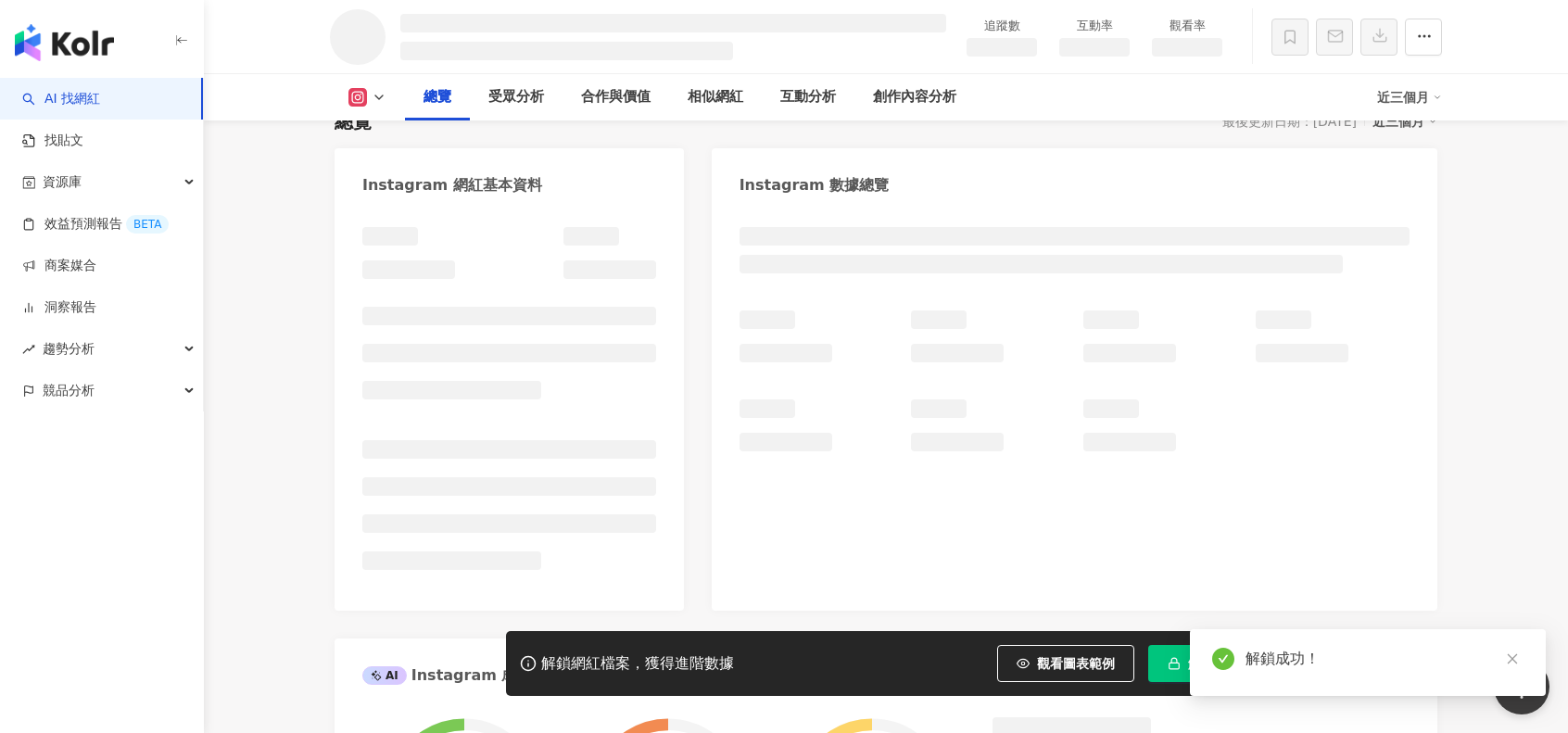
scroll to position [0, 0]
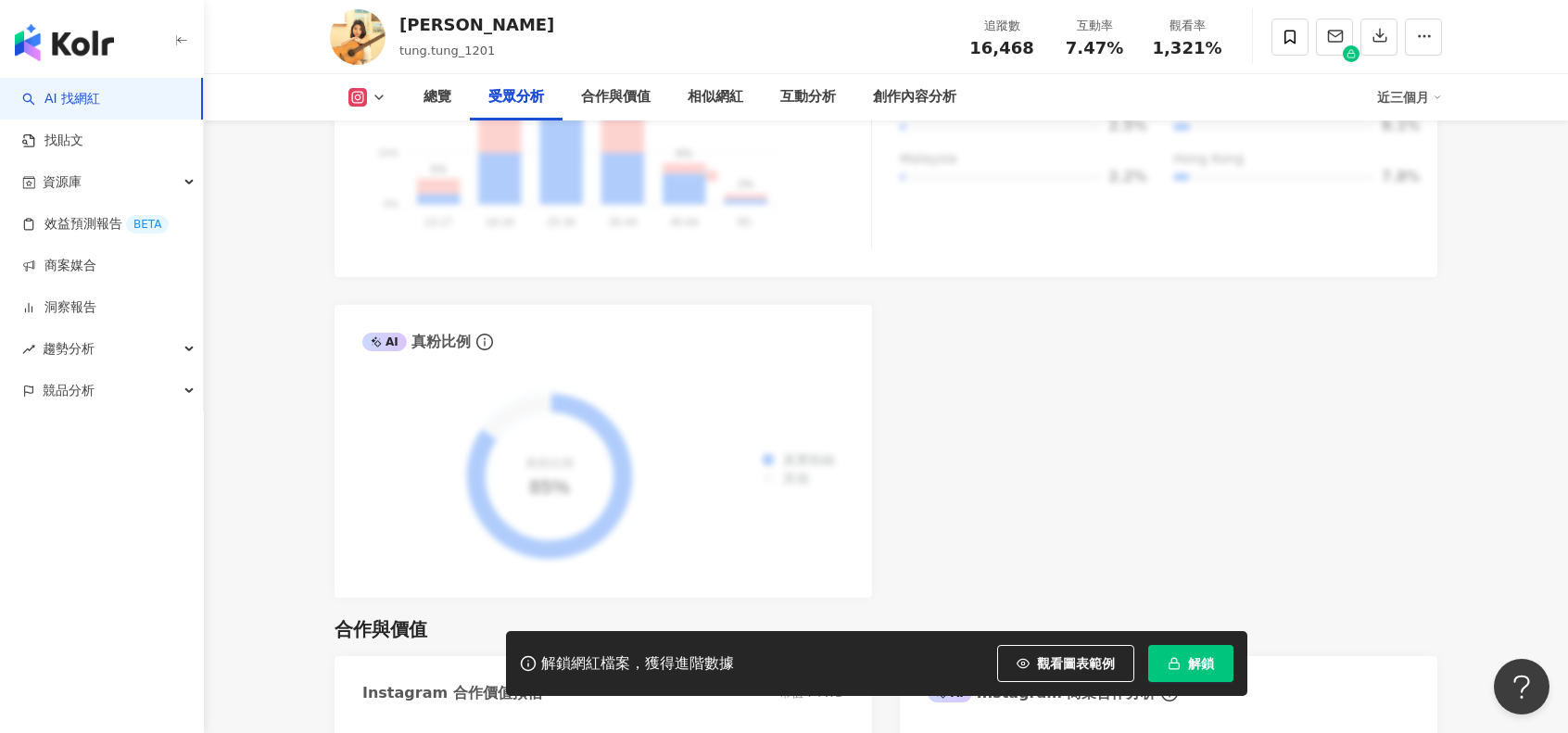
scroll to position [2039, 0]
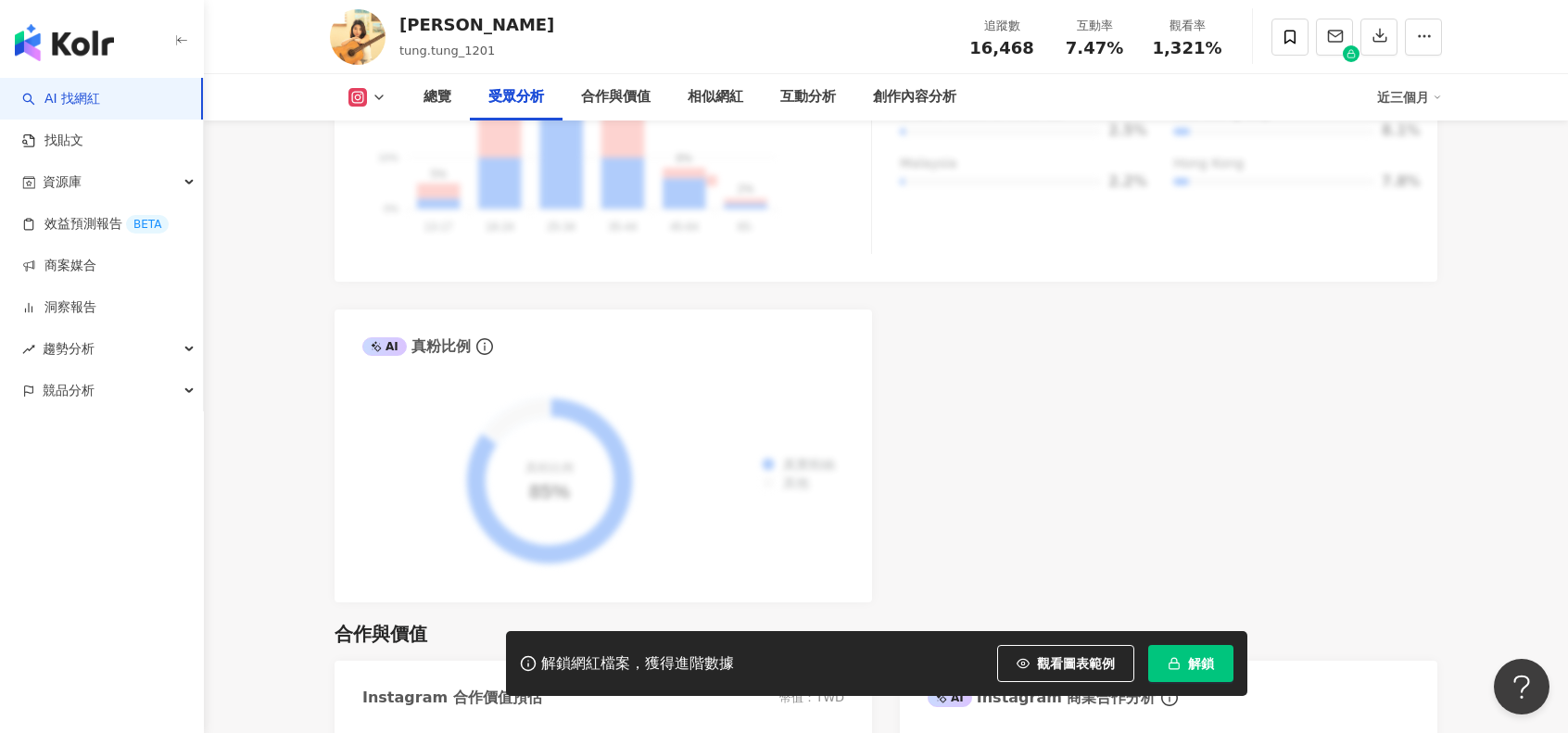
click at [1197, 671] on span "解鎖" at bounding box center [1201, 664] width 26 height 15
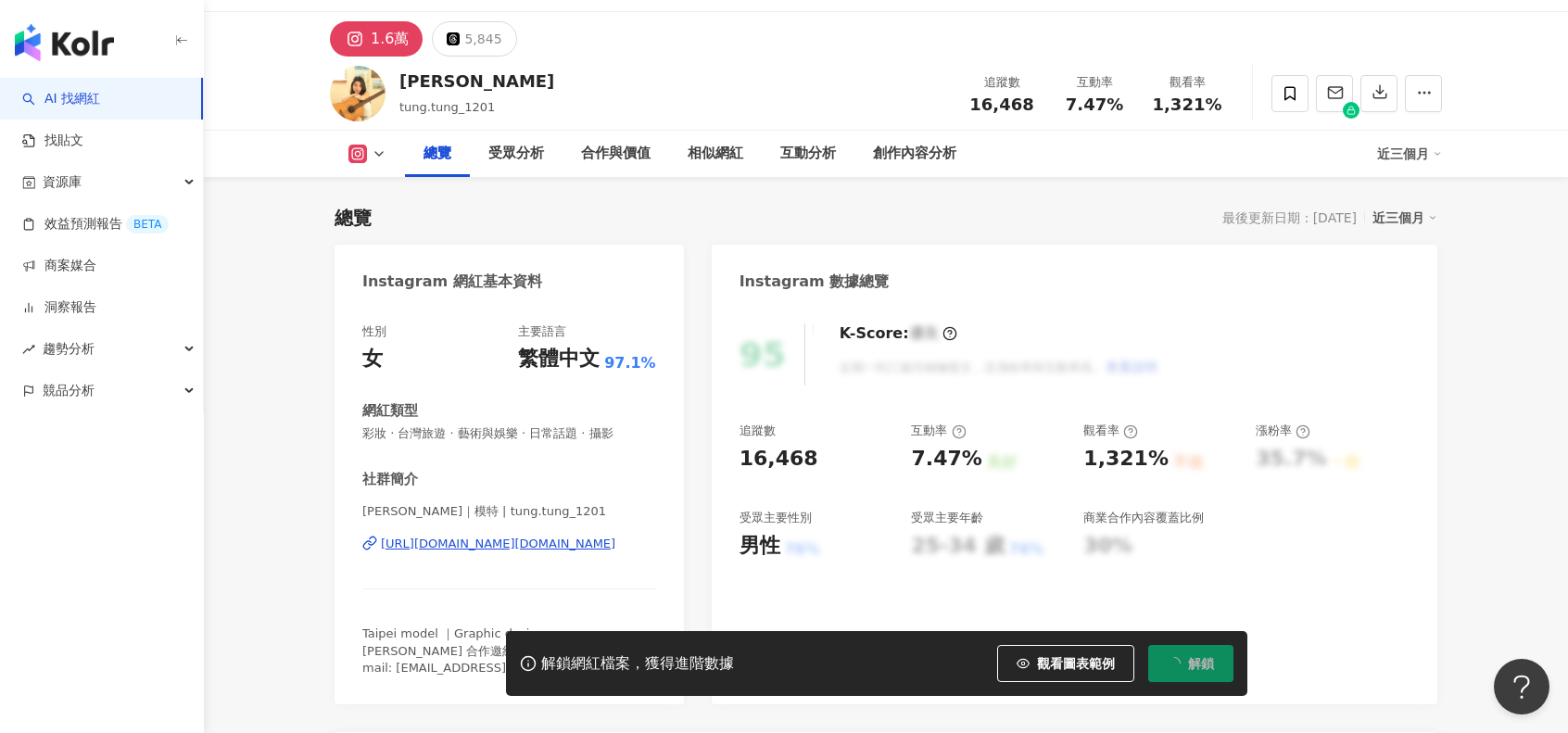
scroll to position [0, 0]
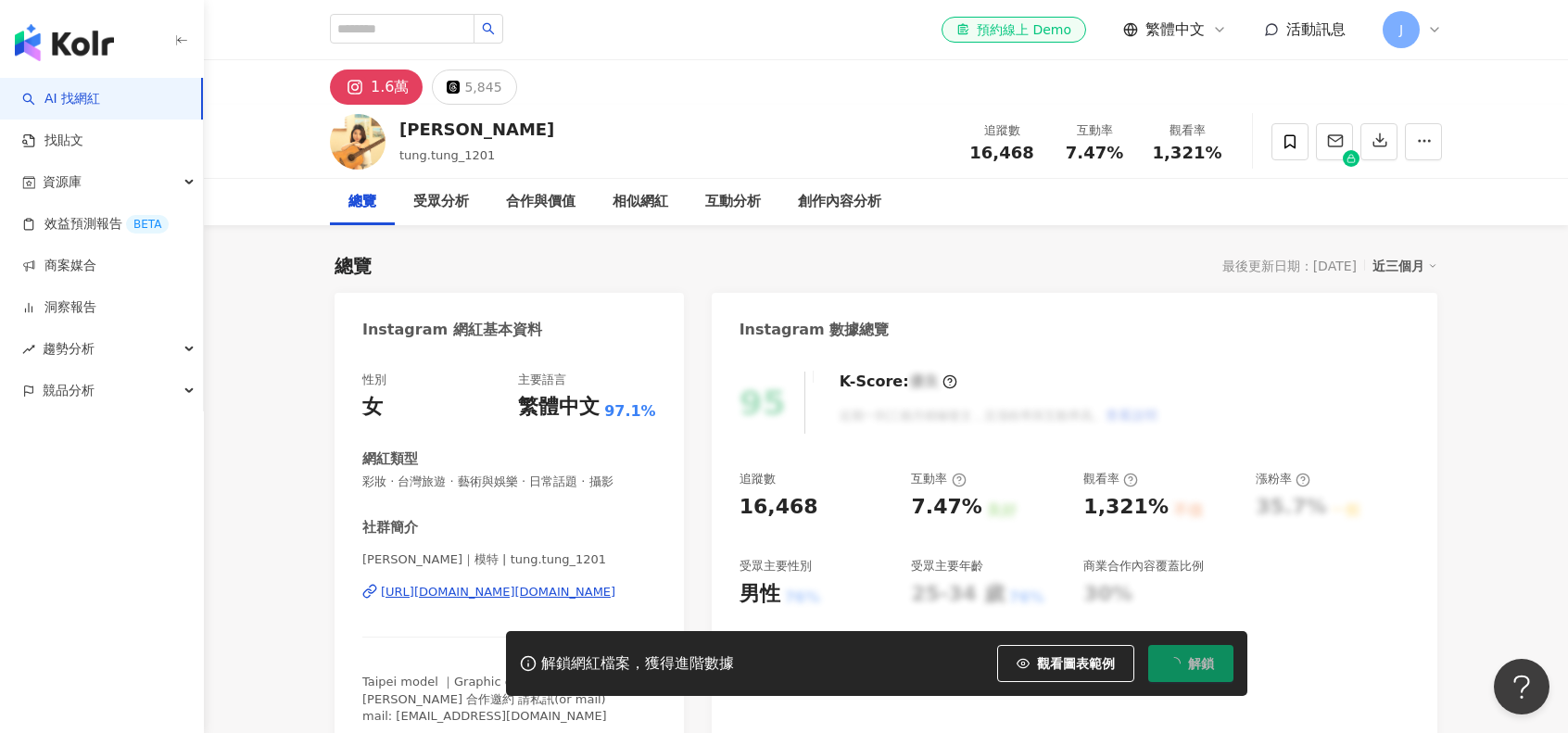
click at [378, 93] on div "1.6萬" at bounding box center [389, 86] width 38 height 26
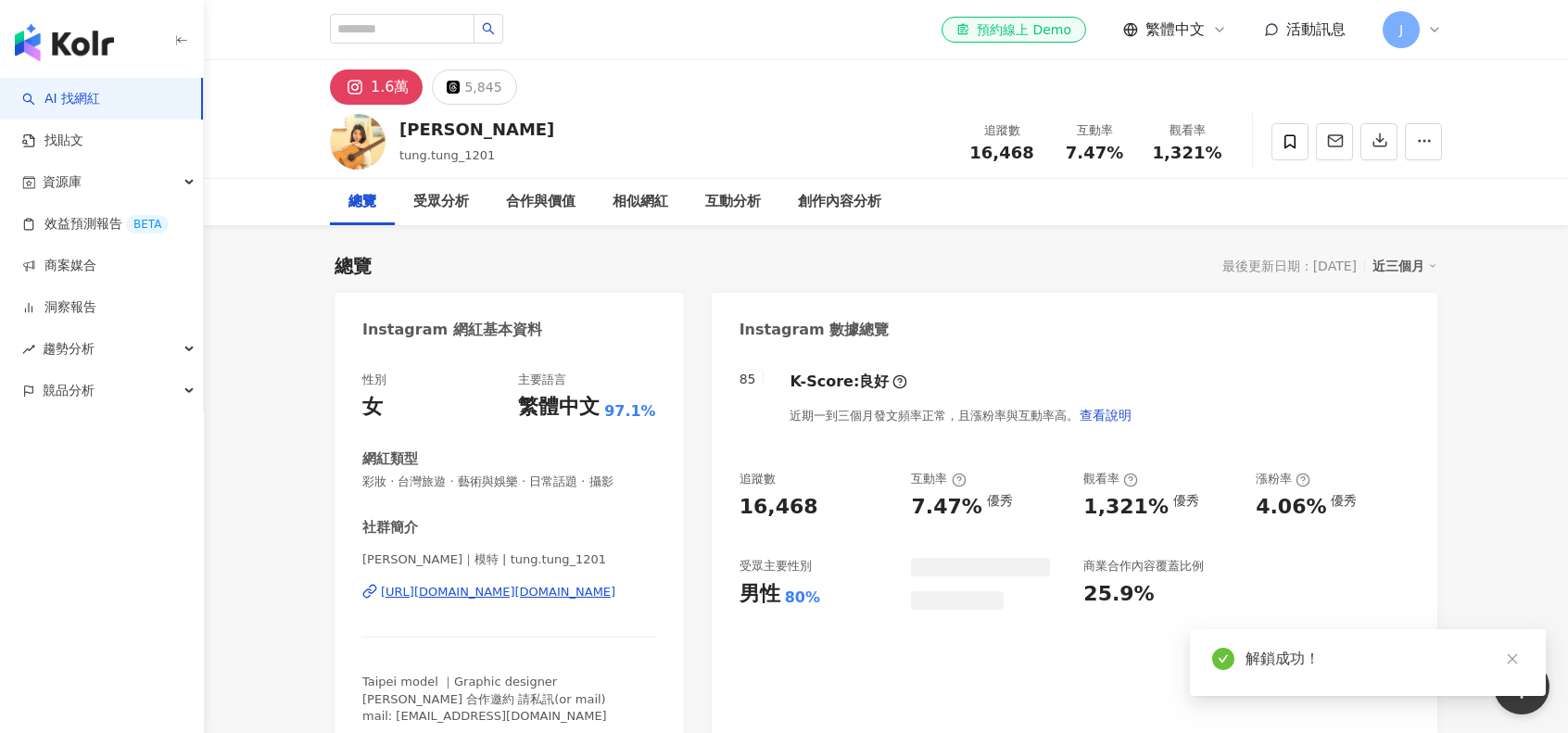
scroll to position [278, 0]
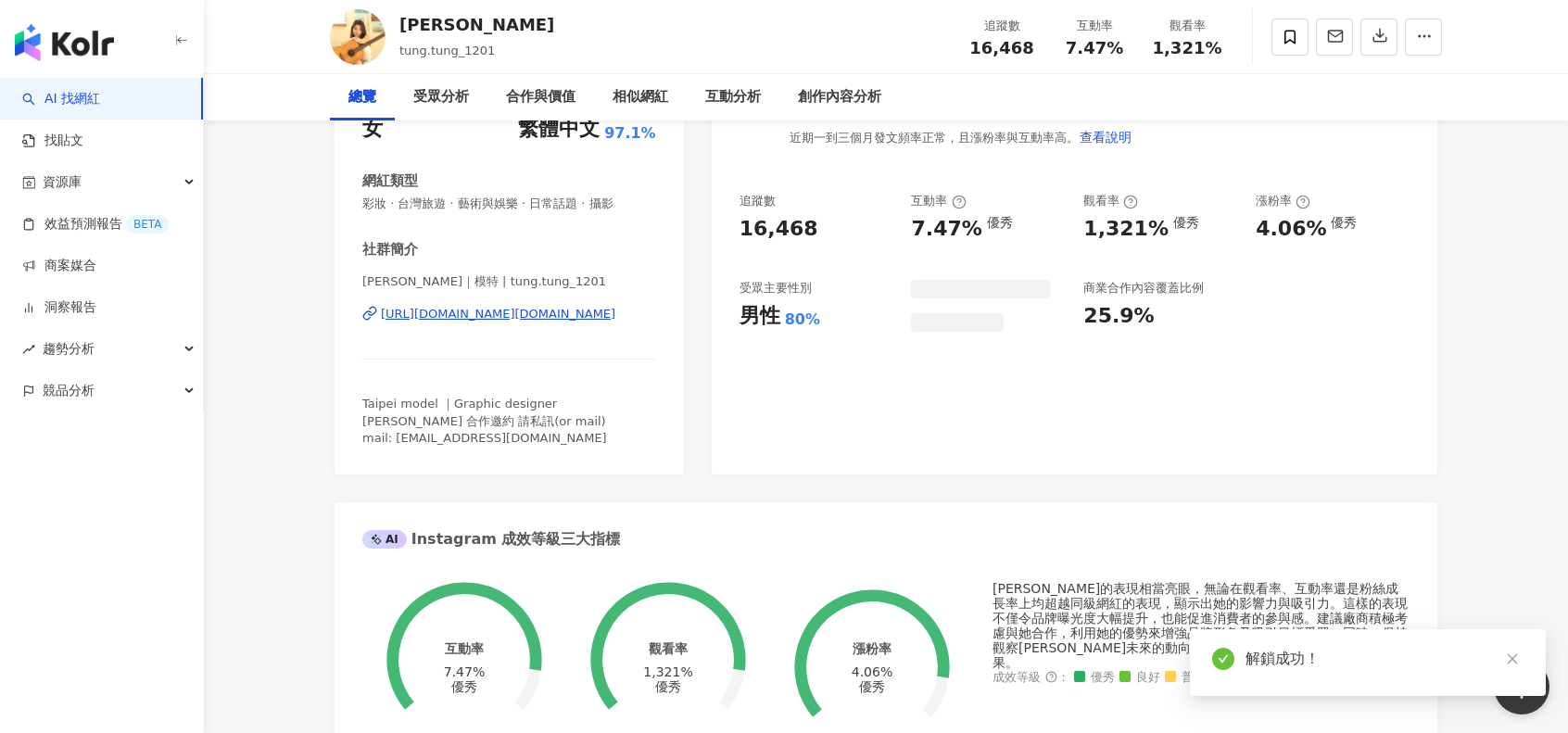
click at [534, 314] on div "https://www.instagram.com/tung.tung_1201/" at bounding box center [498, 314] width 235 height 17
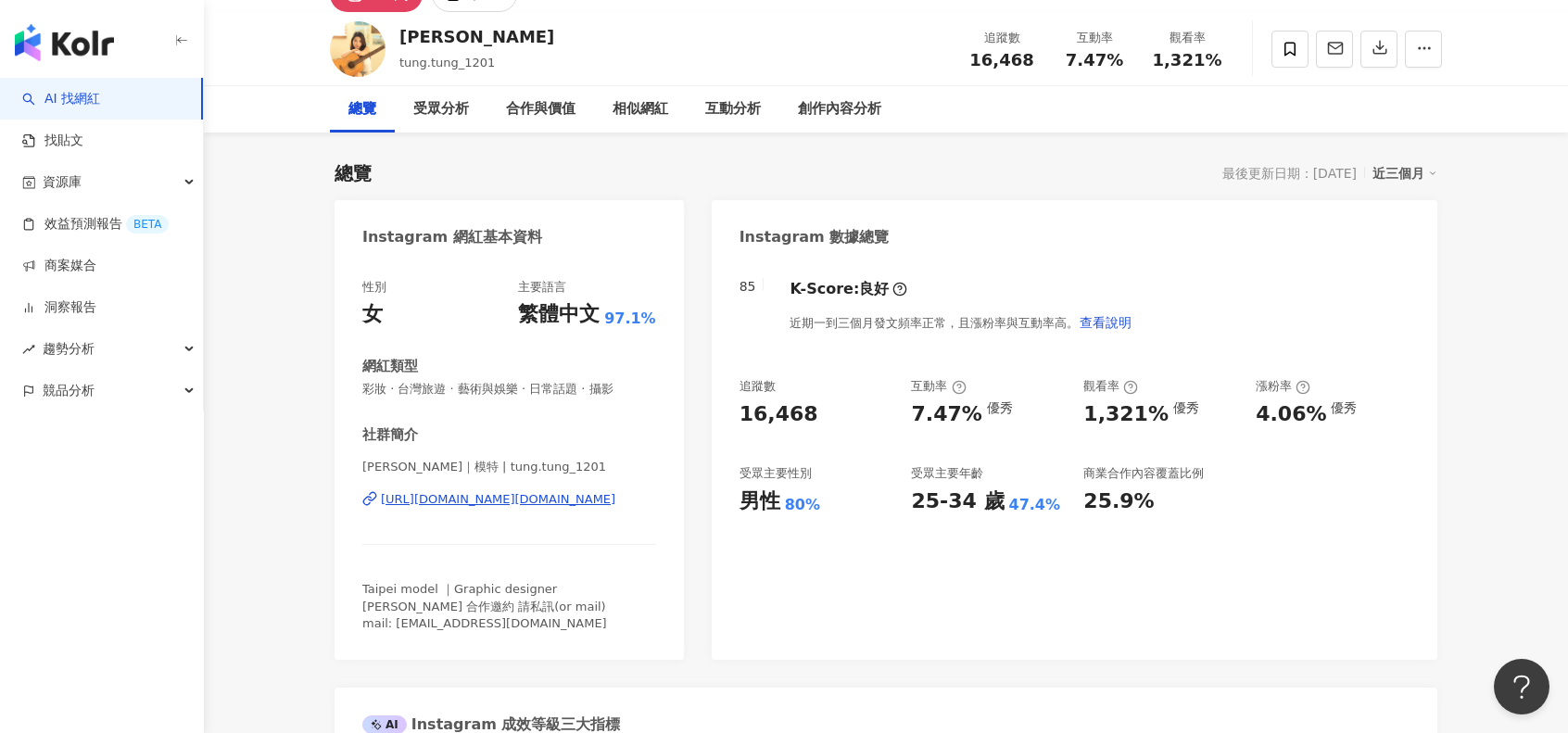
scroll to position [0, 0]
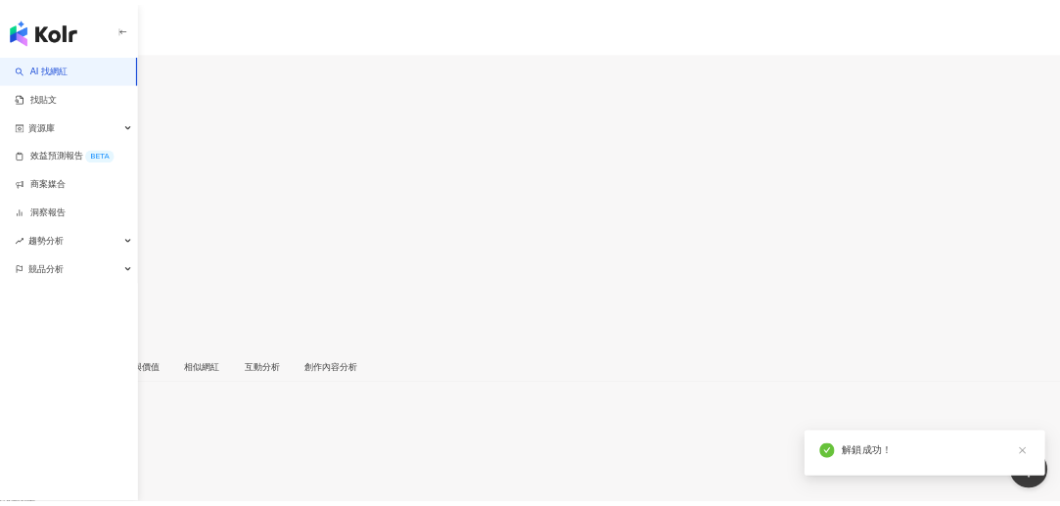
scroll to position [98, 0]
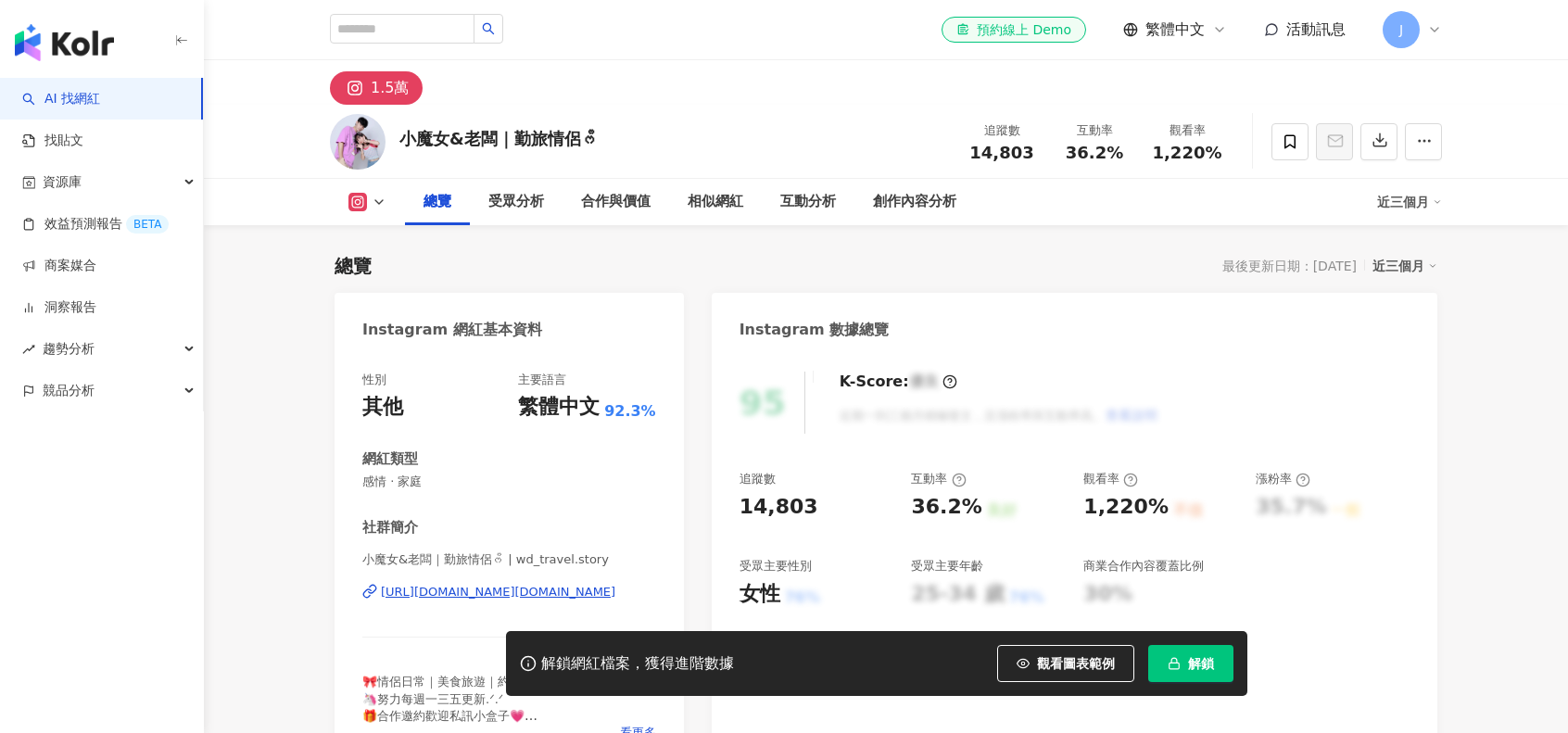
click at [1206, 666] on span "解鎖" at bounding box center [1201, 664] width 26 height 15
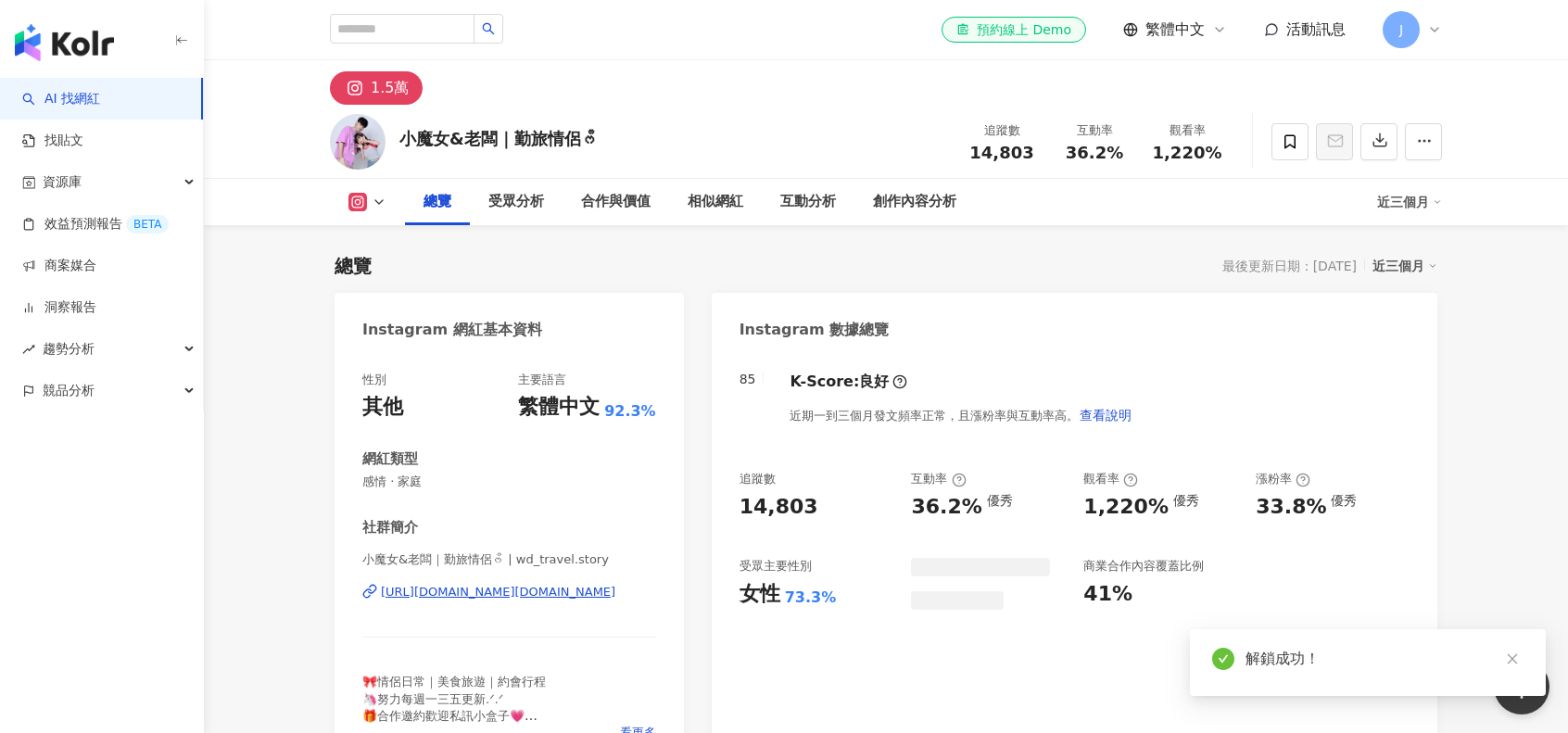
scroll to position [278, 0]
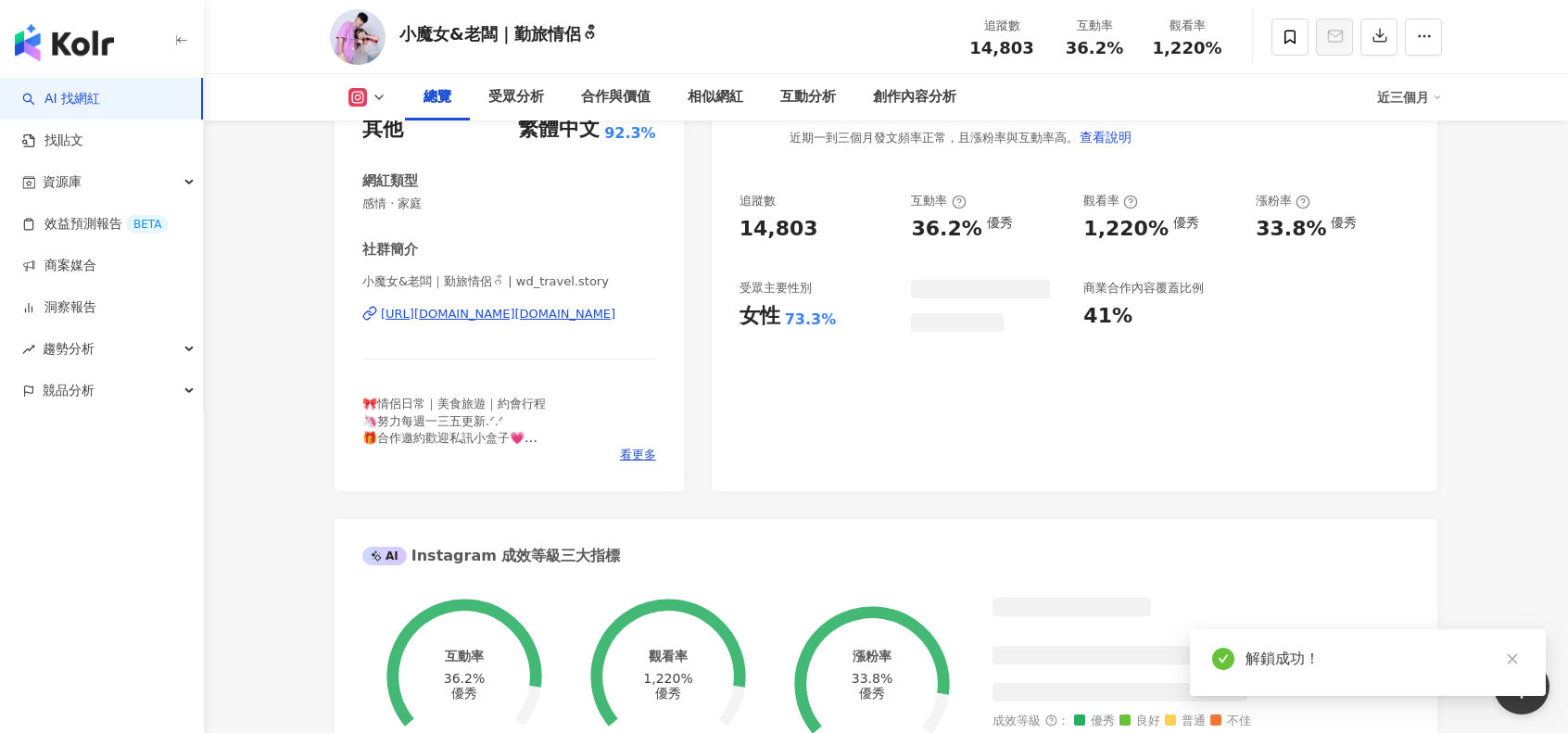
click at [481, 591] on div "Instagram 網紅基本資料 性別 其他 主要語言 繁體中文 92.3% 網紅類型 感情 · 家庭 社群簡介 小魔女&老闆｜勤旅情侶ᰔᩚ | wd_tra…" at bounding box center [885, 707] width 1103 height 1386
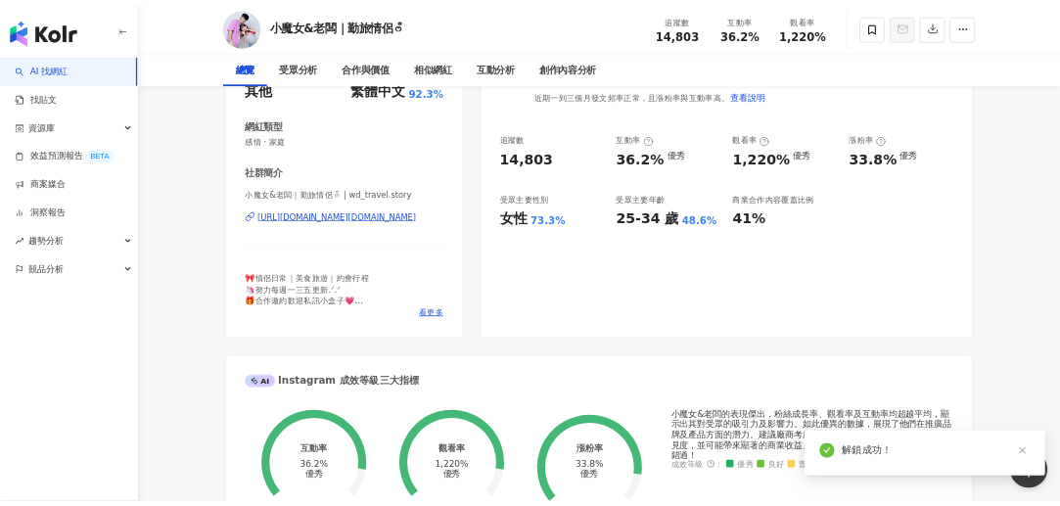
scroll to position [0, 0]
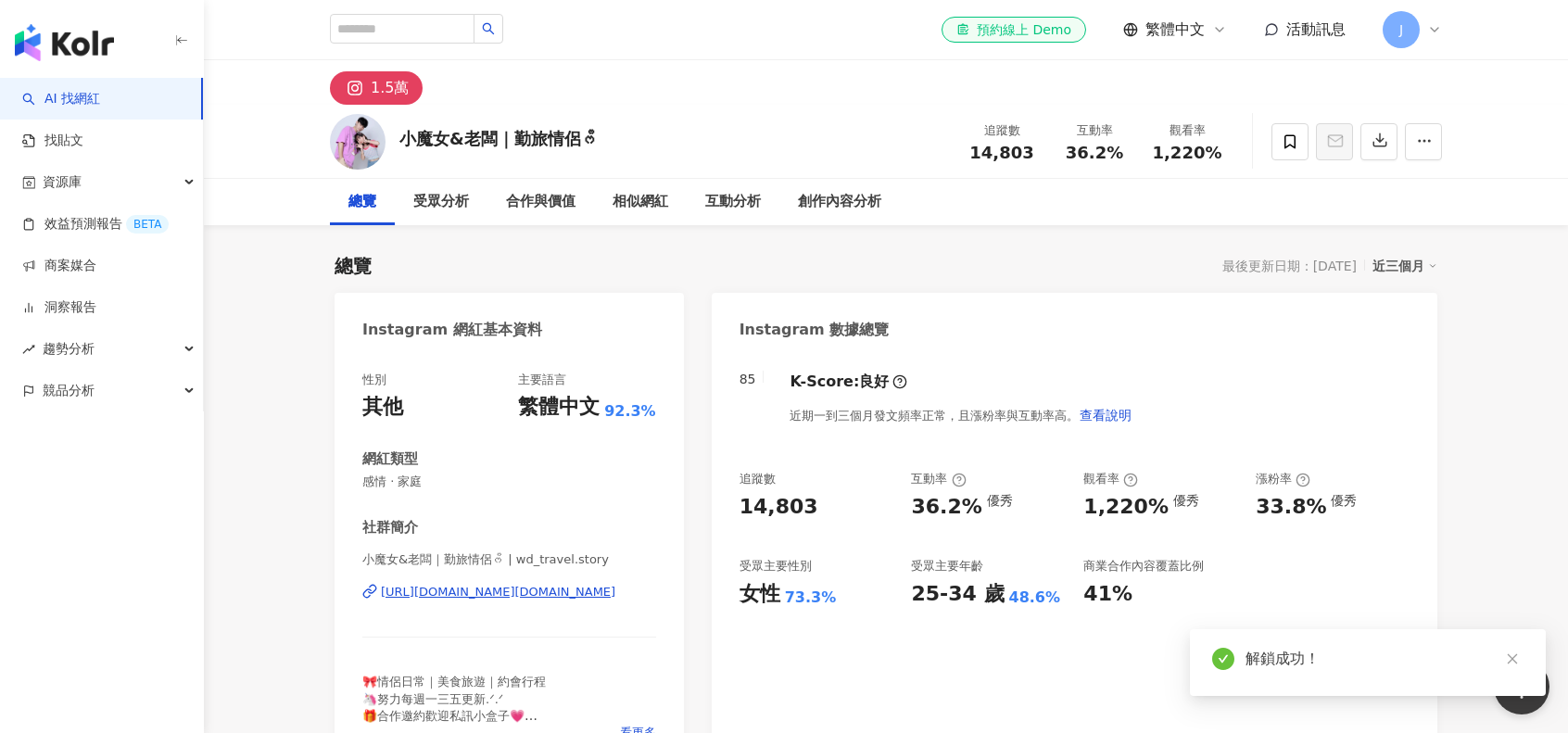
drag, startPoint x: 496, startPoint y: 597, endPoint x: 482, endPoint y: 618, distance: 25.2
click at [496, 597] on div "[URL][DOMAIN_NAME][DOMAIN_NAME]" at bounding box center [498, 593] width 235 height 17
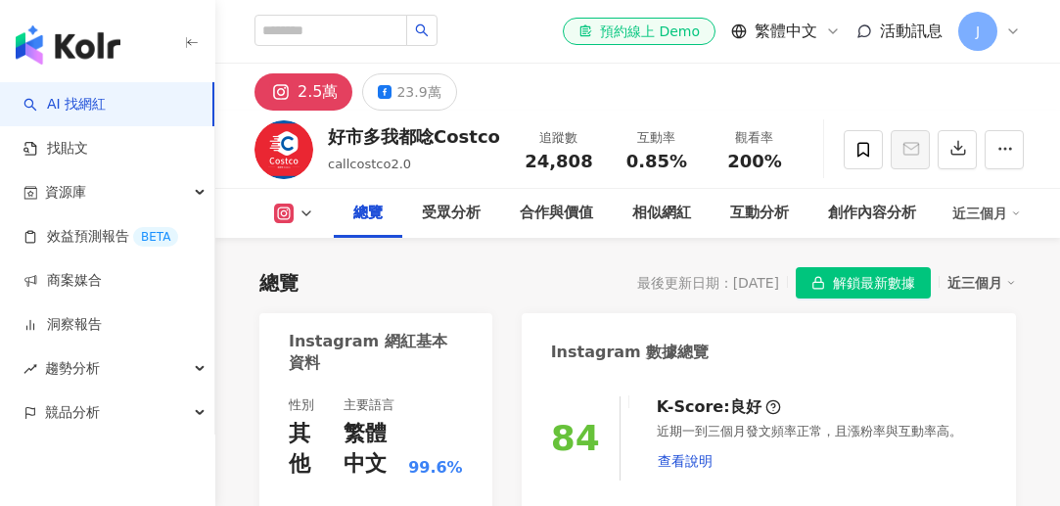
scroll to position [881, 0]
